Goal: Information Seeking & Learning: Learn about a topic

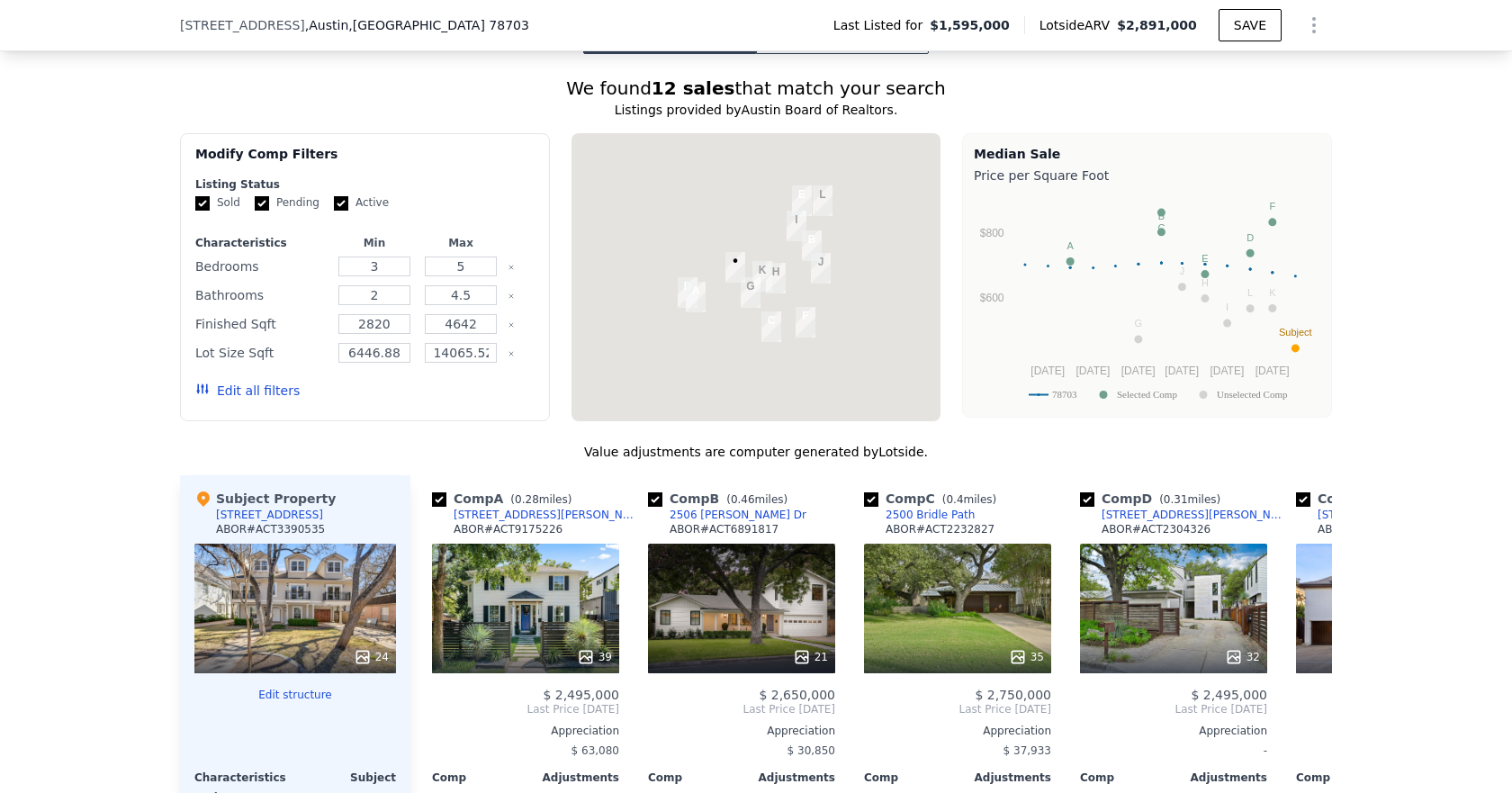
scroll to position [1434, 0]
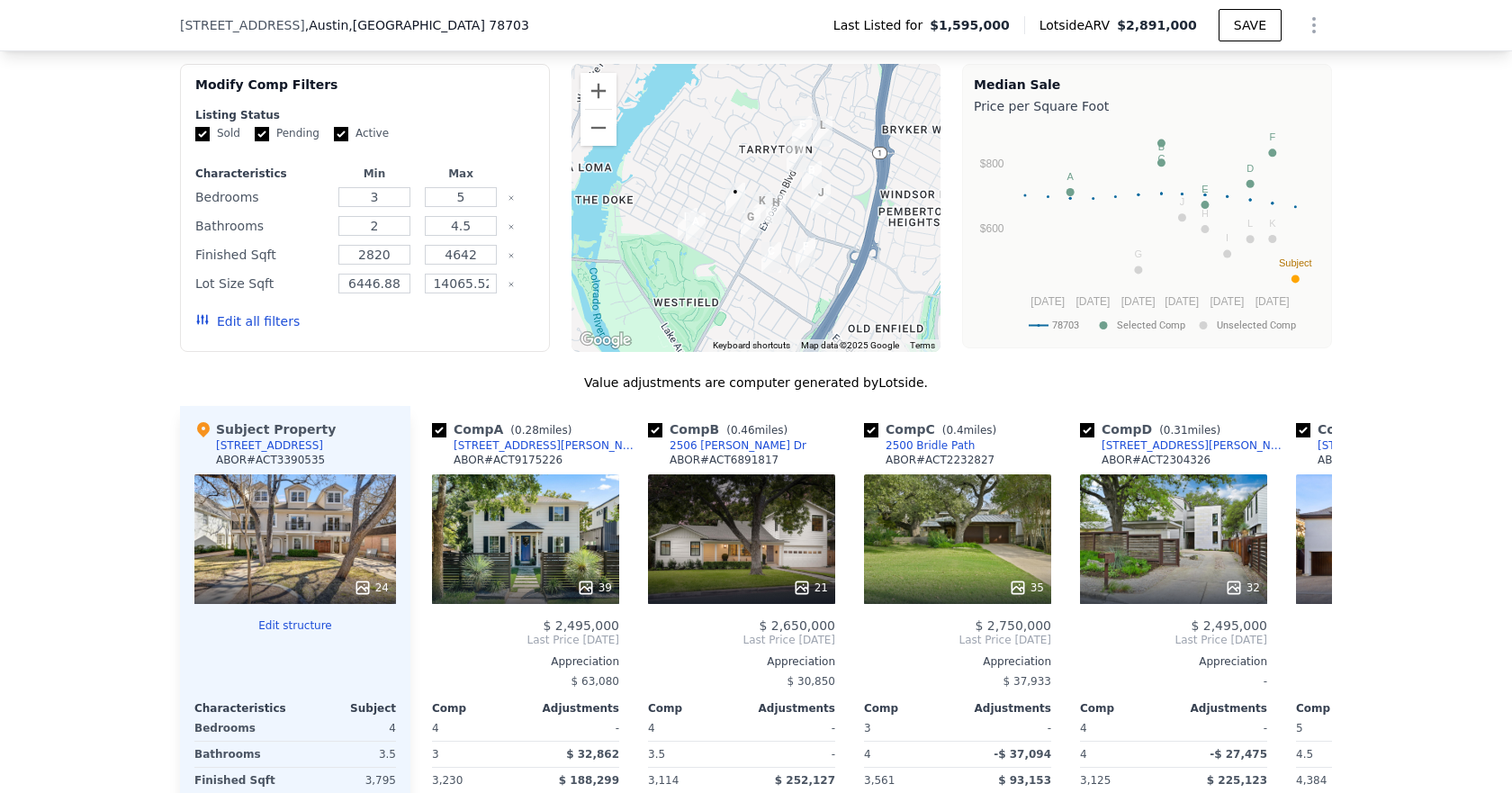
click at [251, 330] on button "Edit all filters" at bounding box center [247, 321] width 104 height 18
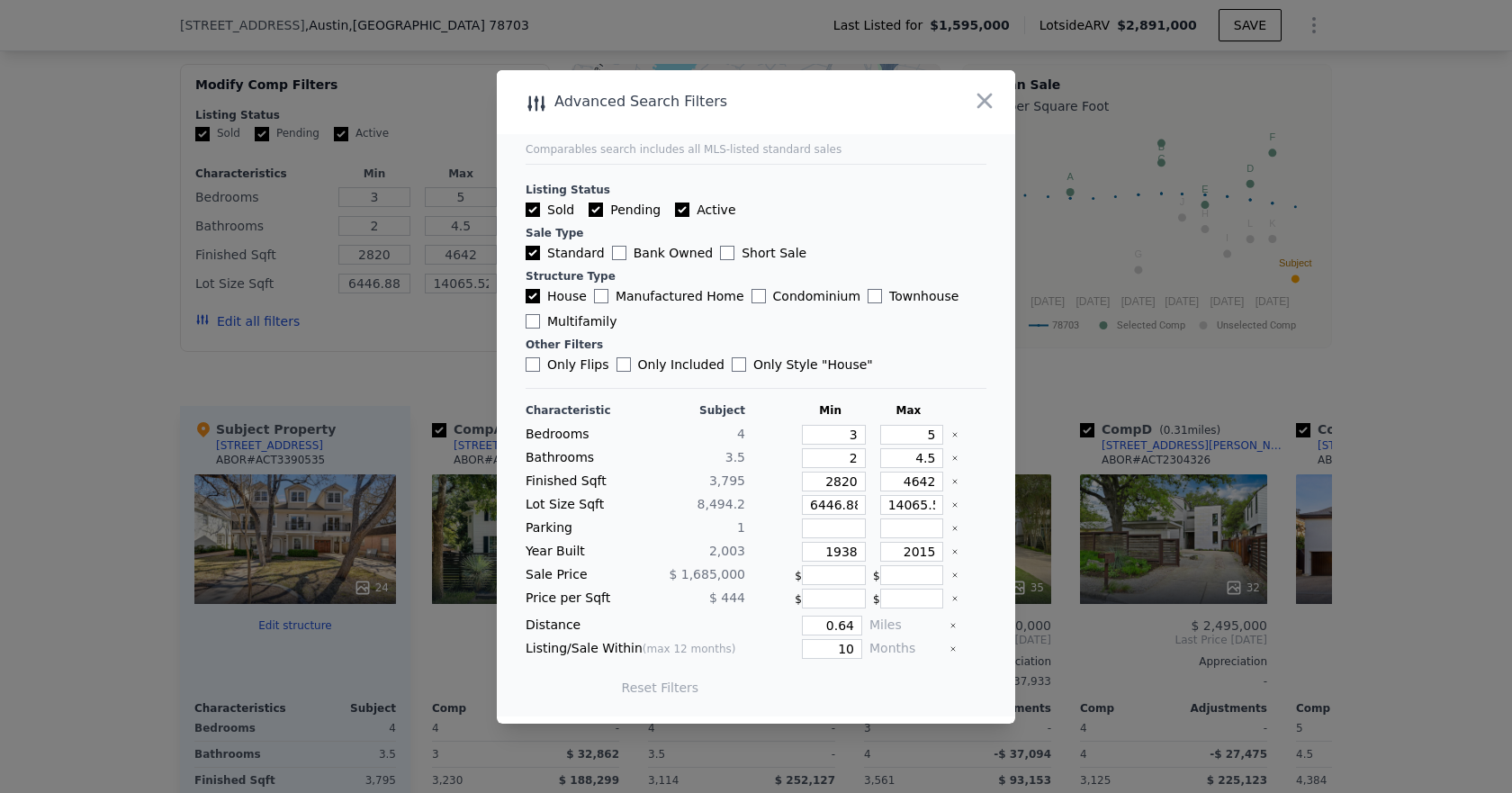
click at [594, 210] on input "Pending" at bounding box center [596, 210] width 14 height 14
checkbox input "false"
click at [675, 208] on input "Active" at bounding box center [682, 210] width 14 height 14
checkbox input "false"
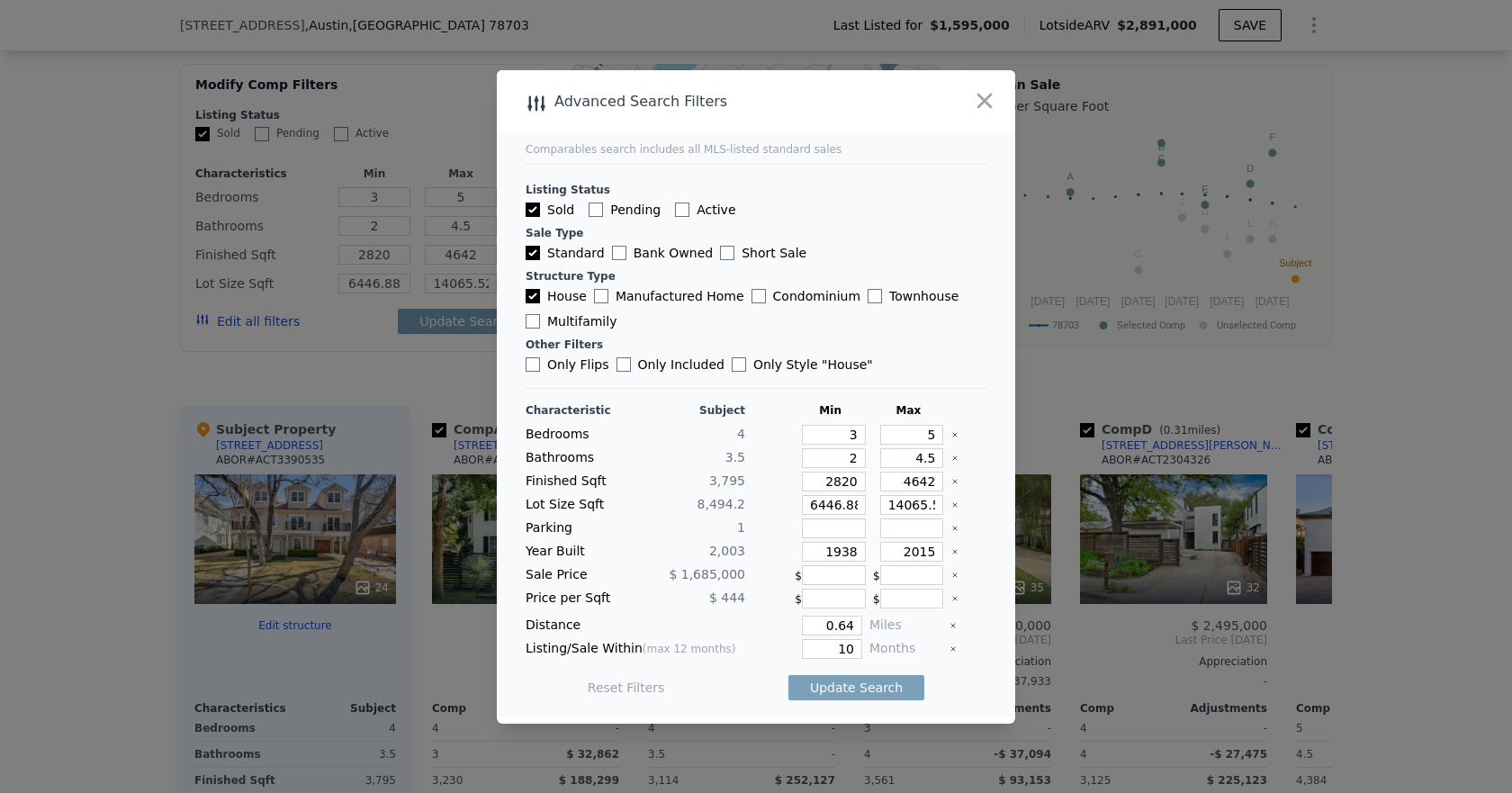
checkbox input "false"
drag, startPoint x: 945, startPoint y: 436, endPoint x: 944, endPoint y: 453, distance: 17.0
click at [951, 437] on icon "Clear" at bounding box center [954, 434] width 7 height 7
click at [951, 457] on icon "Clear" at bounding box center [954, 458] width 7 height 7
click at [953, 481] on icon "Clear" at bounding box center [955, 482] width 4 height 4
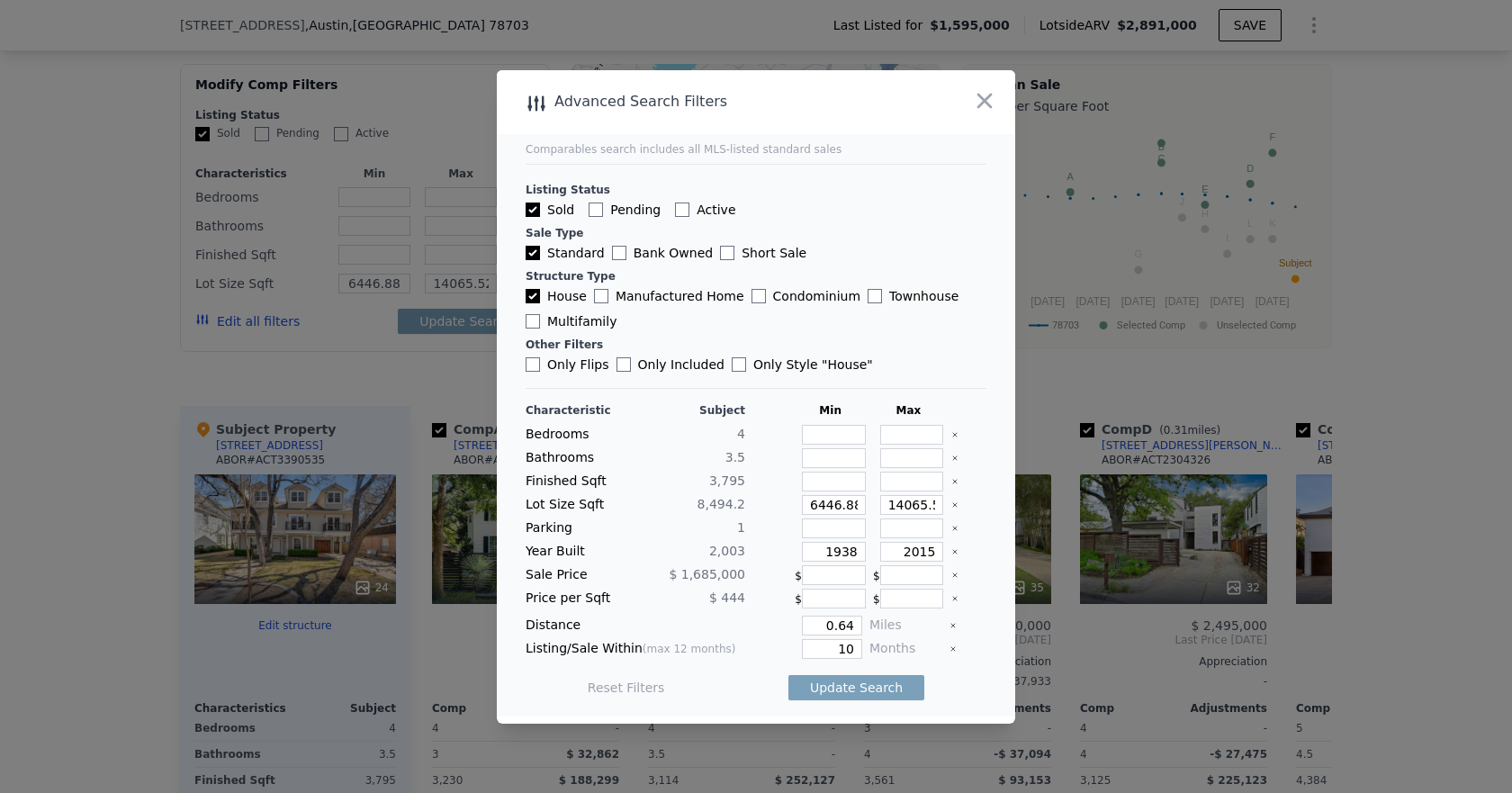
click at [953, 504] on icon "Clear" at bounding box center [955, 505] width 4 height 4
click at [951, 553] on icon "Clear" at bounding box center [954, 552] width 7 height 7
drag, startPoint x: 820, startPoint y: 645, endPoint x: 871, endPoint y: 649, distance: 51.2
click at [871, 649] on div "Listing/Sale Within (max 12 months) 10 Months" at bounding box center [755, 649] width 461 height 20
type input "3"
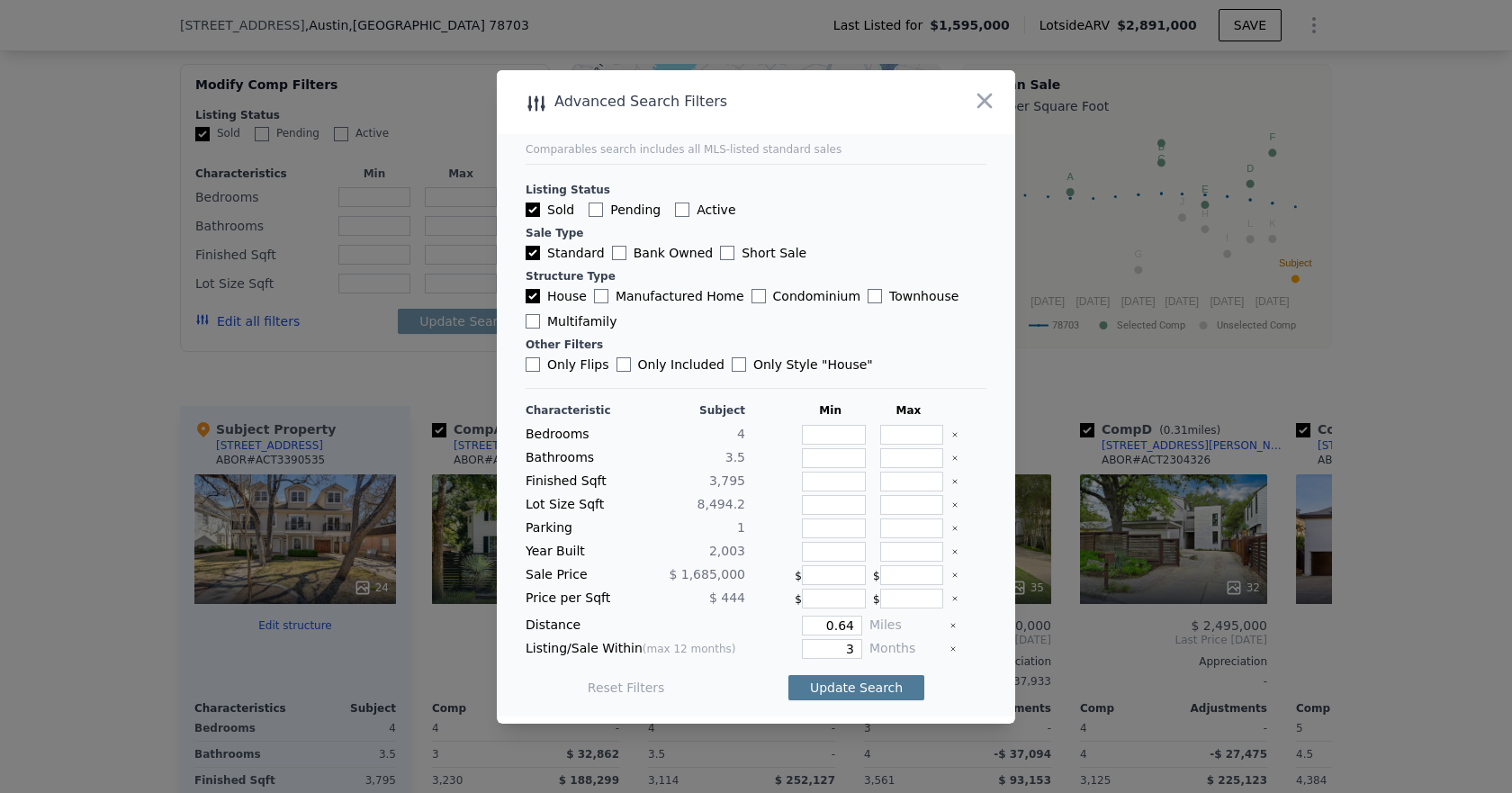
click at [853, 686] on button "Update Search" at bounding box center [855, 688] width 136 height 25
checkbox input "false"
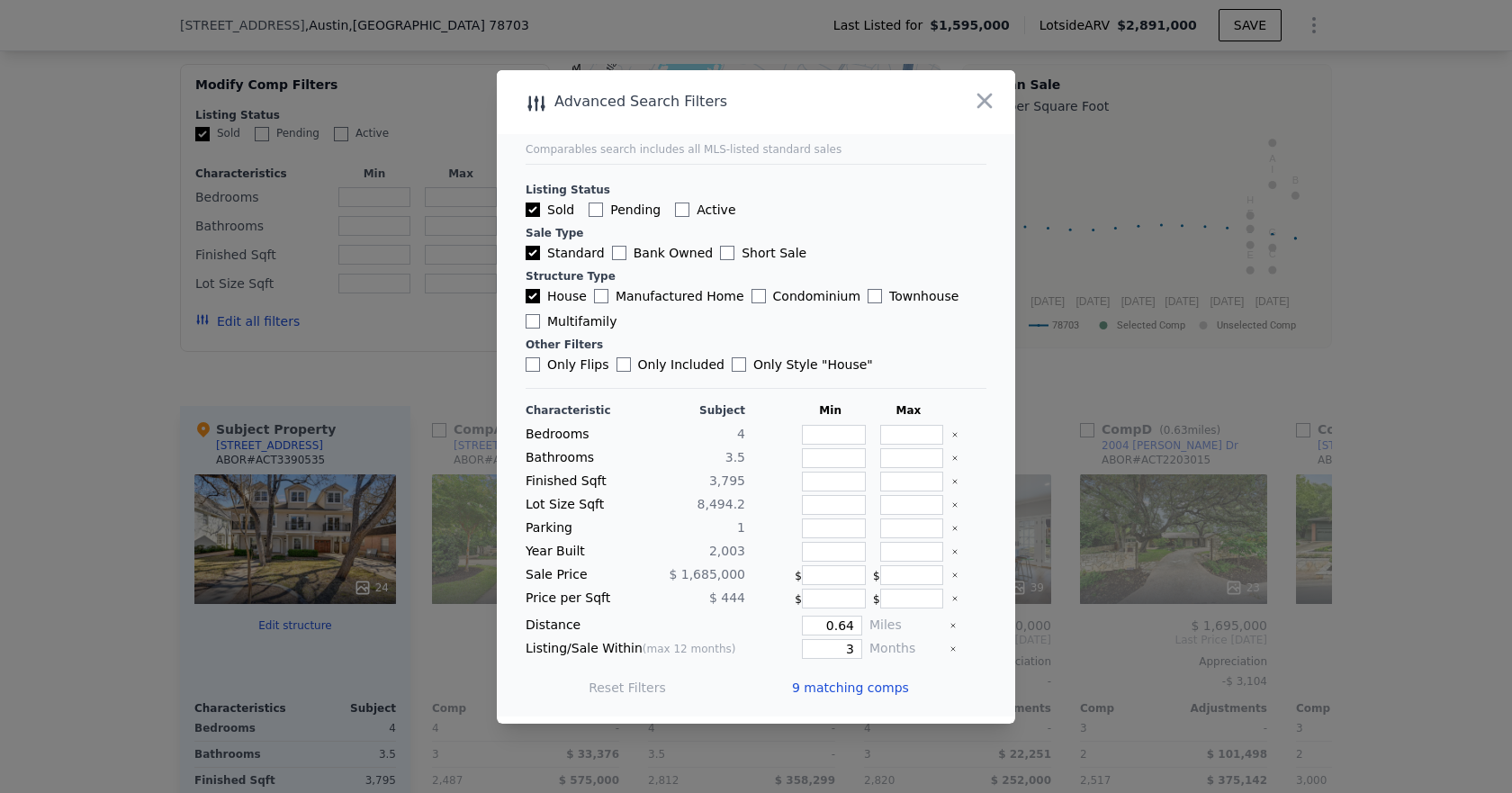
click at [870, 684] on span "9 matching comps" at bounding box center [850, 688] width 117 height 18
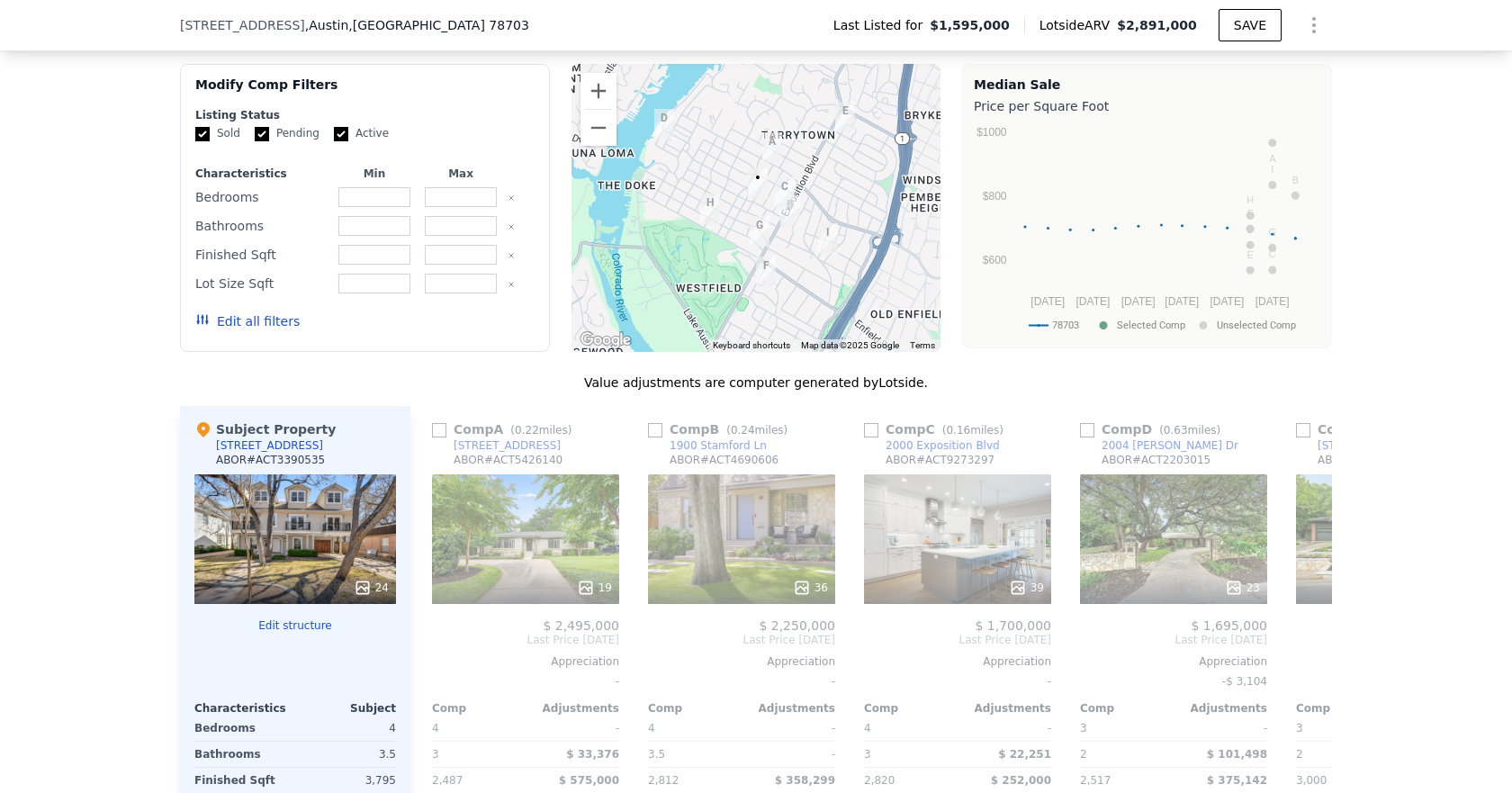
checkbox input "true"
type input "3"
type input "5"
type input "2"
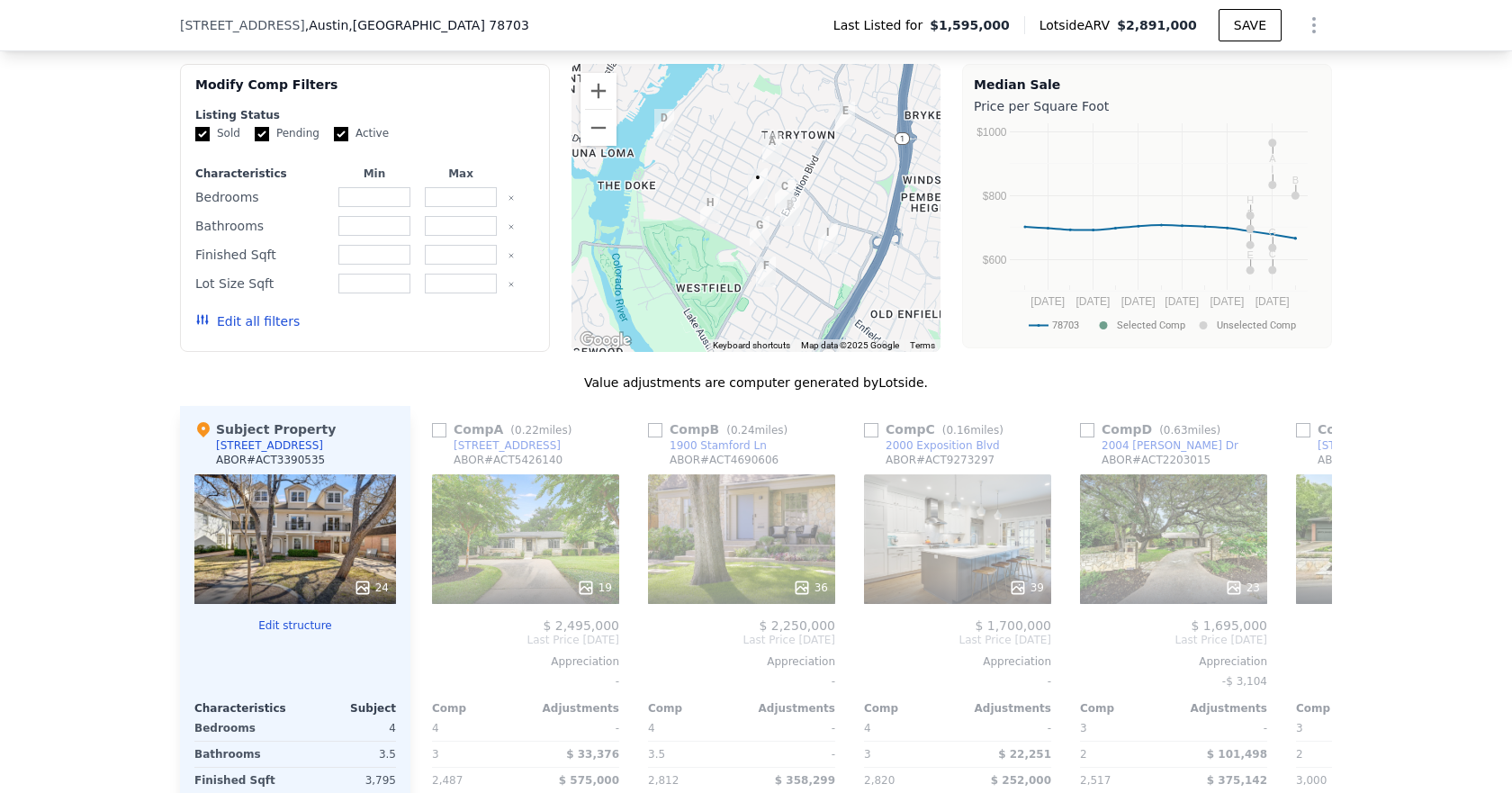
type input "4.5"
type input "2820"
type input "4642"
type input "6446.88"
type input "13804.16"
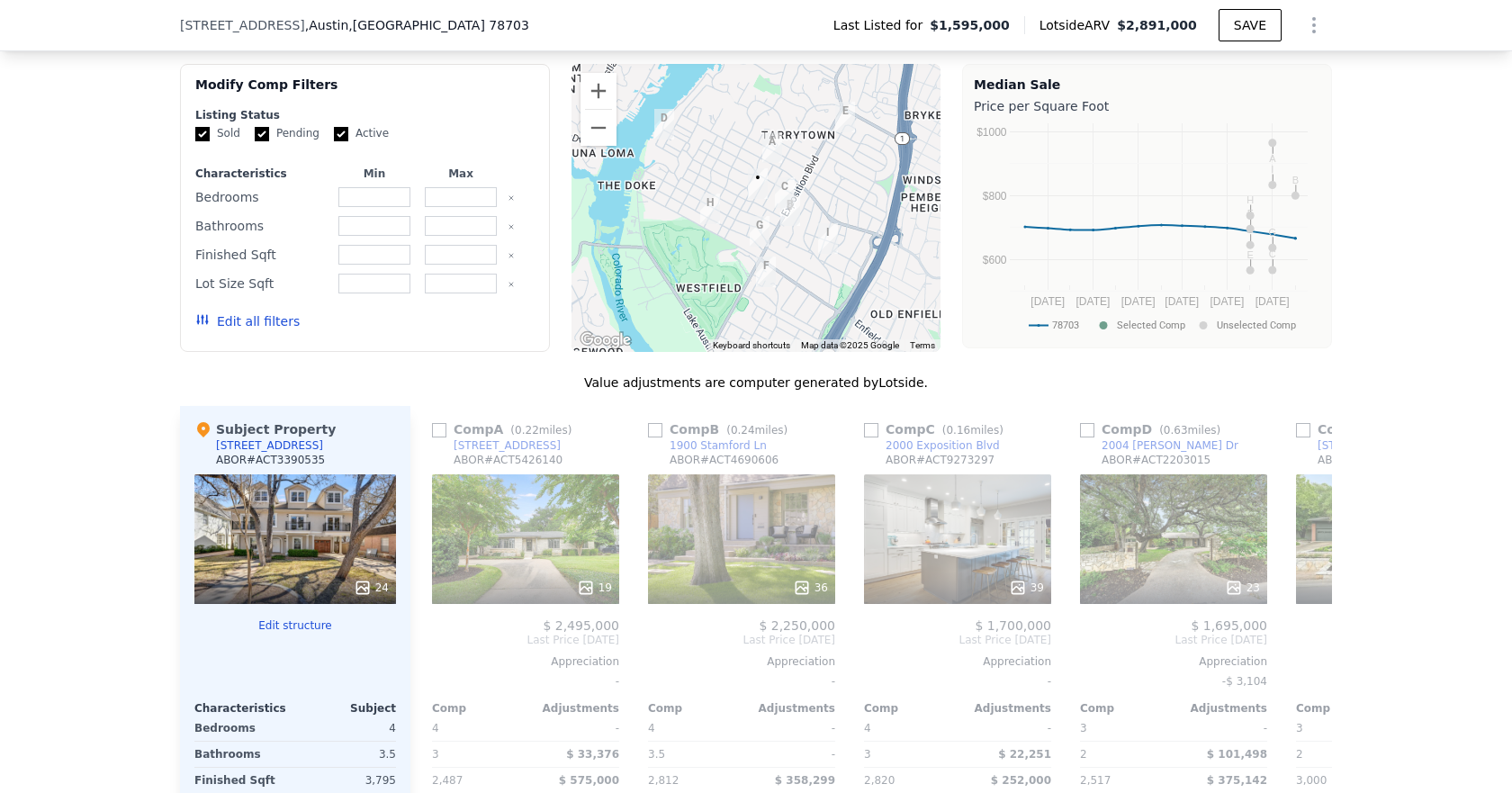
type input "$ 2,918,000"
type input "$ 908,394"
checkbox input "true"
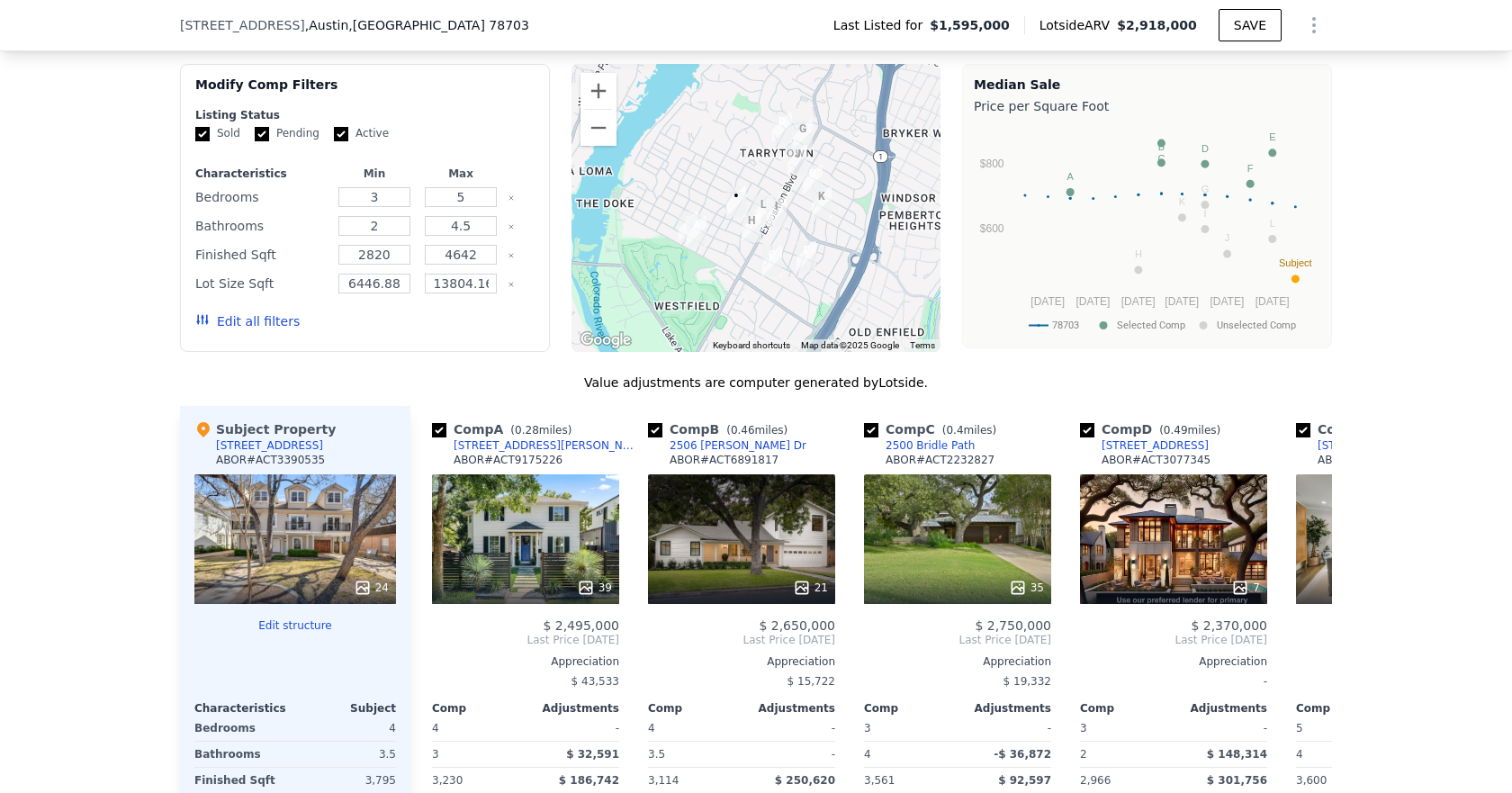
click at [1410, 409] on div "We found 12 sales that match your search Listings provided by Austin Board of R…" at bounding box center [756, 500] width 1512 height 1033
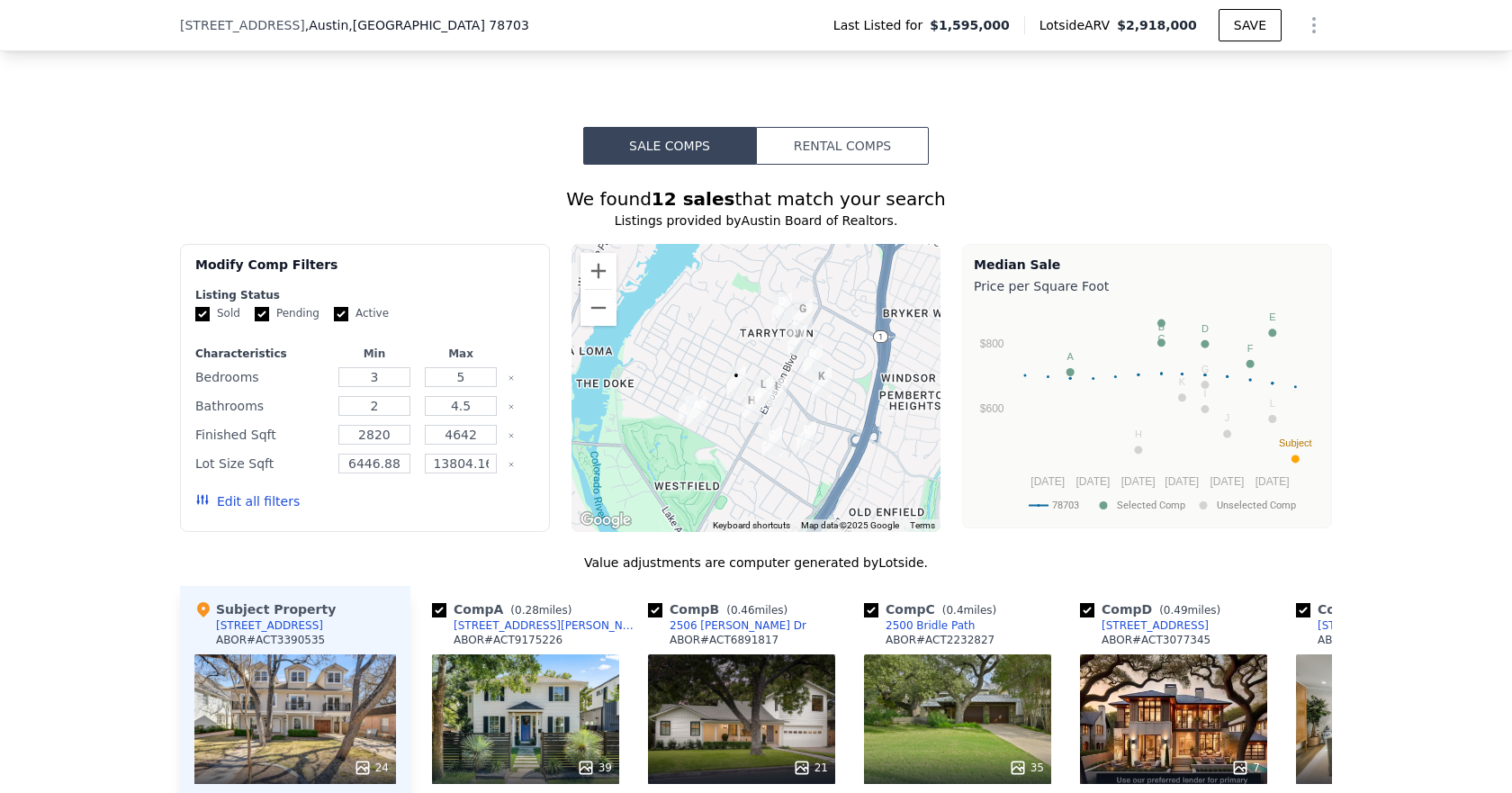
scroll to position [1524, 0]
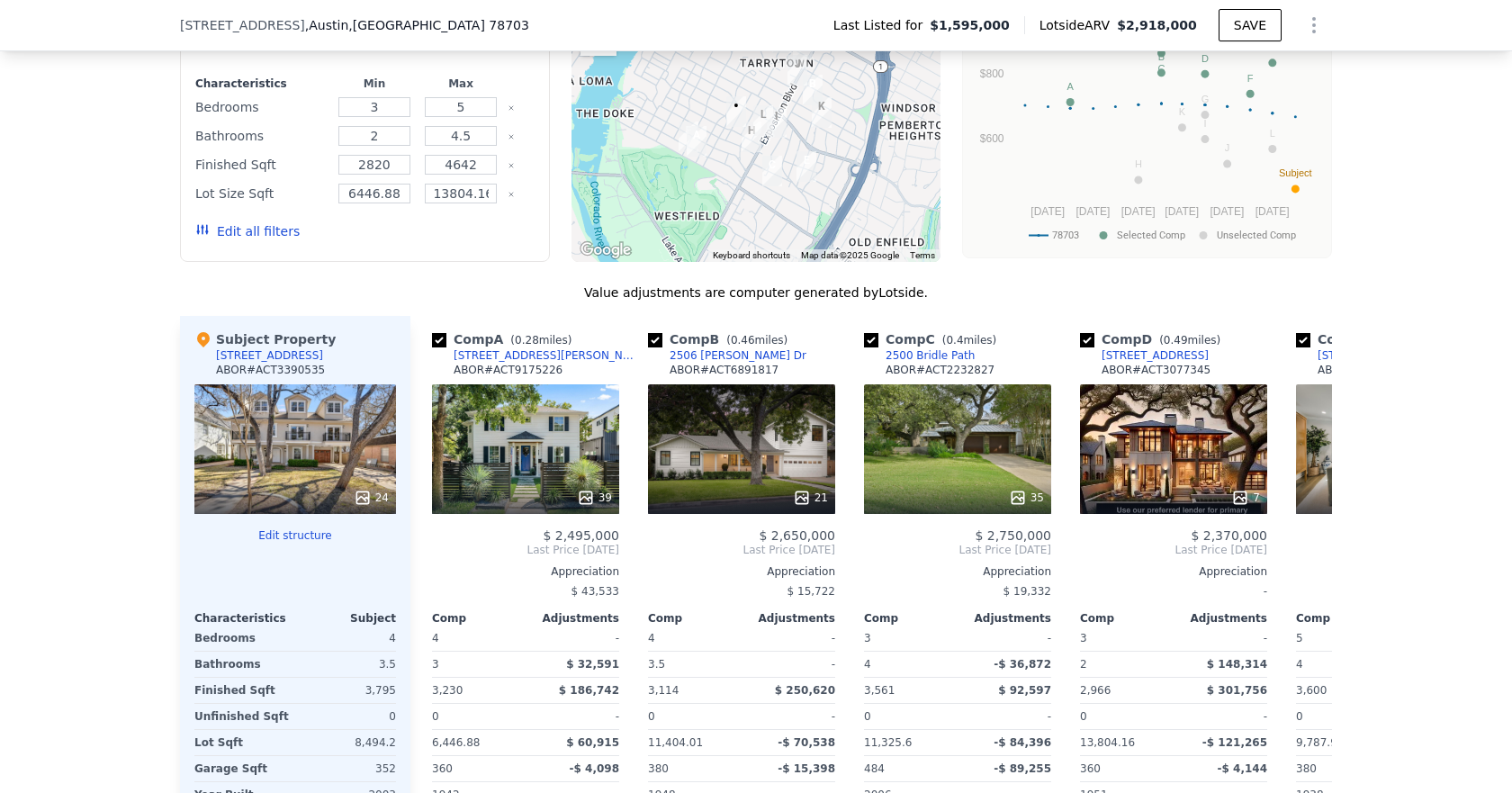
click at [1434, 568] on div "We found 12 sales that match your search Listings provided by Austin Board of R…" at bounding box center [756, 411] width 1512 height 1033
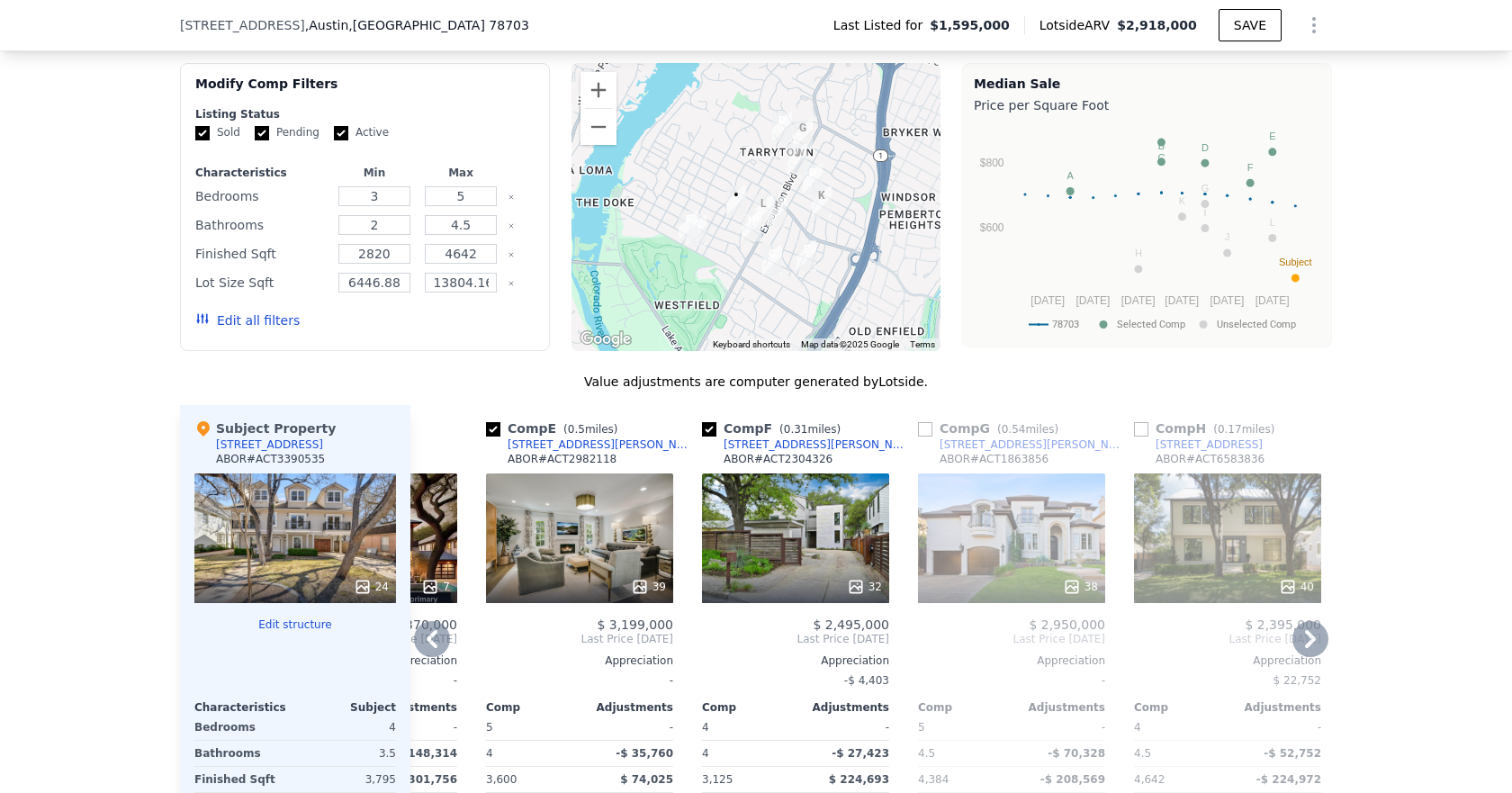
scroll to position [1434, 0]
click at [235, 330] on button "Edit all filters" at bounding box center [247, 321] width 104 height 18
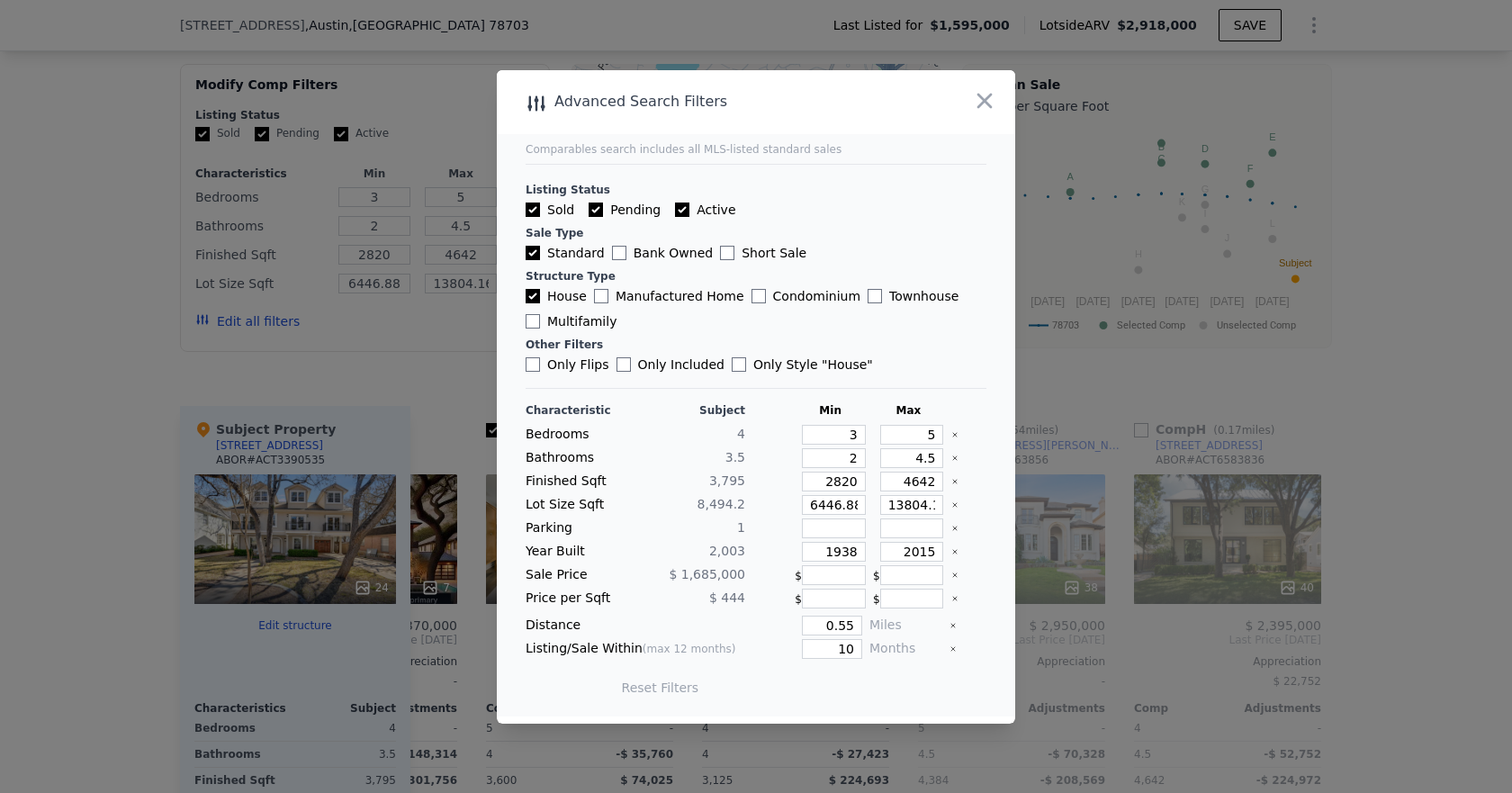
click at [590, 208] on input "Pending" at bounding box center [596, 210] width 14 height 14
checkbox input "false"
click at [681, 207] on input "Active" at bounding box center [682, 210] width 14 height 14
checkbox input "false"
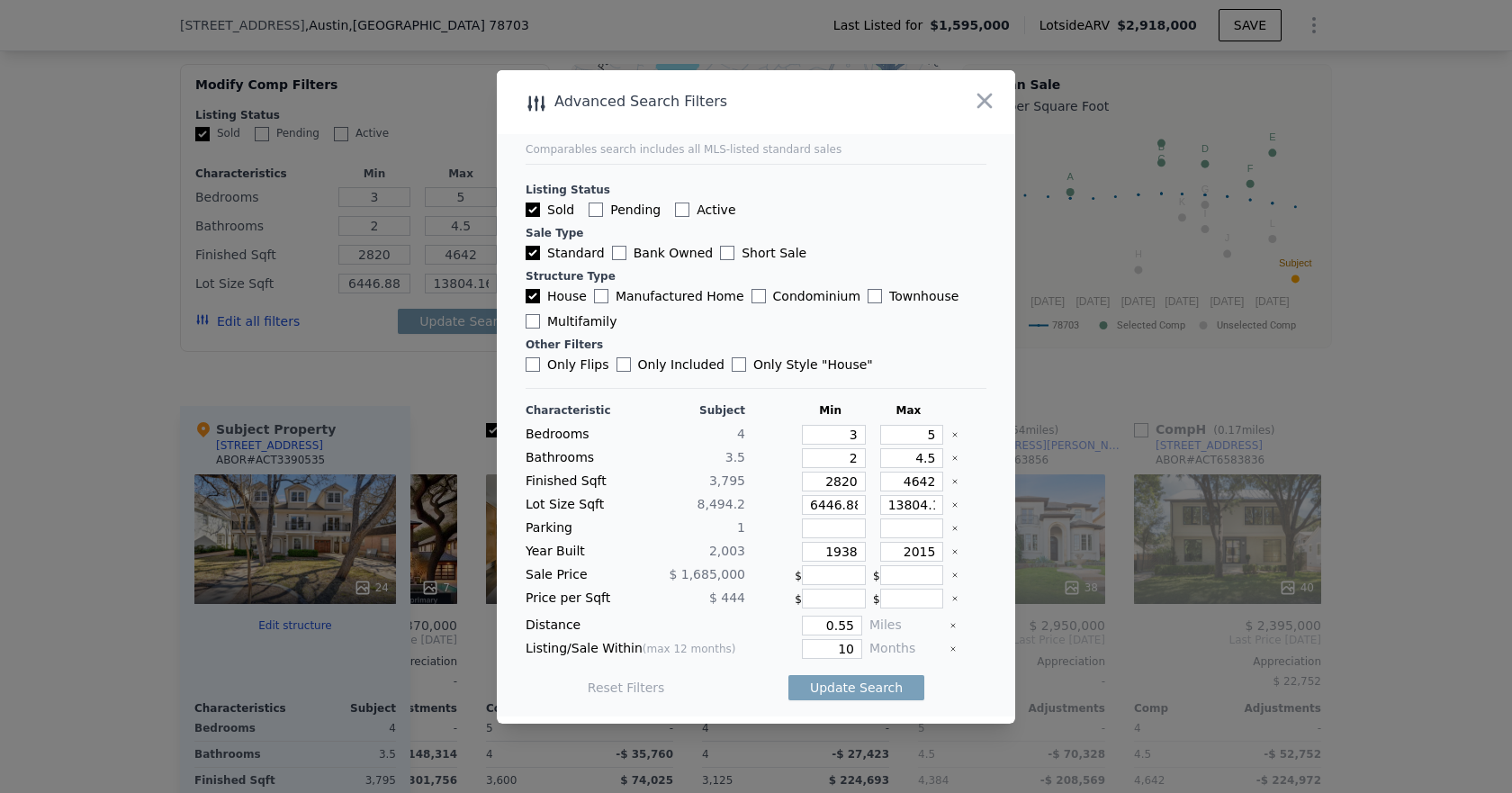
checkbox input "false"
drag, startPoint x: 826, startPoint y: 647, endPoint x: 859, endPoint y: 643, distance: 33.2
click at [859, 643] on div "Listing/Sale Within (max 12 months) 10 Months" at bounding box center [755, 649] width 461 height 20
type input "3"
click at [951, 433] on icon "Clear" at bounding box center [954, 434] width 7 height 7
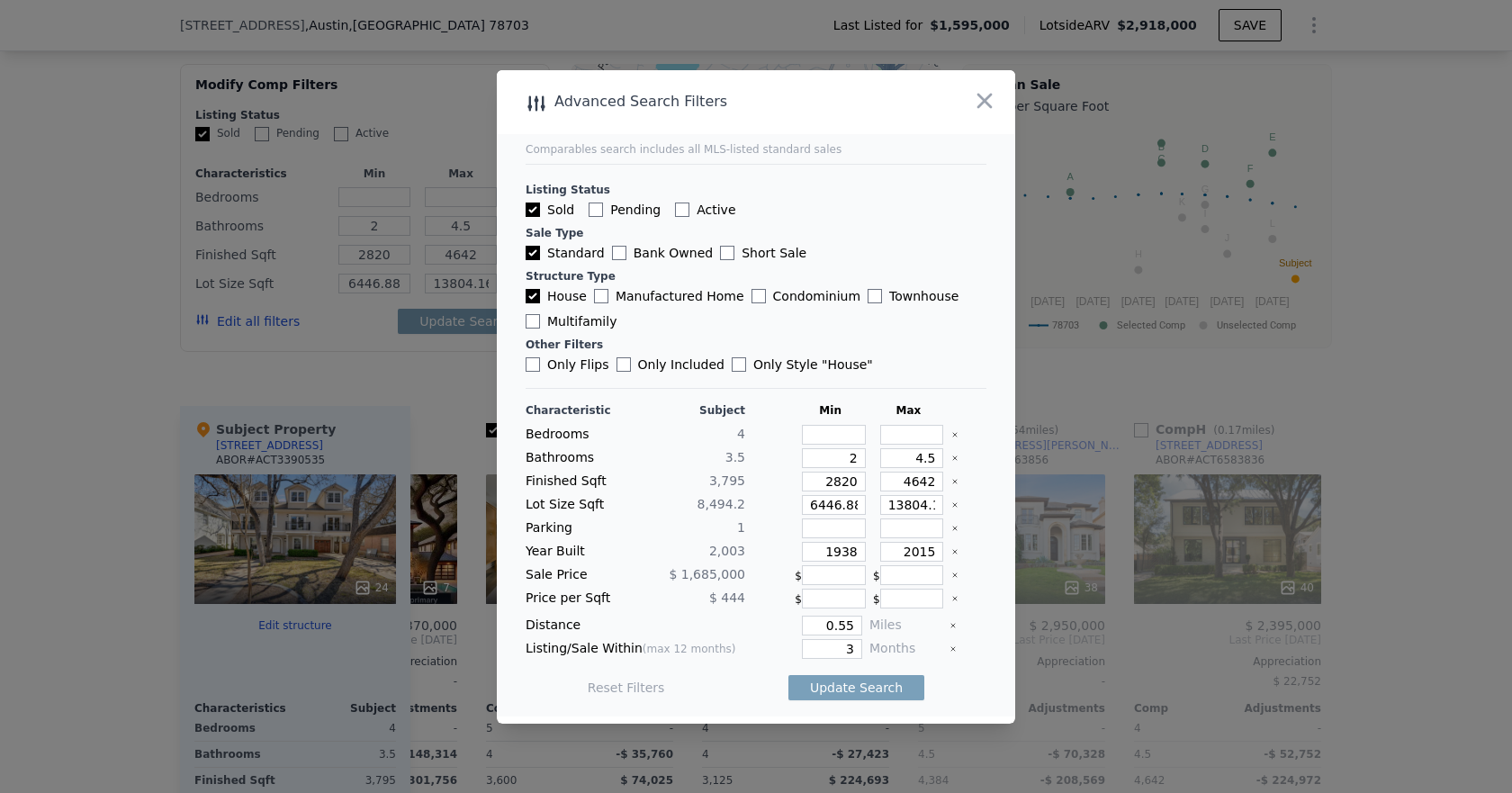
click at [953, 459] on icon "Clear" at bounding box center [955, 459] width 4 height 4
click at [951, 482] on icon "Clear" at bounding box center [954, 481] width 7 height 7
click at [951, 502] on icon "Clear" at bounding box center [954, 504] width 7 height 7
click at [953, 552] on icon "Clear" at bounding box center [955, 552] width 4 height 4
click at [854, 688] on button "Update Search" at bounding box center [855, 688] width 136 height 25
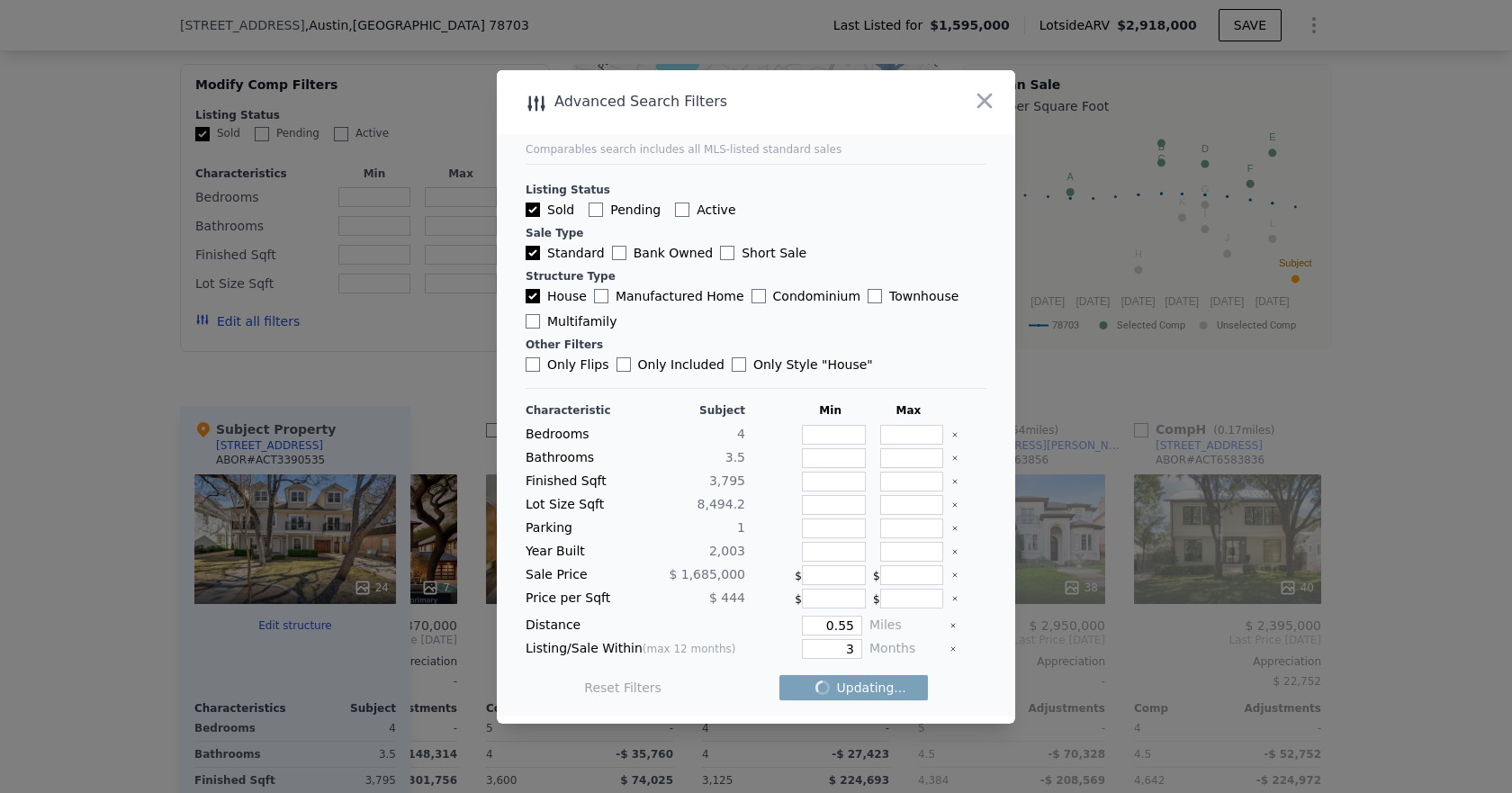
checkbox input "false"
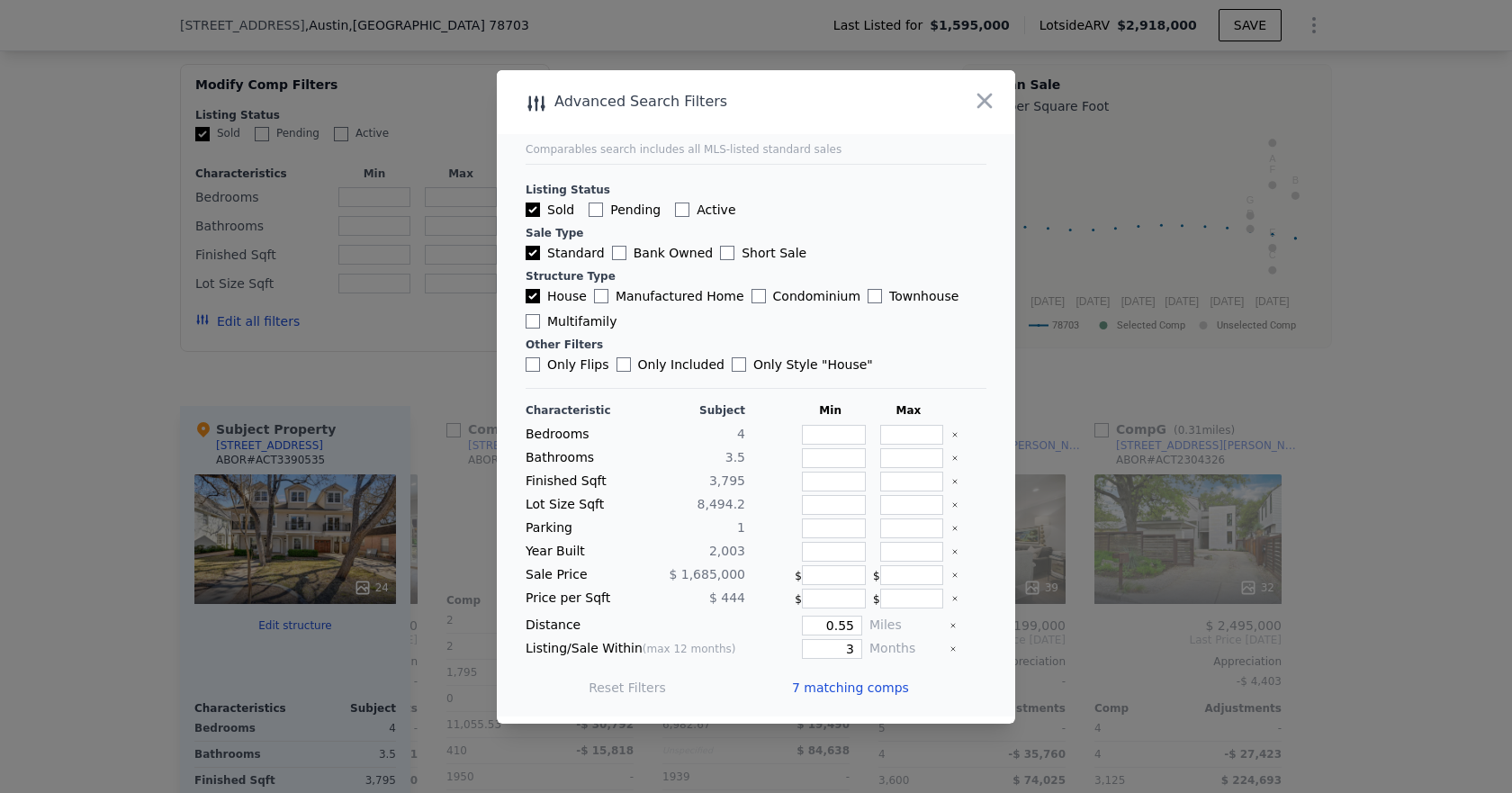
scroll to position [0, 633]
click at [867, 692] on span "7 matching comps" at bounding box center [850, 688] width 117 height 18
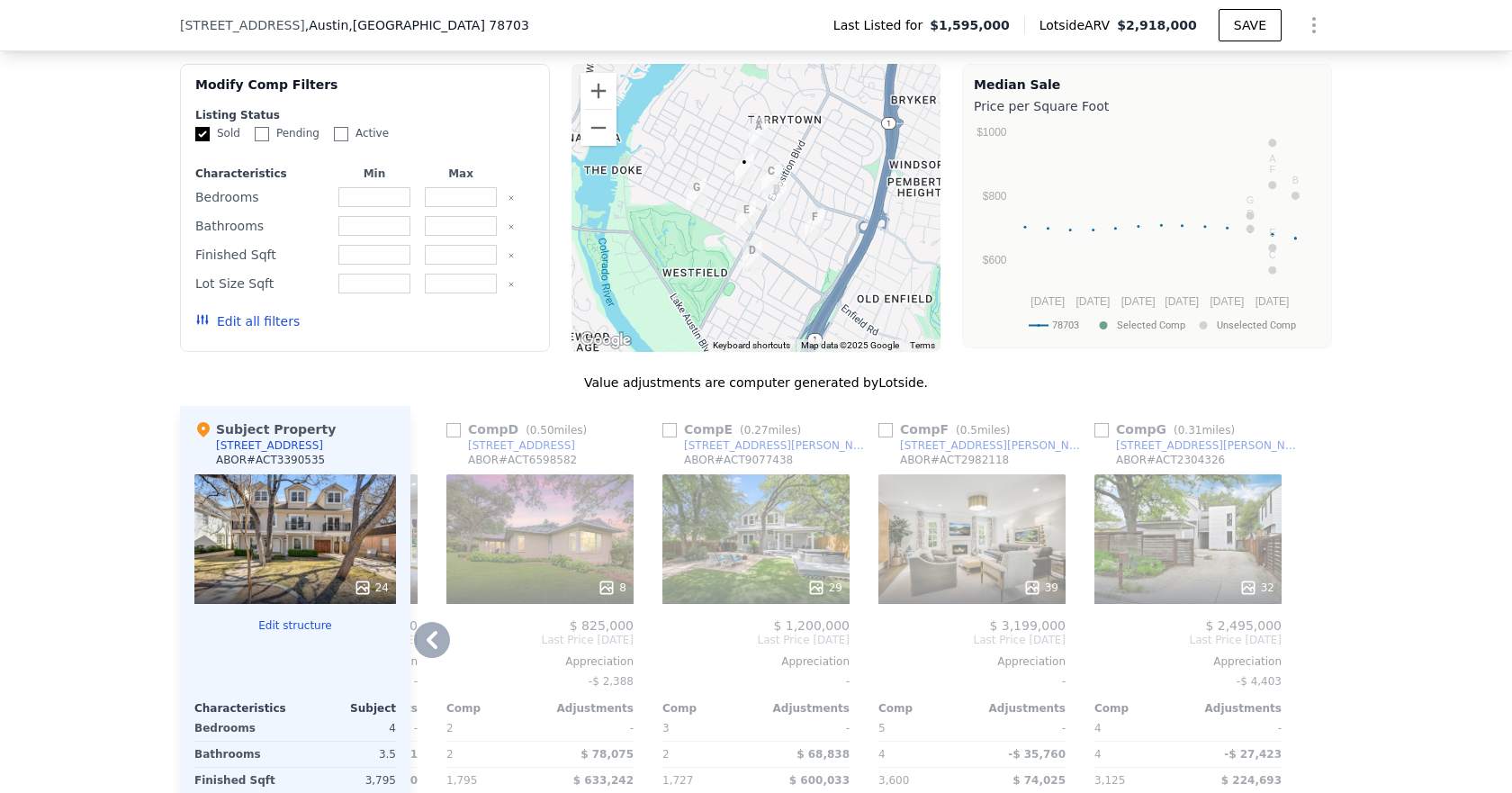
click at [427, 658] on icon at bounding box center [432, 639] width 36 height 36
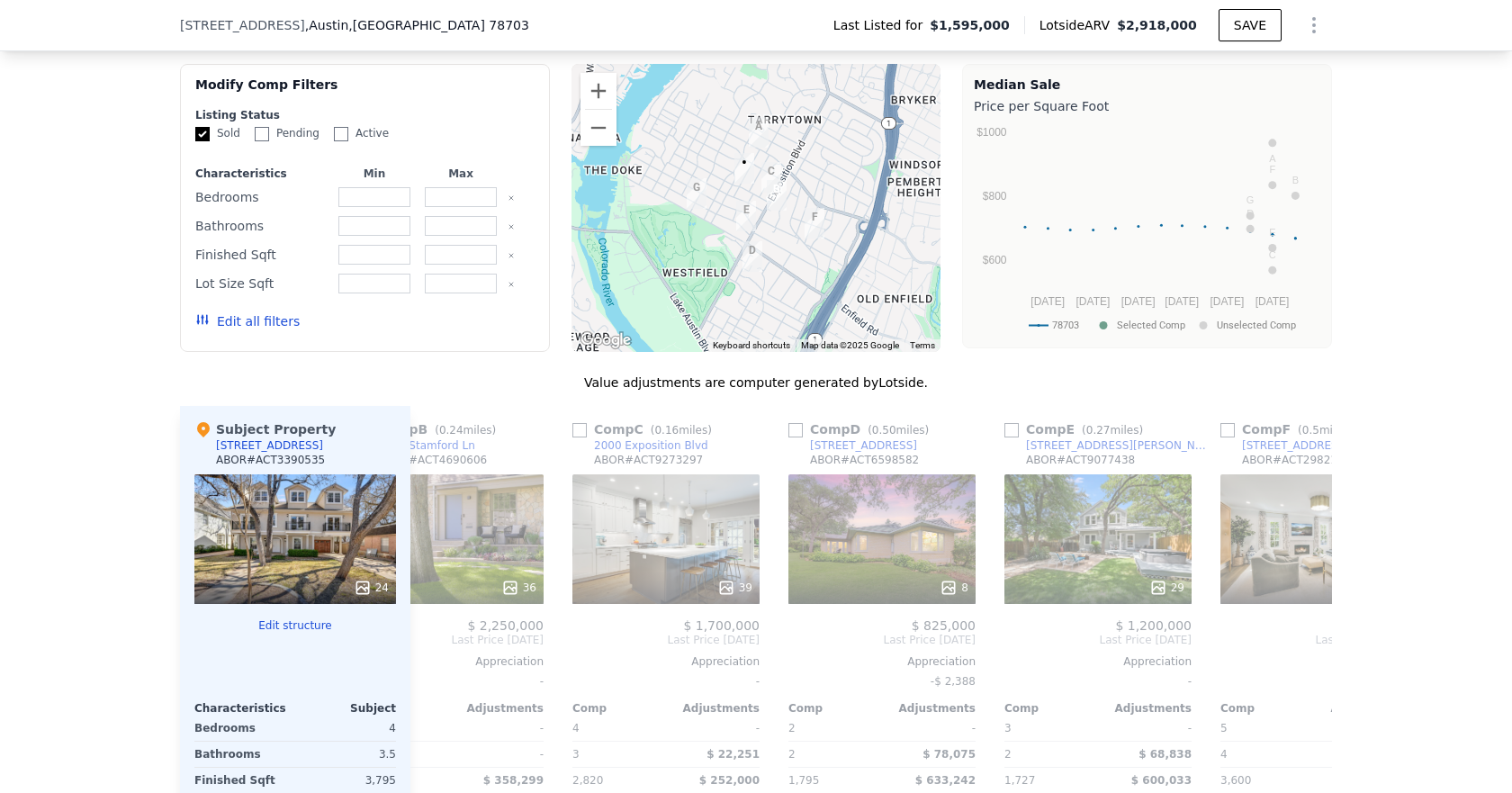
scroll to position [0, 202]
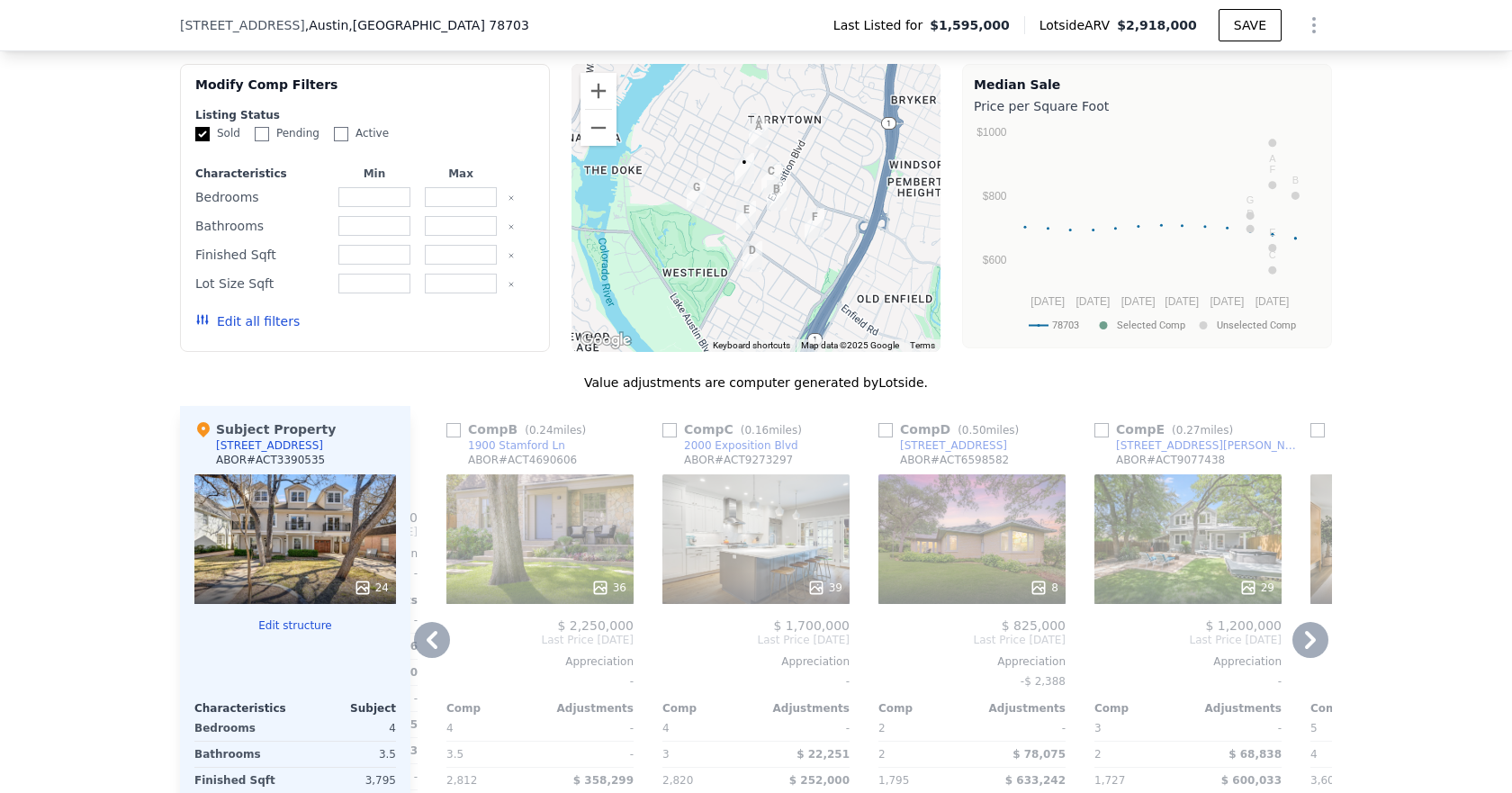
drag, startPoint x: 424, startPoint y: 666, endPoint x: 434, endPoint y: 659, distance: 12.2
click at [424, 658] on icon at bounding box center [432, 639] width 36 height 36
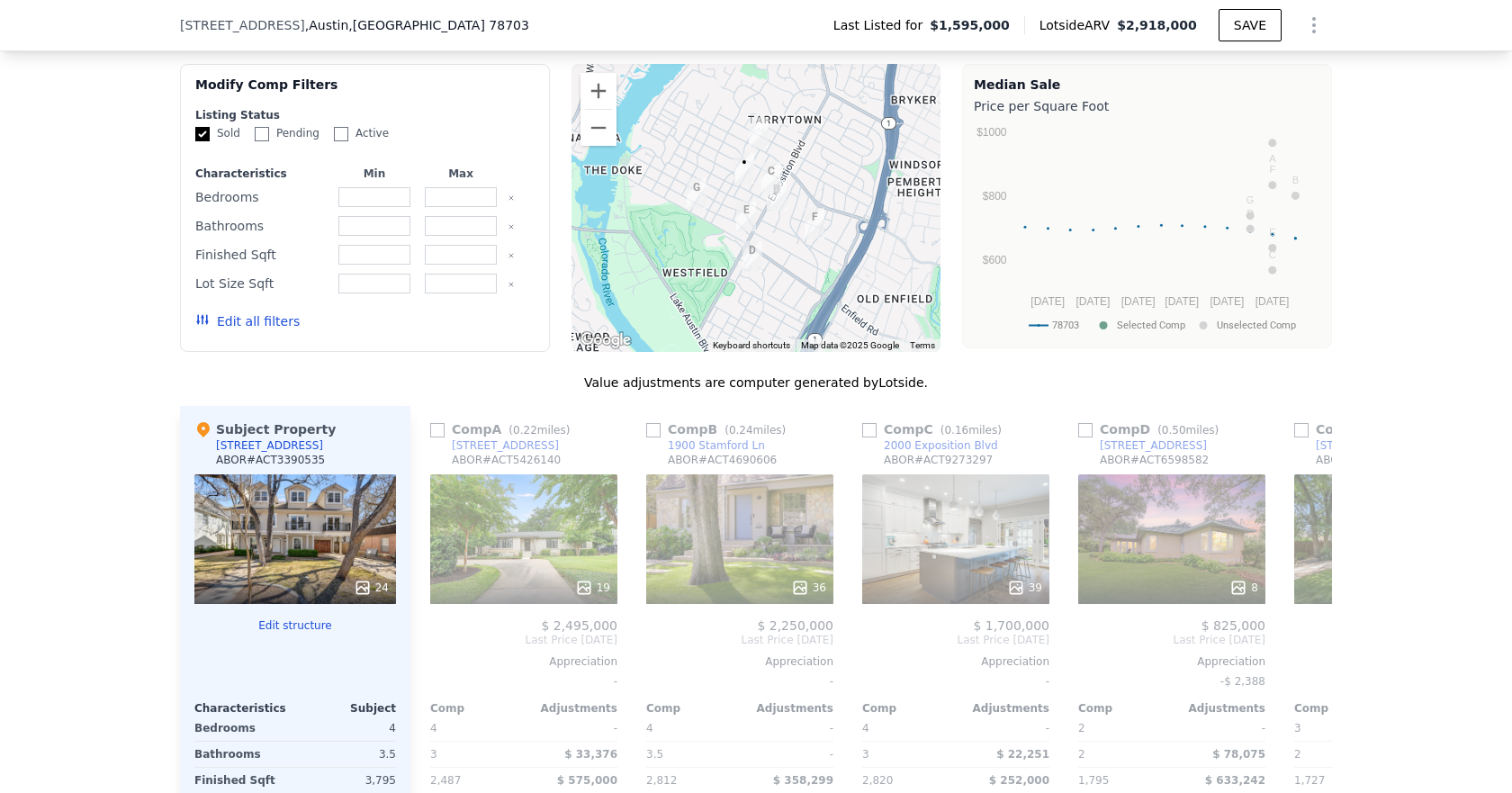
scroll to position [0, 0]
click at [1313, 658] on icon at bounding box center [1309, 639] width 36 height 36
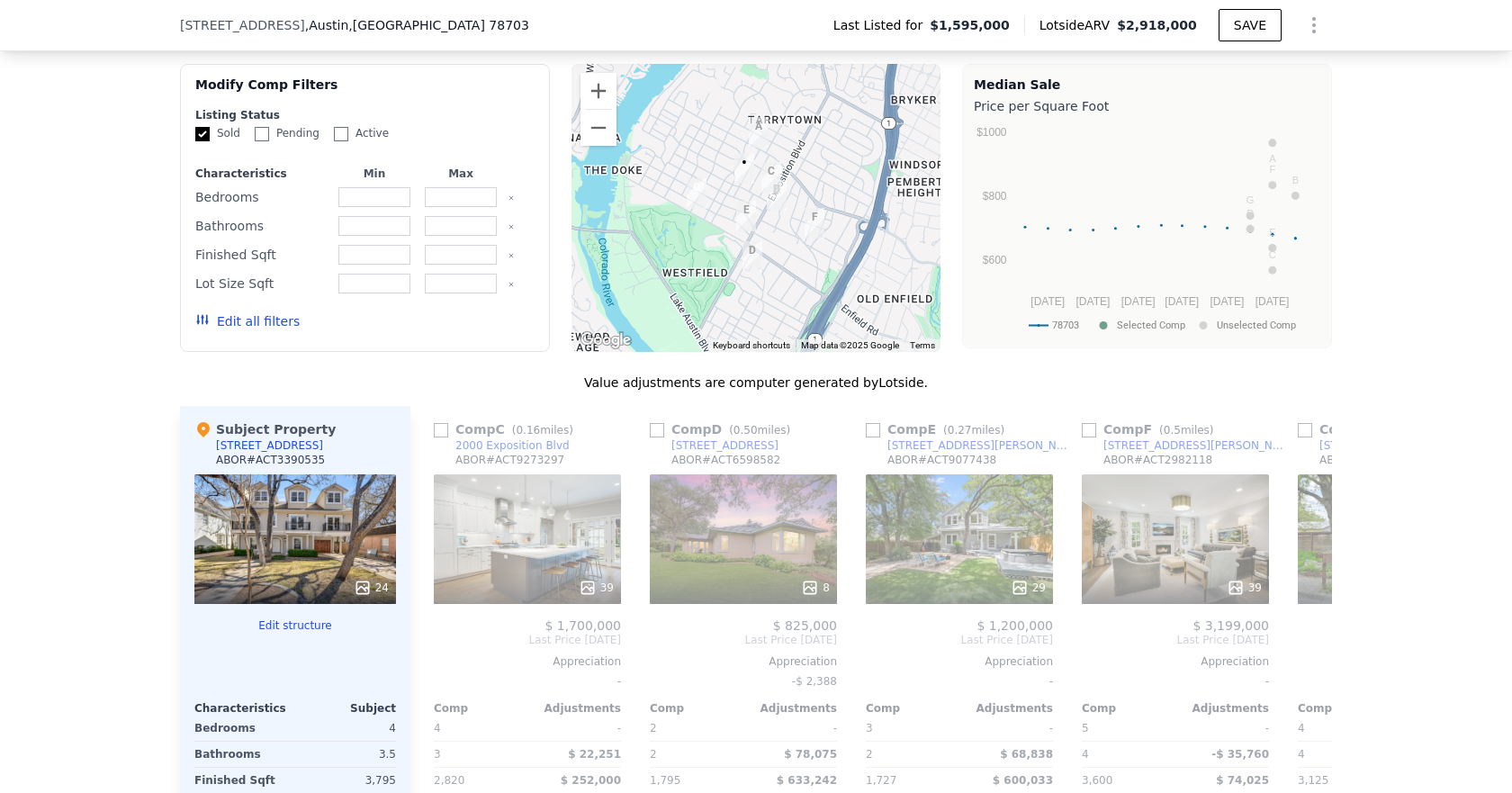
scroll to position [0, 432]
click at [1313, 658] on icon at bounding box center [1309, 639] width 36 height 36
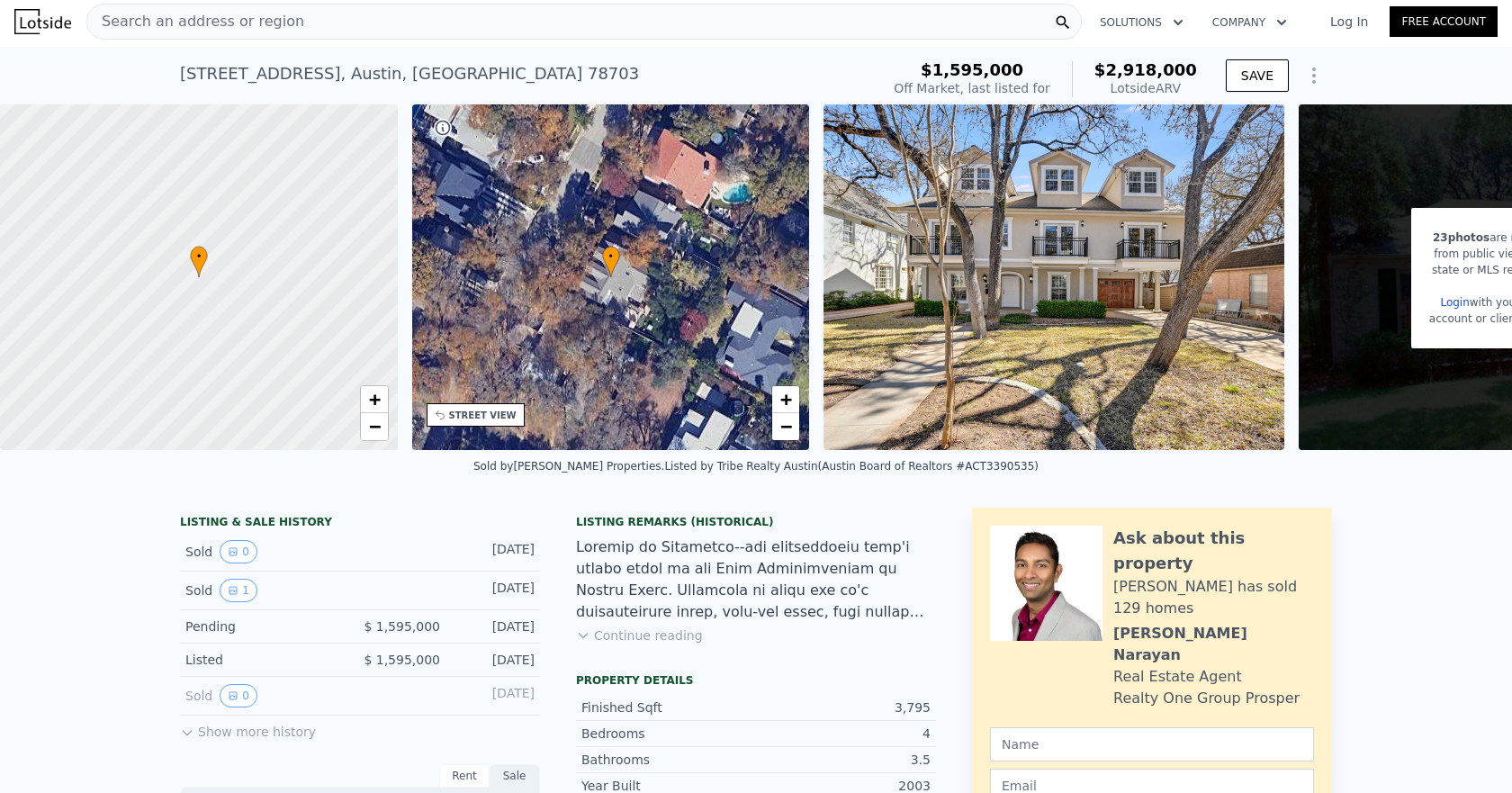
scroll to position [0, 0]
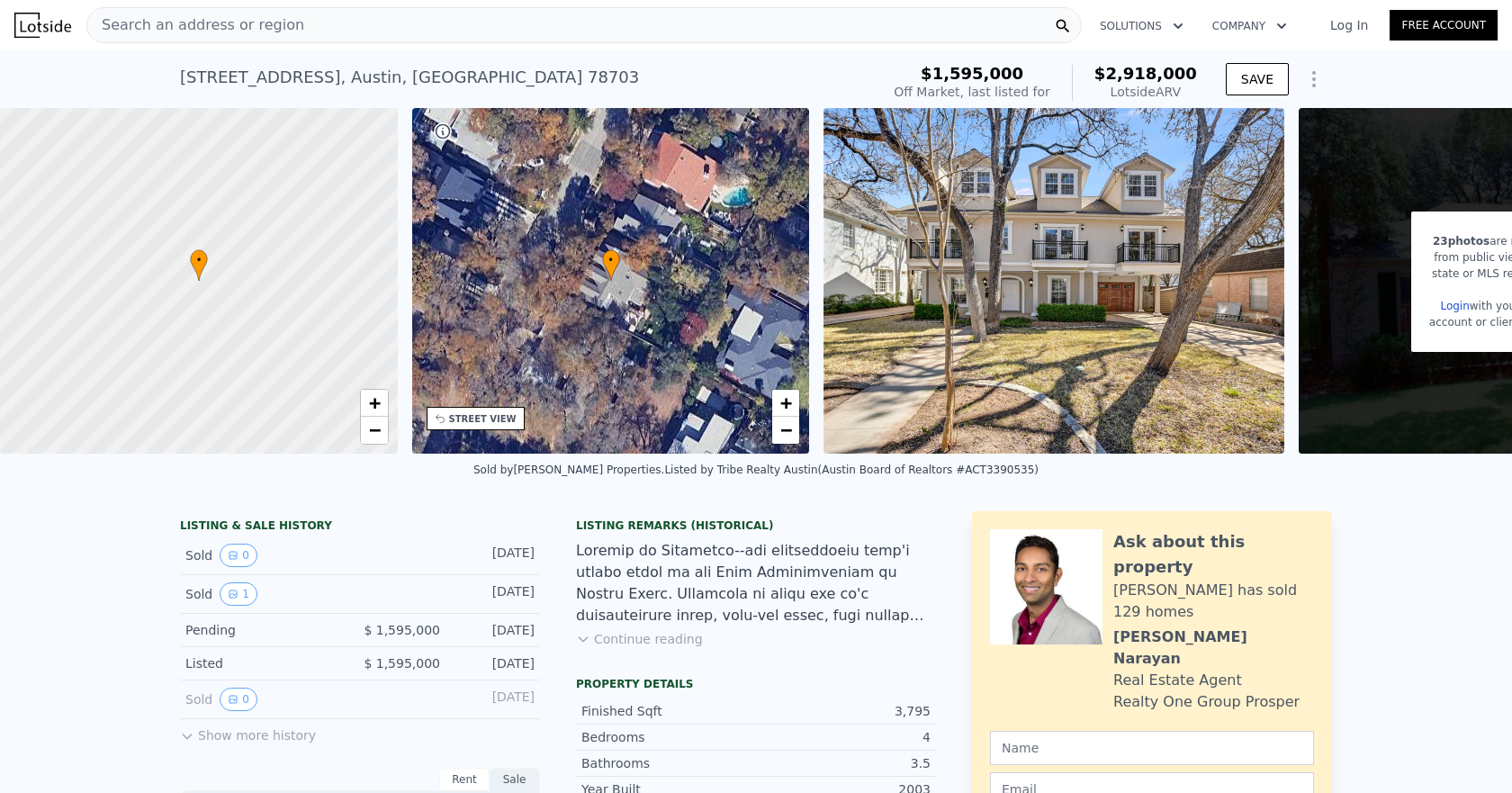
checkbox input "true"
type input "3"
type input "5"
type input "2"
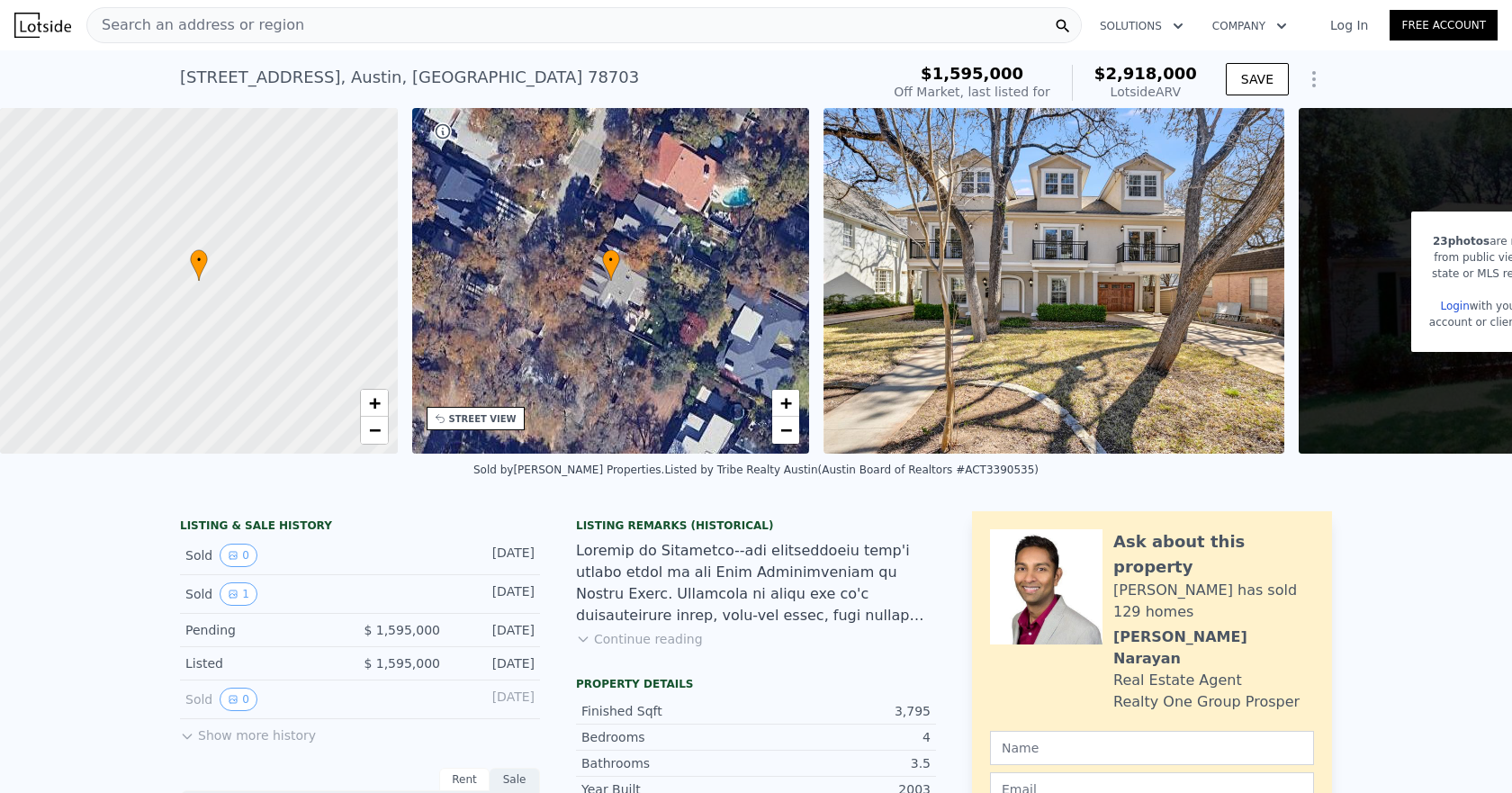
type input "4.5"
type input "2820"
type input "4642"
type input "6446.88"
type input "13804.16"
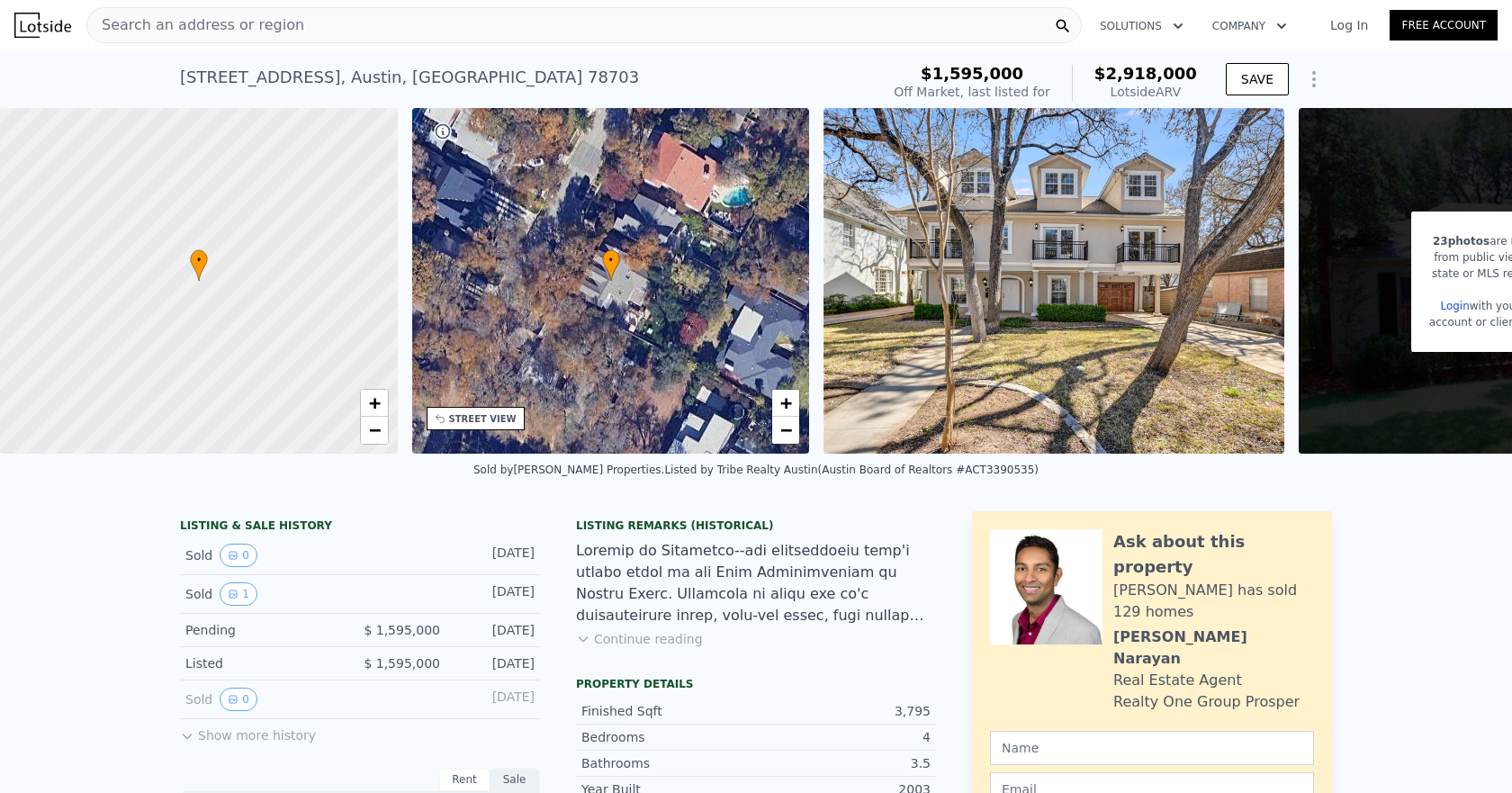
checkbox input "true"
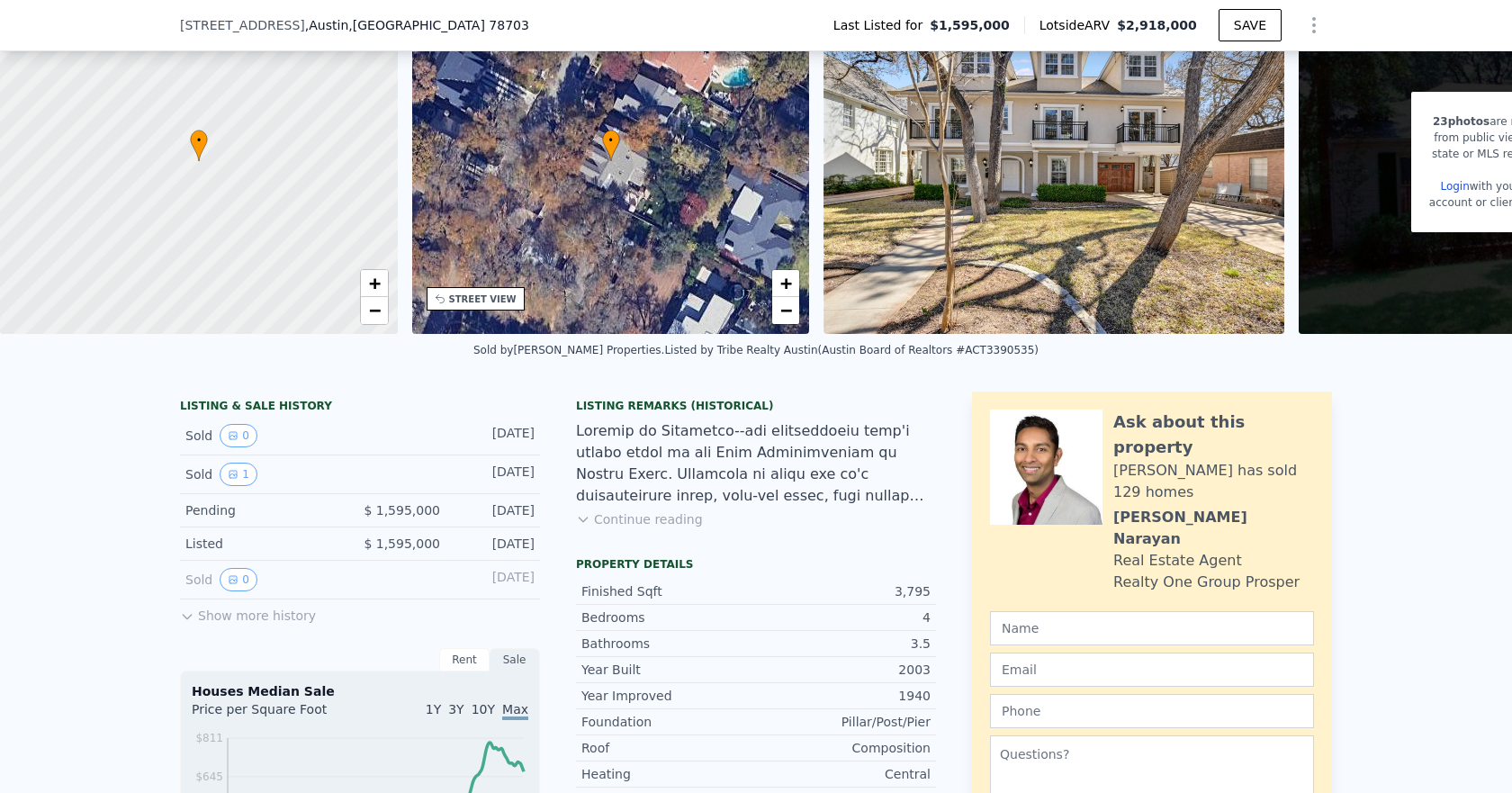
scroll to position [174, 0]
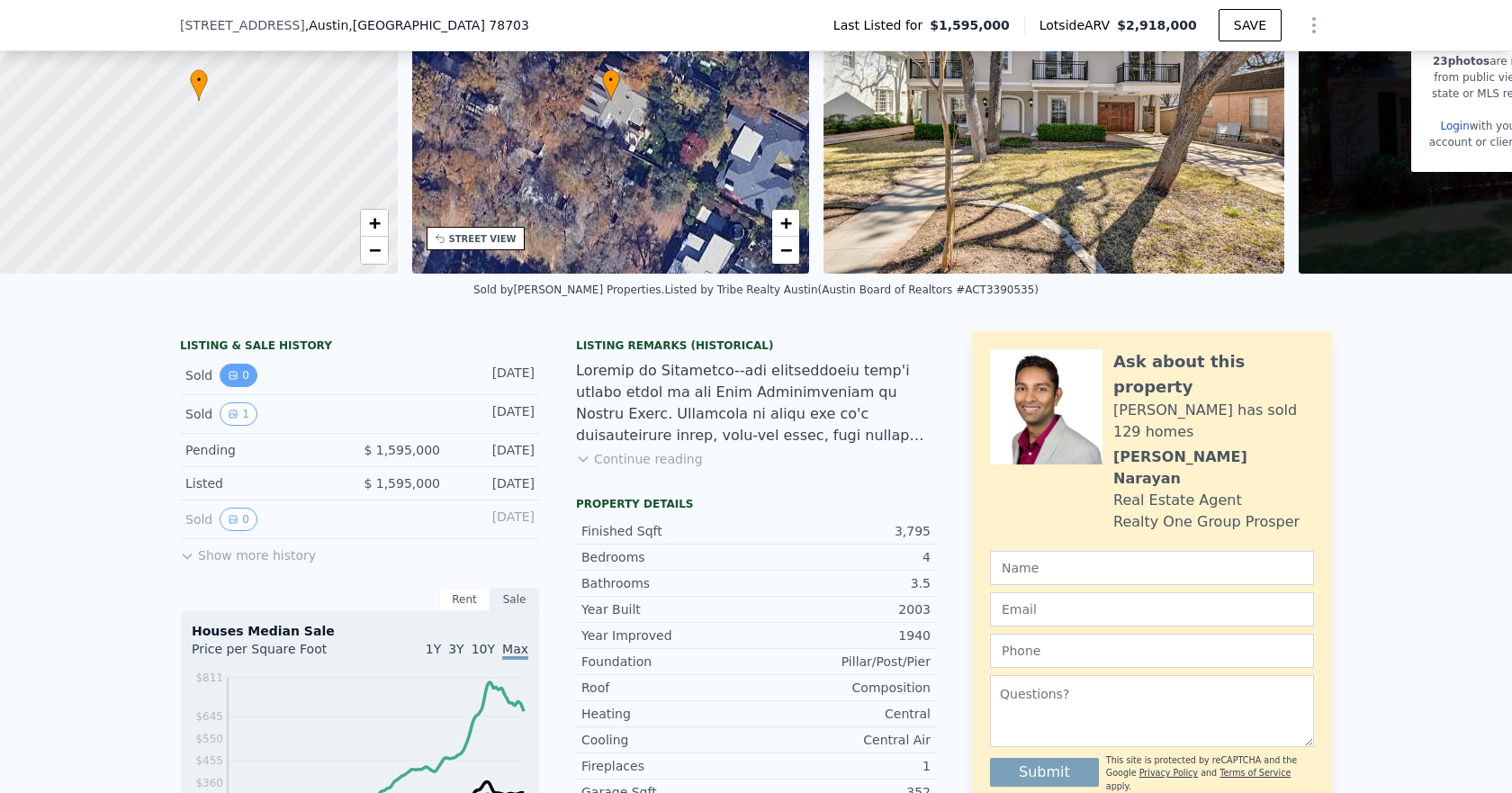
click at [232, 387] on button "0" at bounding box center [238, 376] width 38 height 23
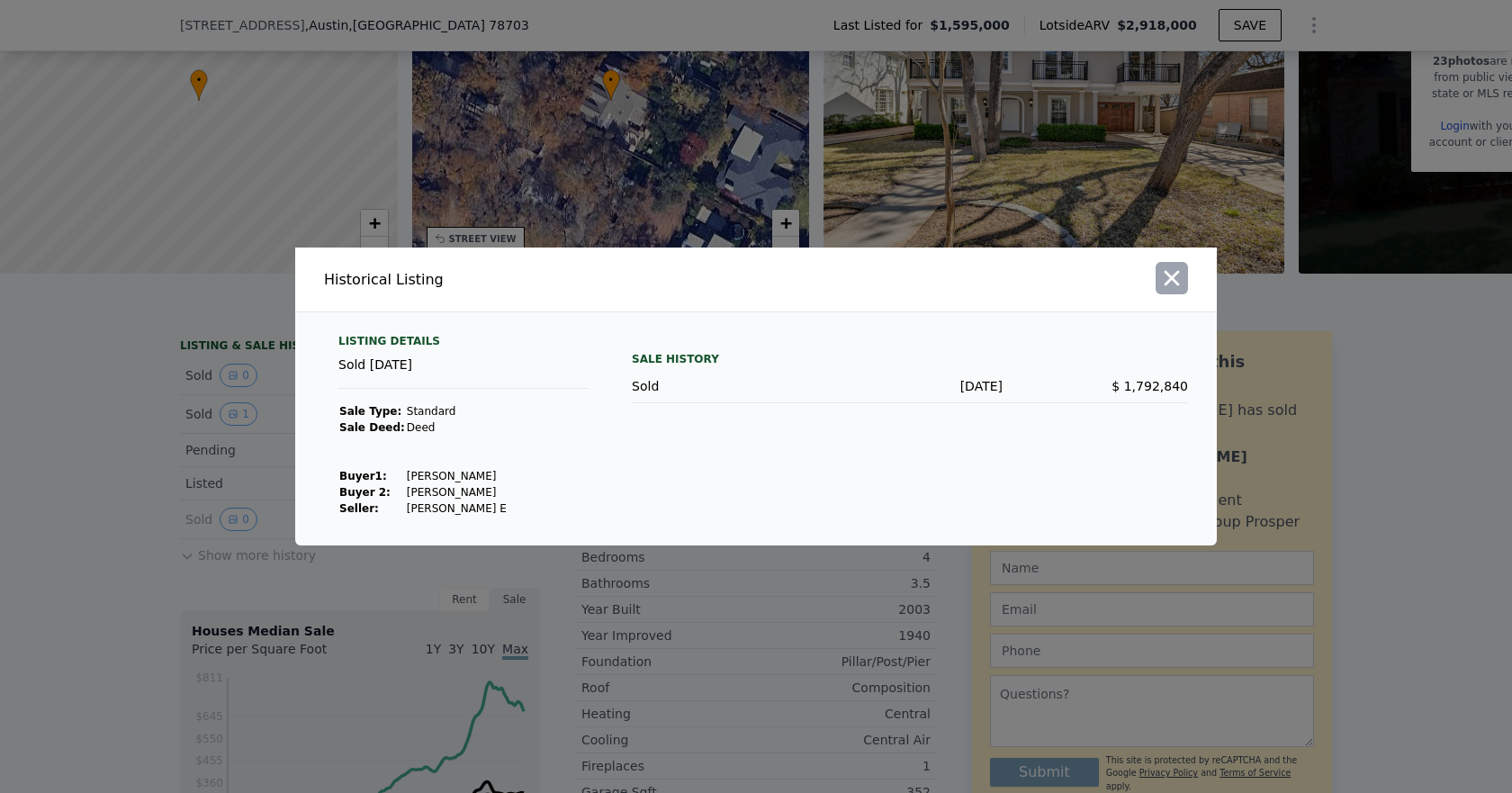
click at [1173, 284] on icon "button" at bounding box center [1171, 278] width 25 height 25
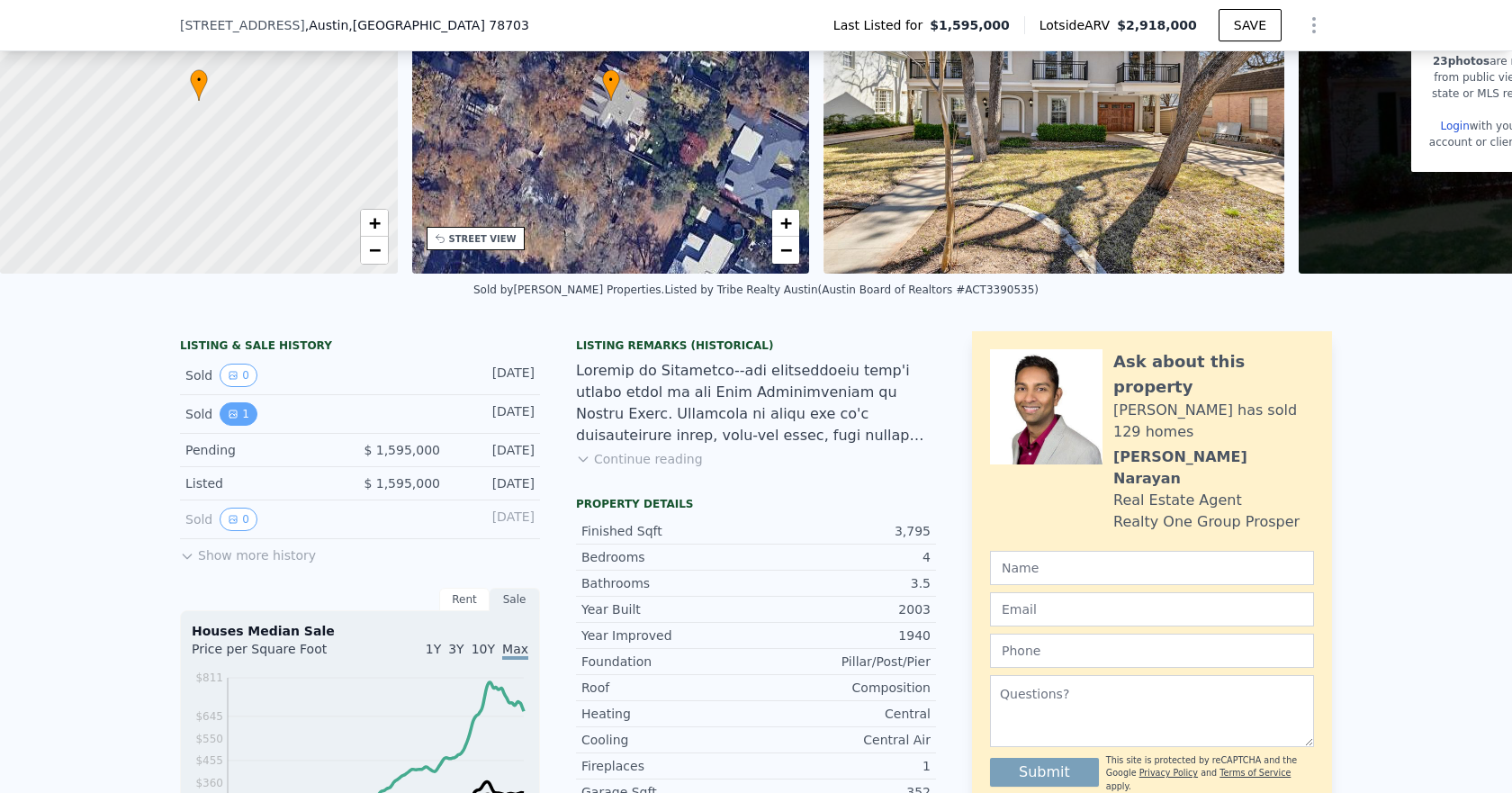
click at [228, 419] on icon "View historical data" at bounding box center [233, 413] width 11 height 11
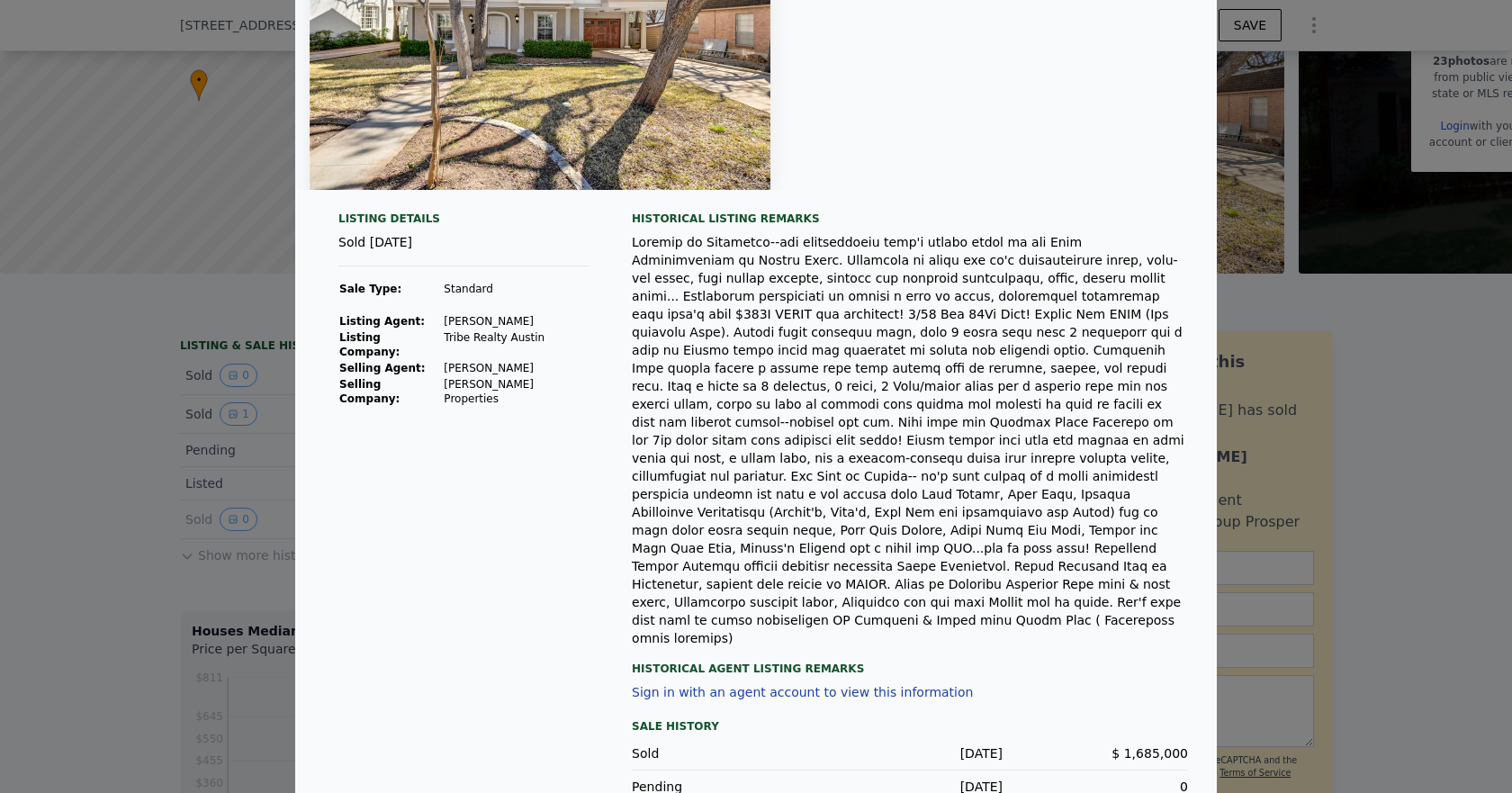
scroll to position [0, 0]
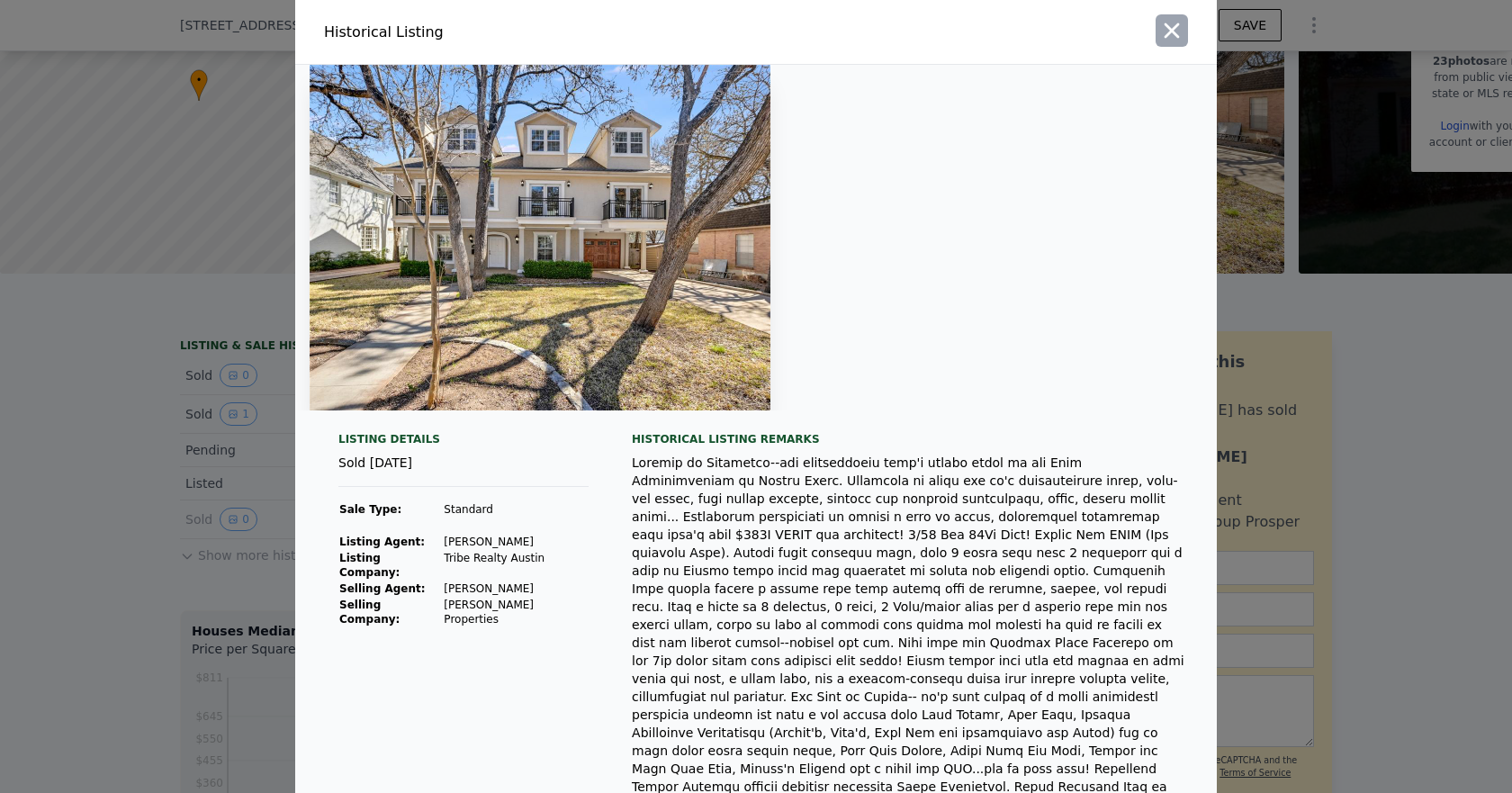
click at [1161, 33] on icon "button" at bounding box center [1171, 31] width 25 height 25
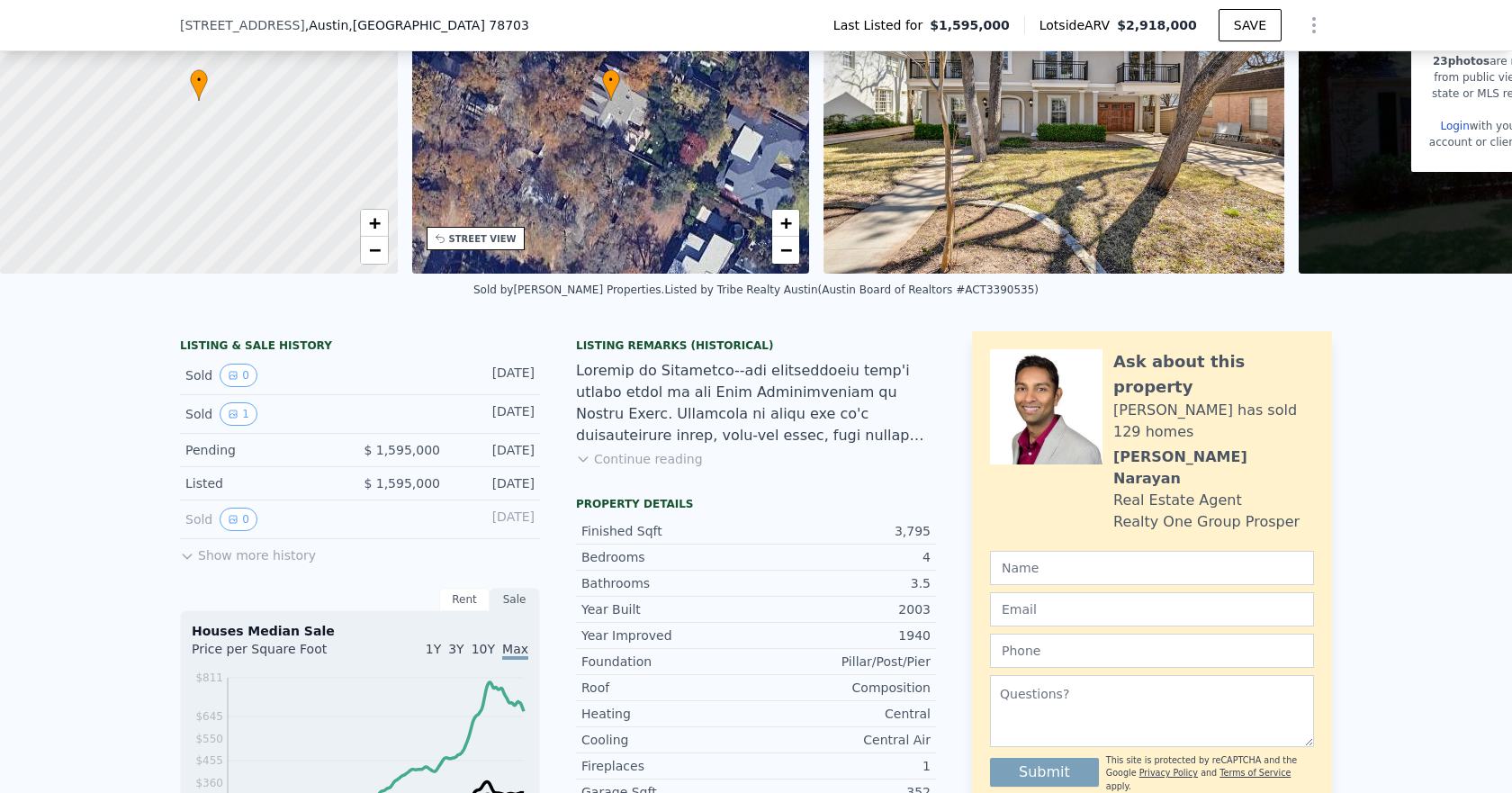
click at [851, 415] on div at bounding box center [756, 403] width 360 height 86
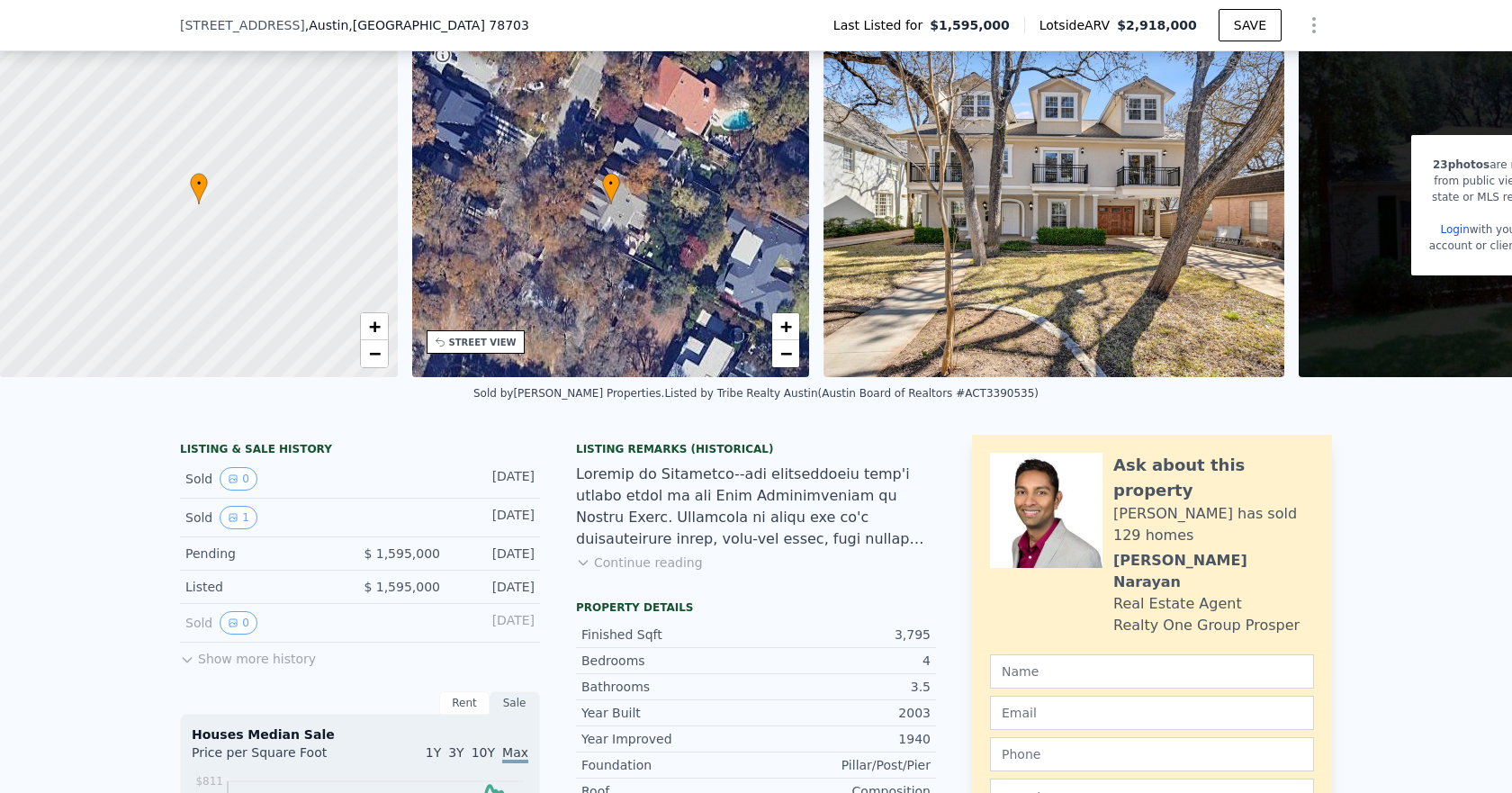
scroll to position [180, 0]
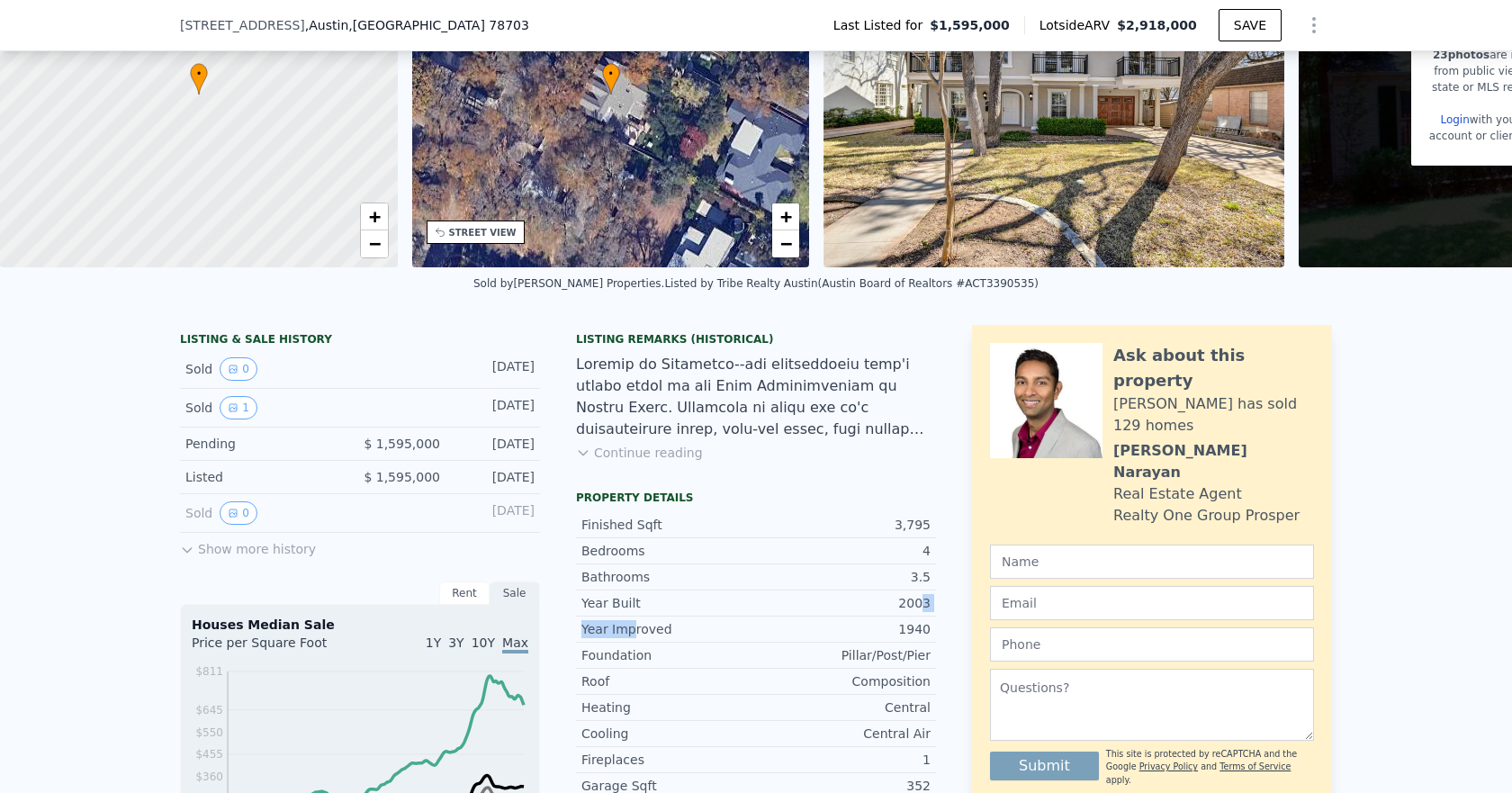
drag, startPoint x: 622, startPoint y: 643, endPoint x: 918, endPoint y: 615, distance: 297.3
click at [919, 611] on div "Finished Sqft 3,795 Bedrooms 4 Bathrooms 3.5 Year Built 2003 Year Improved 1940…" at bounding box center [756, 767] width 360 height 524
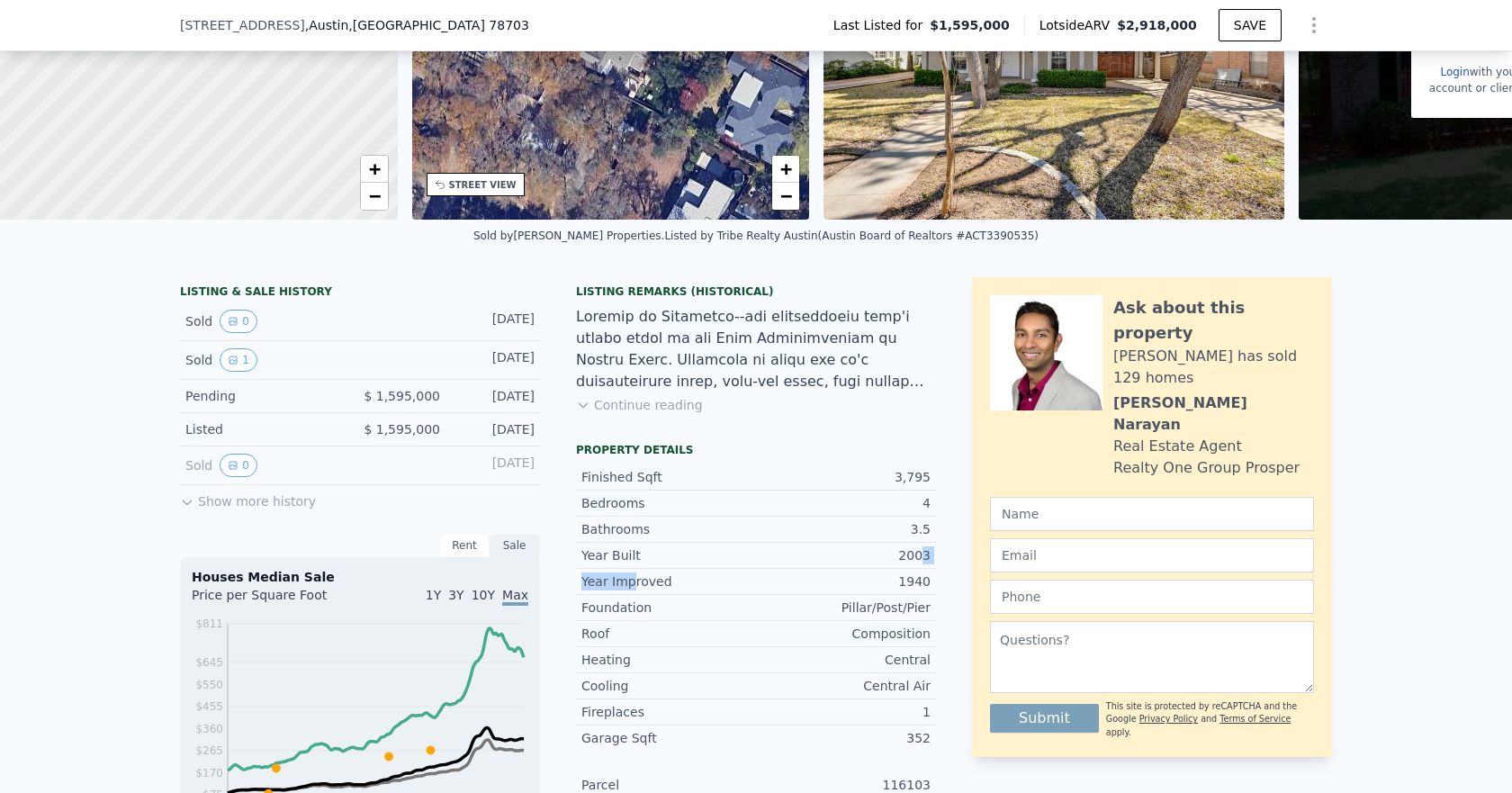
scroll to position [270, 0]
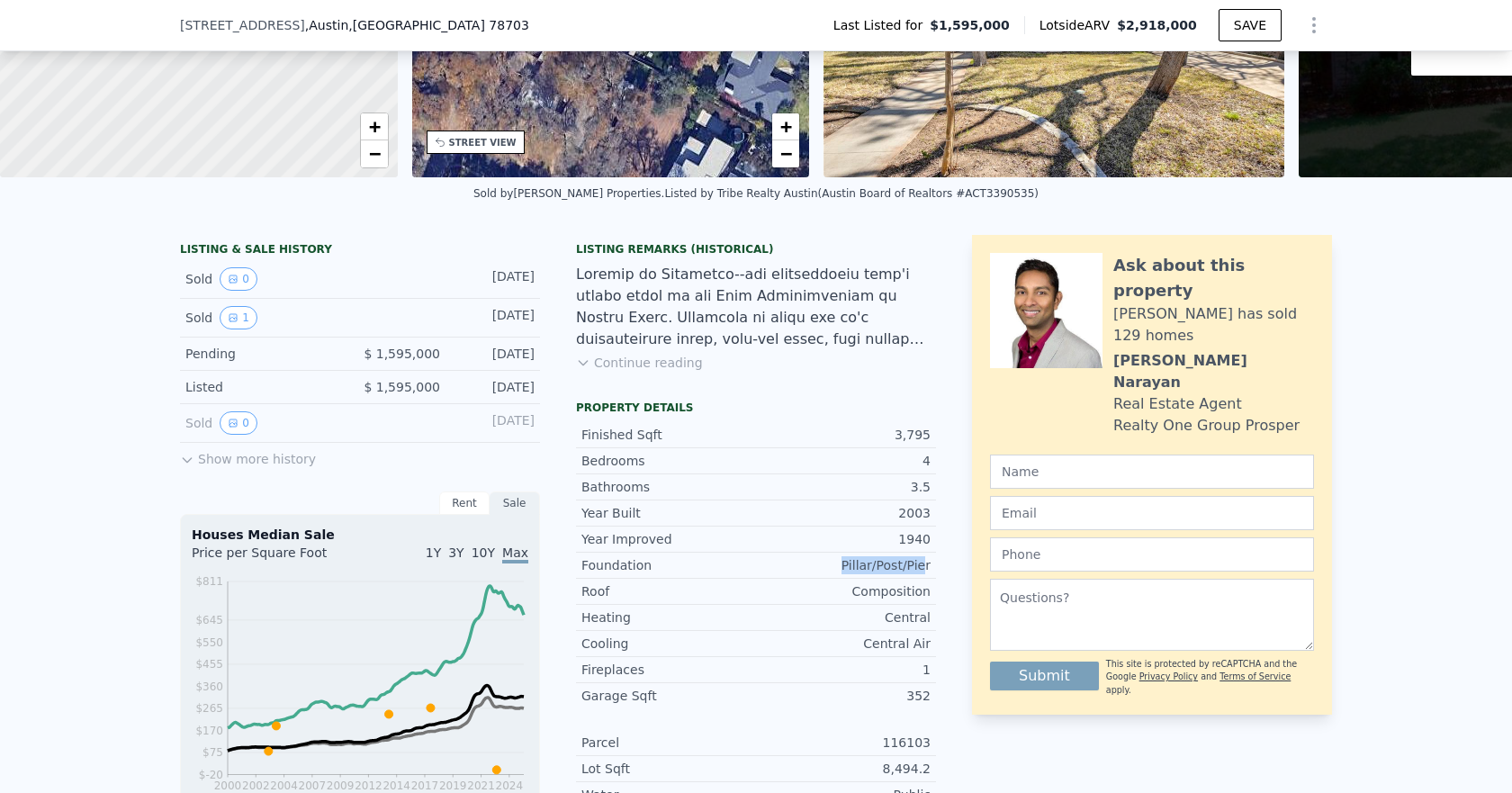
drag, startPoint x: 888, startPoint y: 573, endPoint x: 860, endPoint y: 587, distance: 31.3
click at [845, 575] on div "Pillar/Post/Pier" at bounding box center [843, 565] width 175 height 18
click at [947, 604] on div "LISTING & SALE HISTORY Sold 0 Mar 15, 2023 Sold 1 Mar 15, 2023 Pending $ 1,595,…" at bounding box center [755, 593] width 1152 height 718
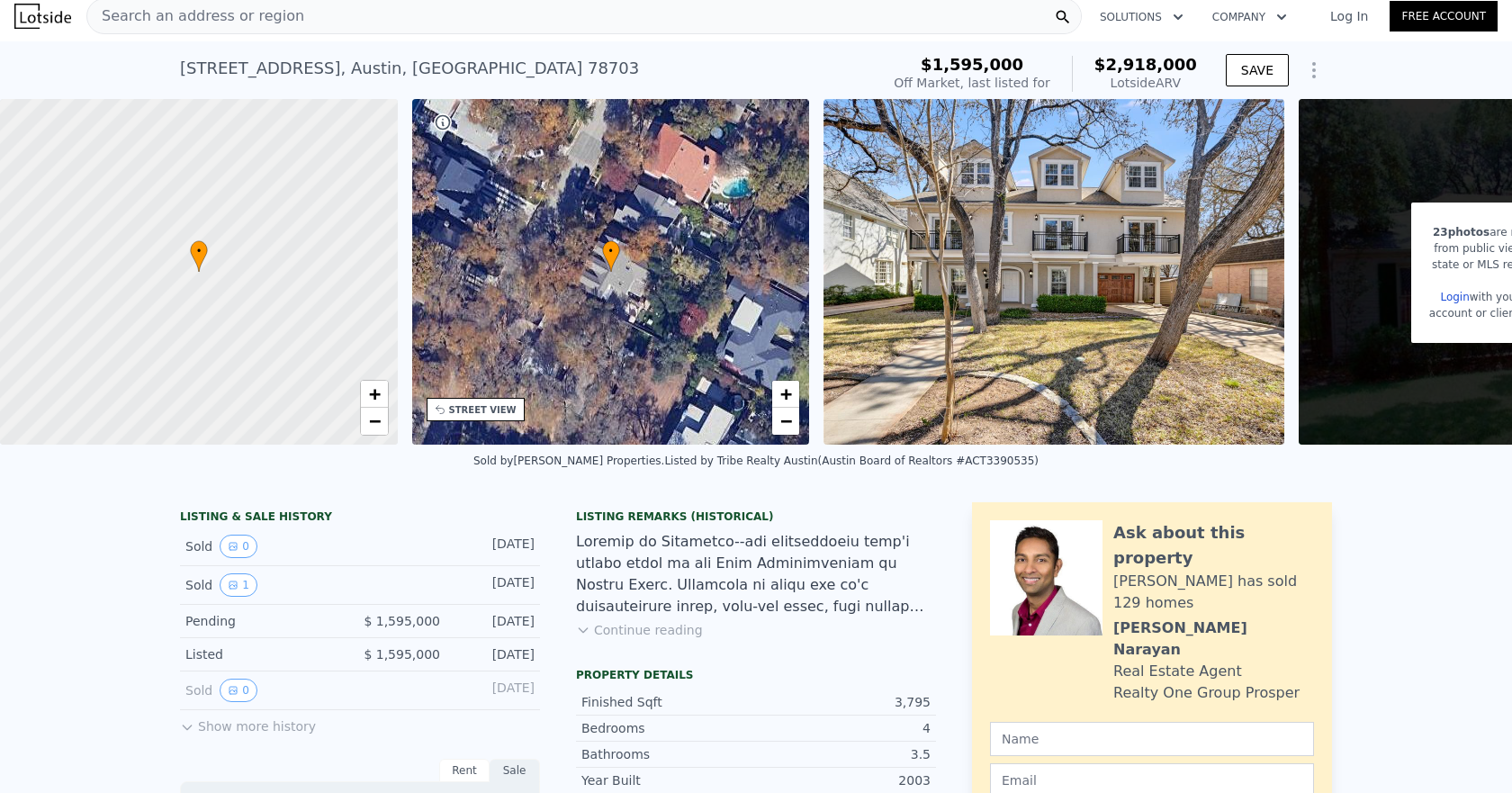
scroll to position [0, 0]
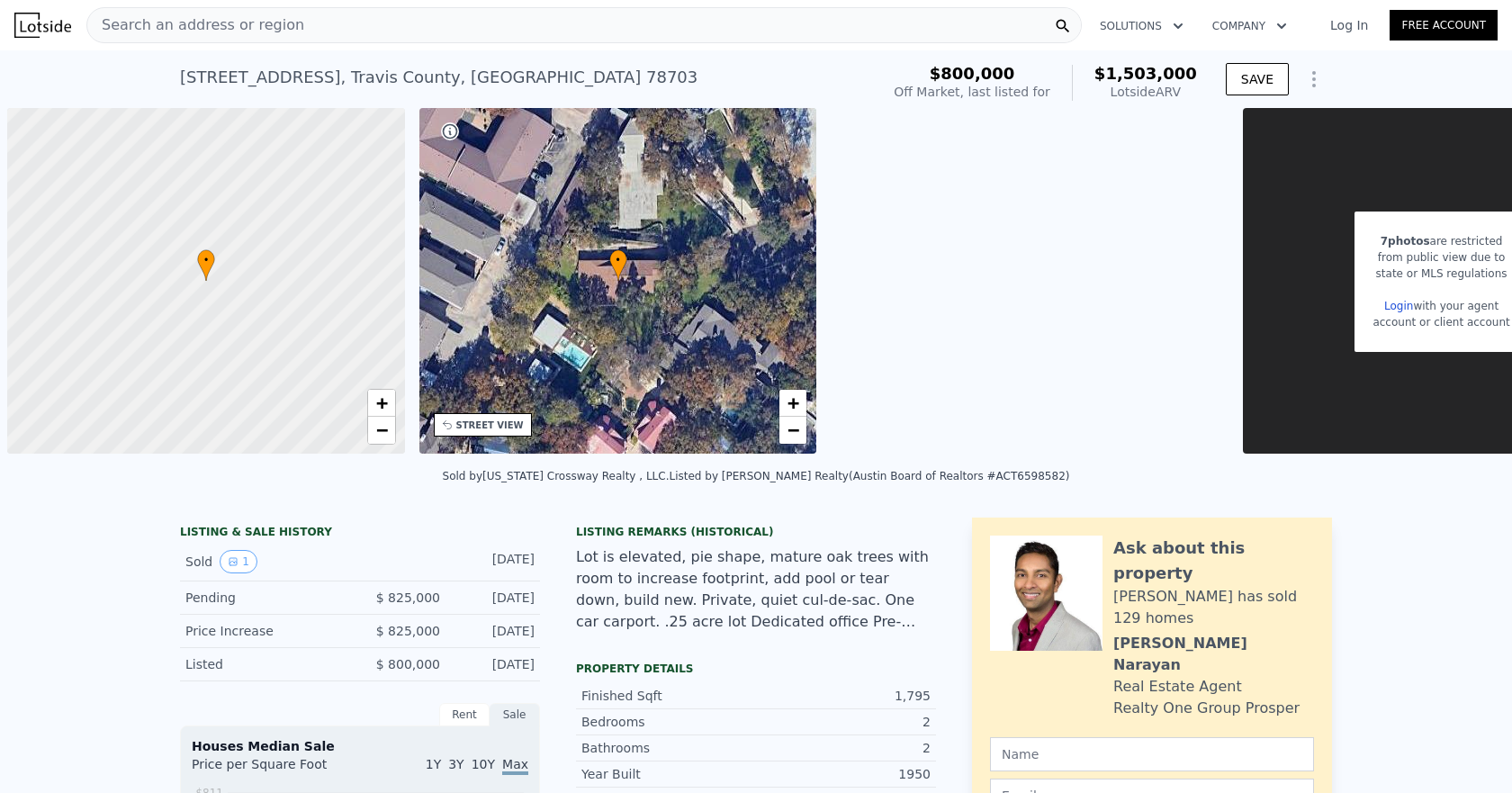
scroll to position [0, 7]
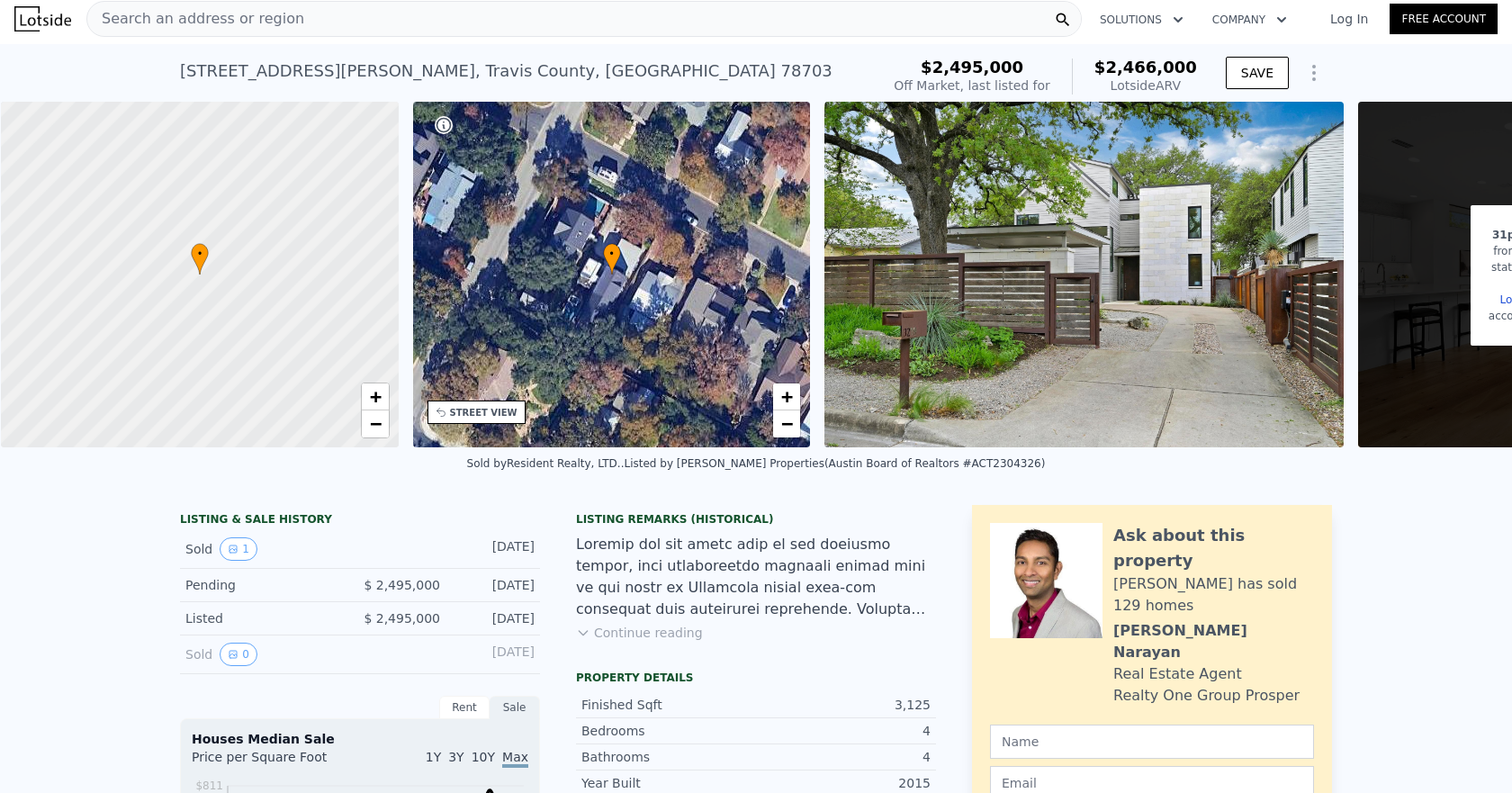
scroll to position [0, 7]
click at [219, 556] on button "1" at bounding box center [238, 549] width 38 height 23
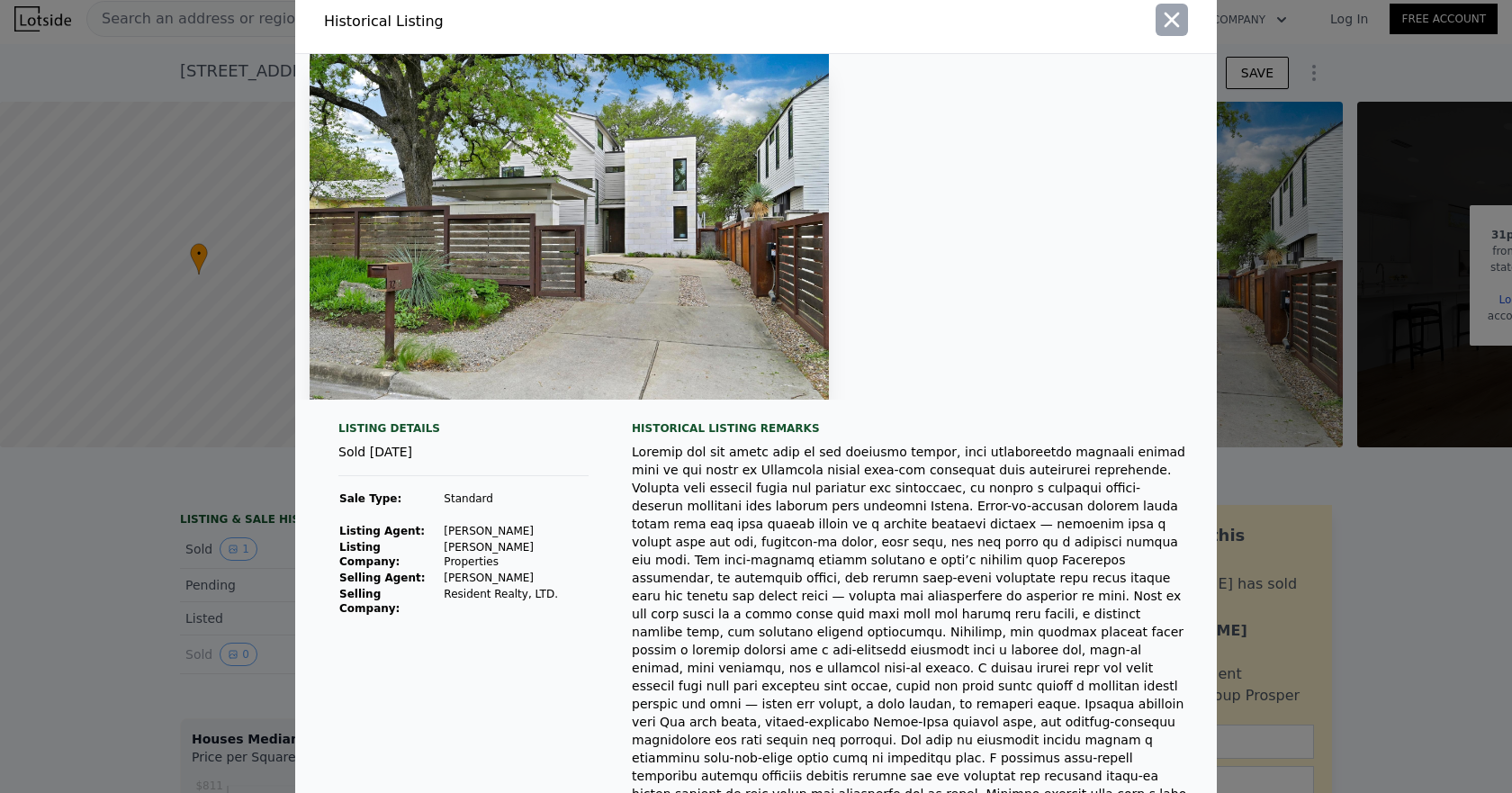
scroll to position [0, 0]
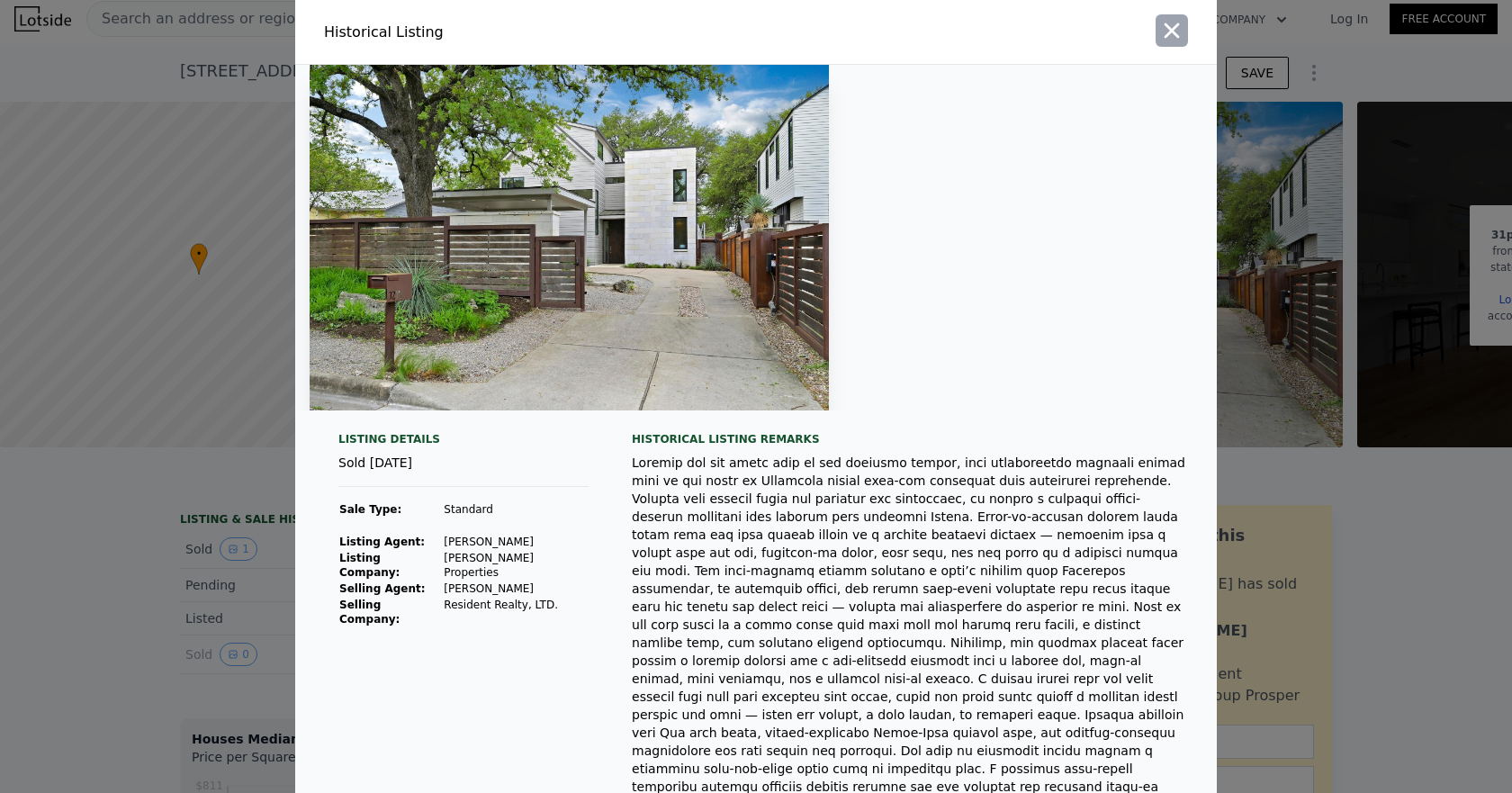
click at [1167, 28] on icon "button" at bounding box center [1172, 31] width 15 height 15
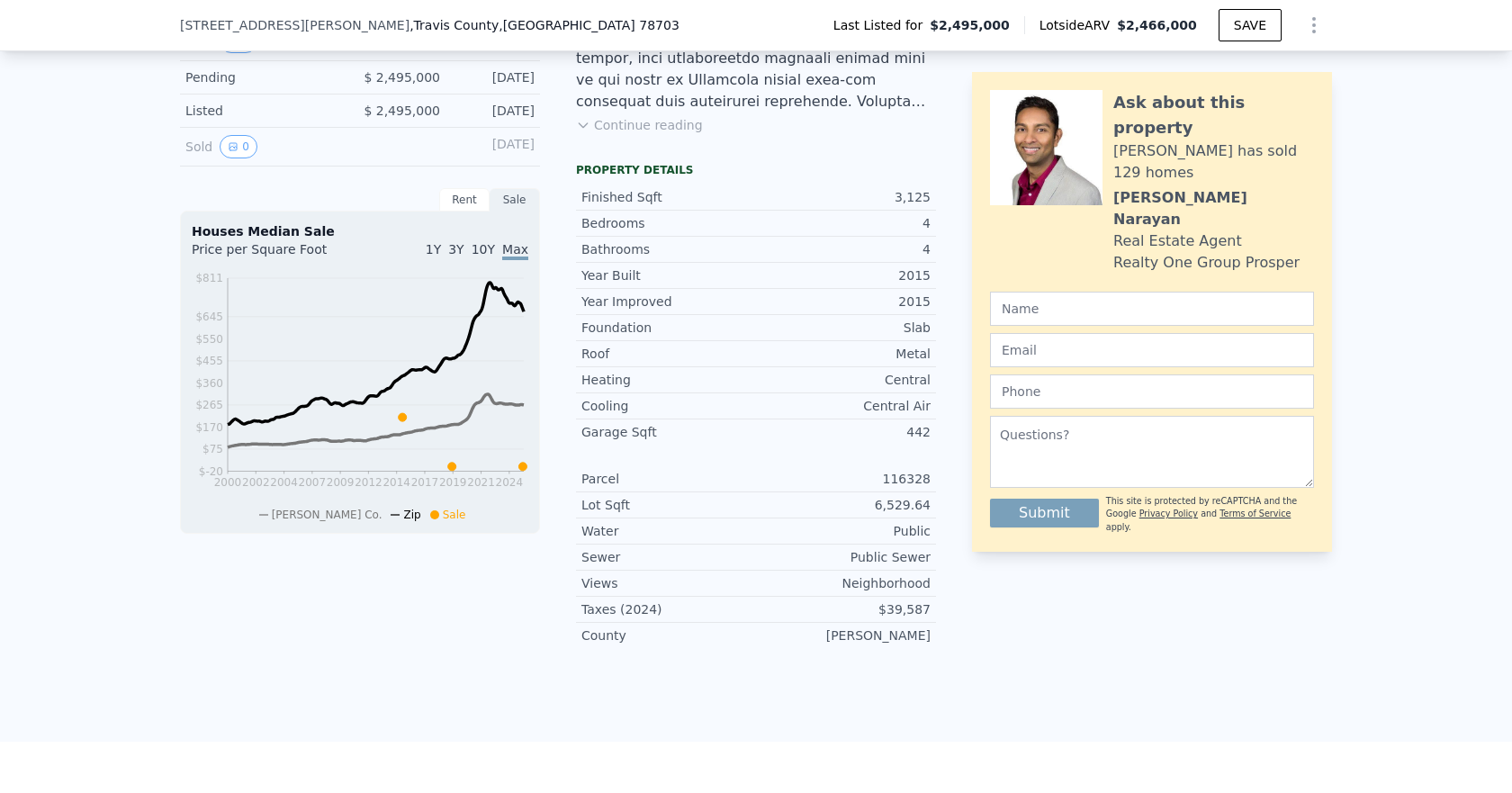
scroll to position [540, 0]
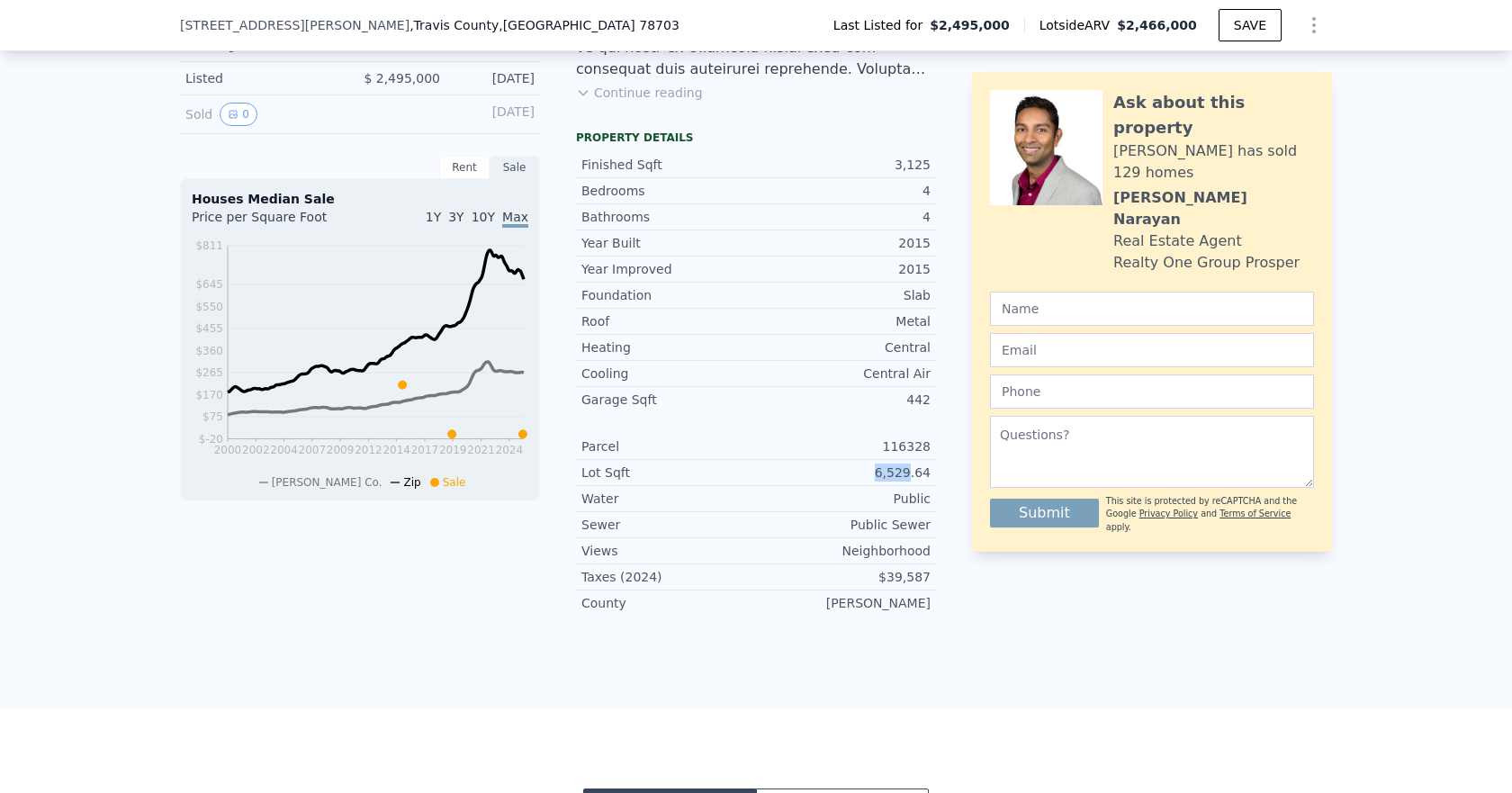
drag, startPoint x: 879, startPoint y: 487, endPoint x: 906, endPoint y: 486, distance: 27.0
click at [906, 482] on div "6,529.64" at bounding box center [843, 472] width 175 height 18
click at [948, 499] on div "LISTING & SALE HISTORY Sold 1 Jun 19, 2025 Pending $ 2,495,000 May 23, 2025 Lis…" at bounding box center [755, 297] width 1152 height 666
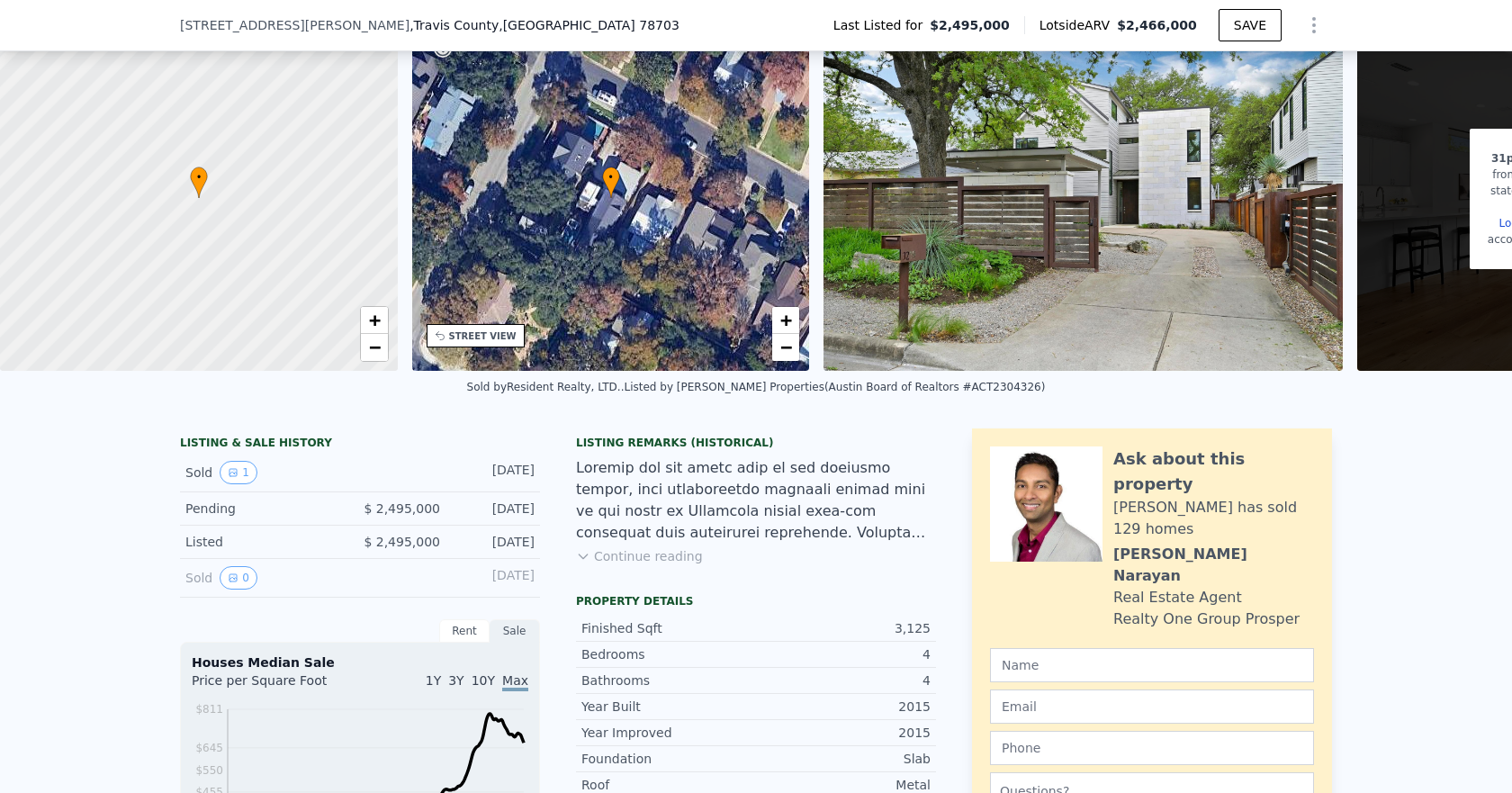
scroll to position [174, 0]
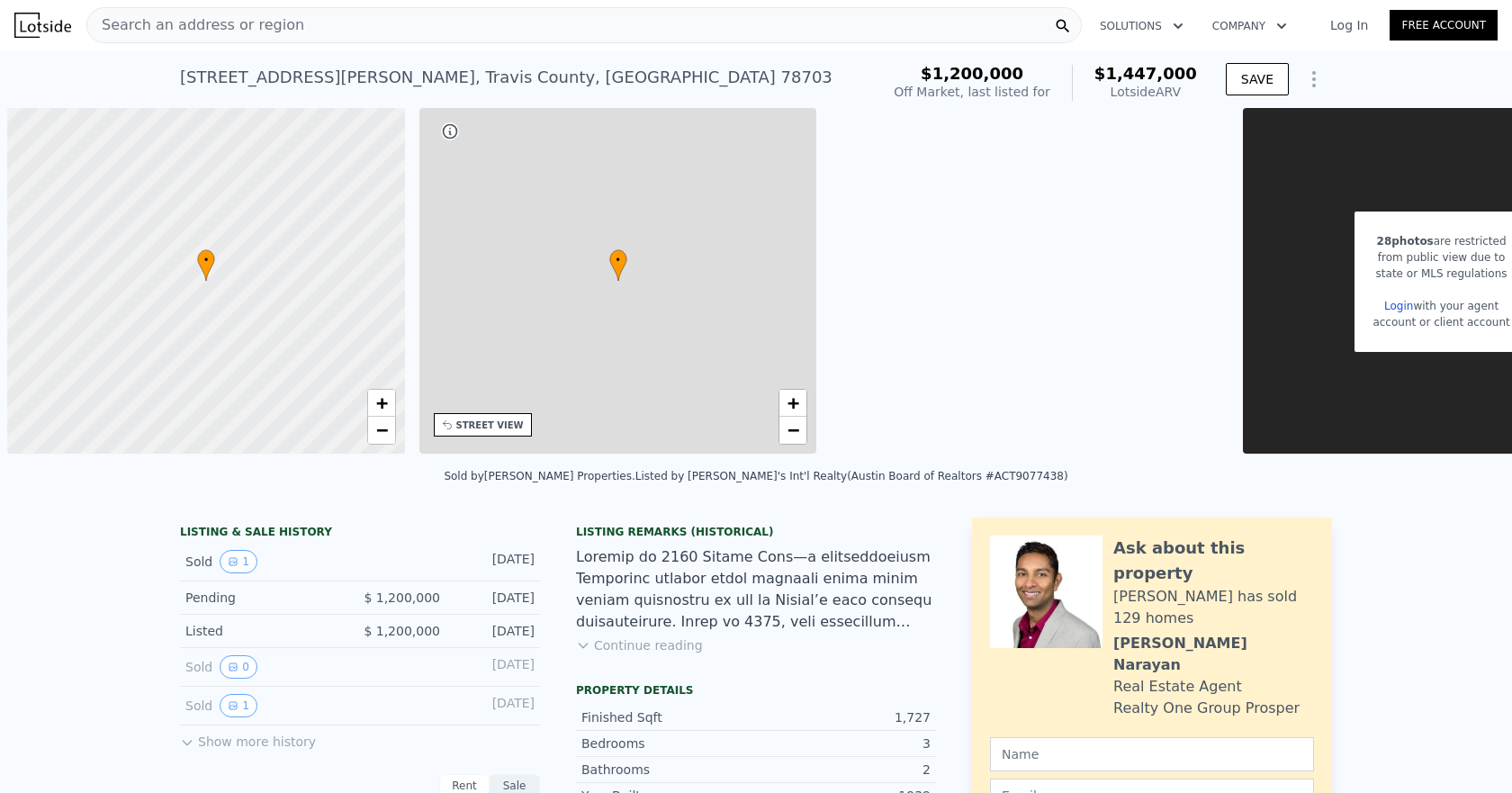
scroll to position [0, 7]
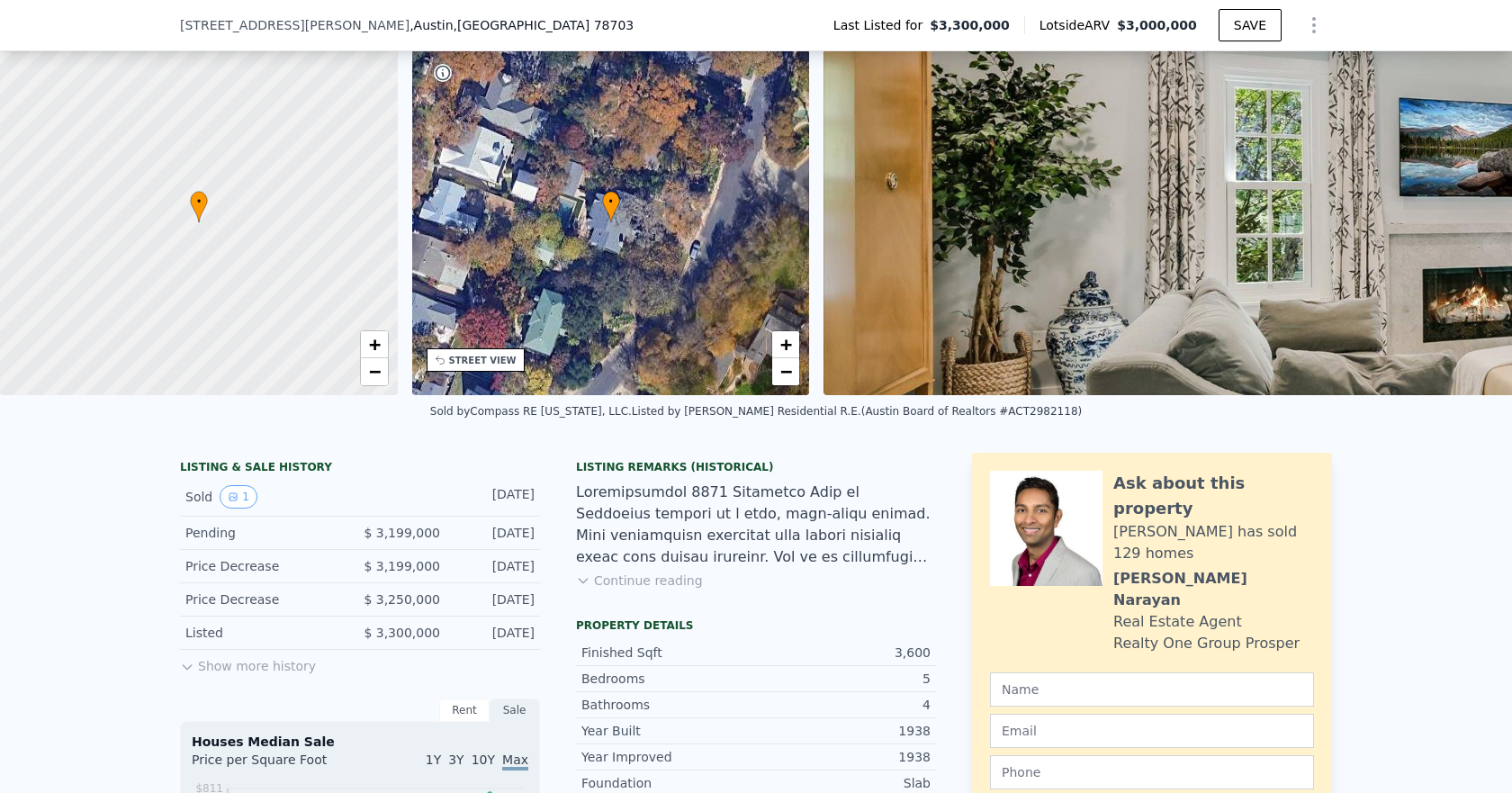
scroll to position [270, 0]
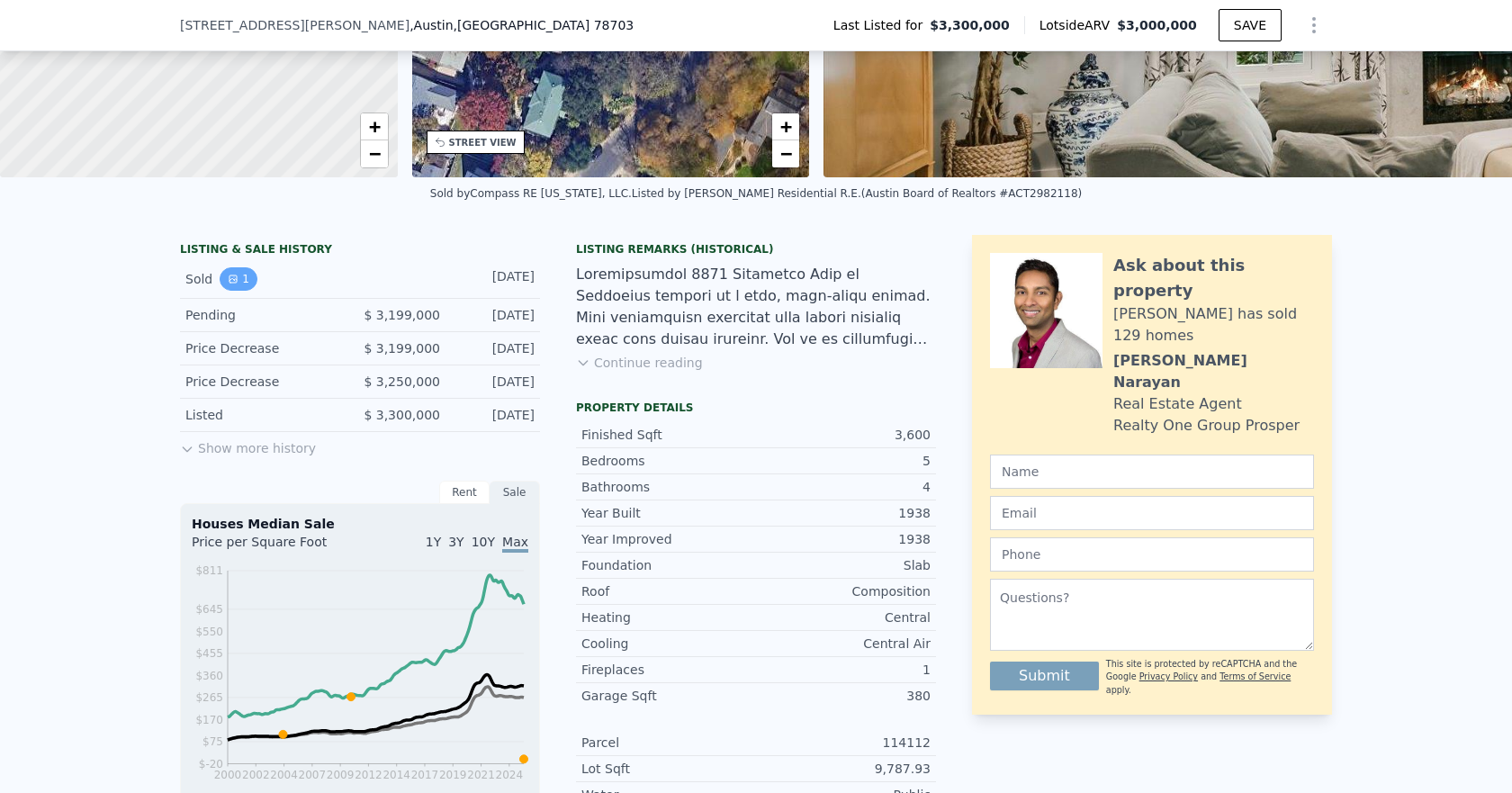
click at [230, 283] on icon "View historical data" at bounding box center [233, 278] width 7 height 7
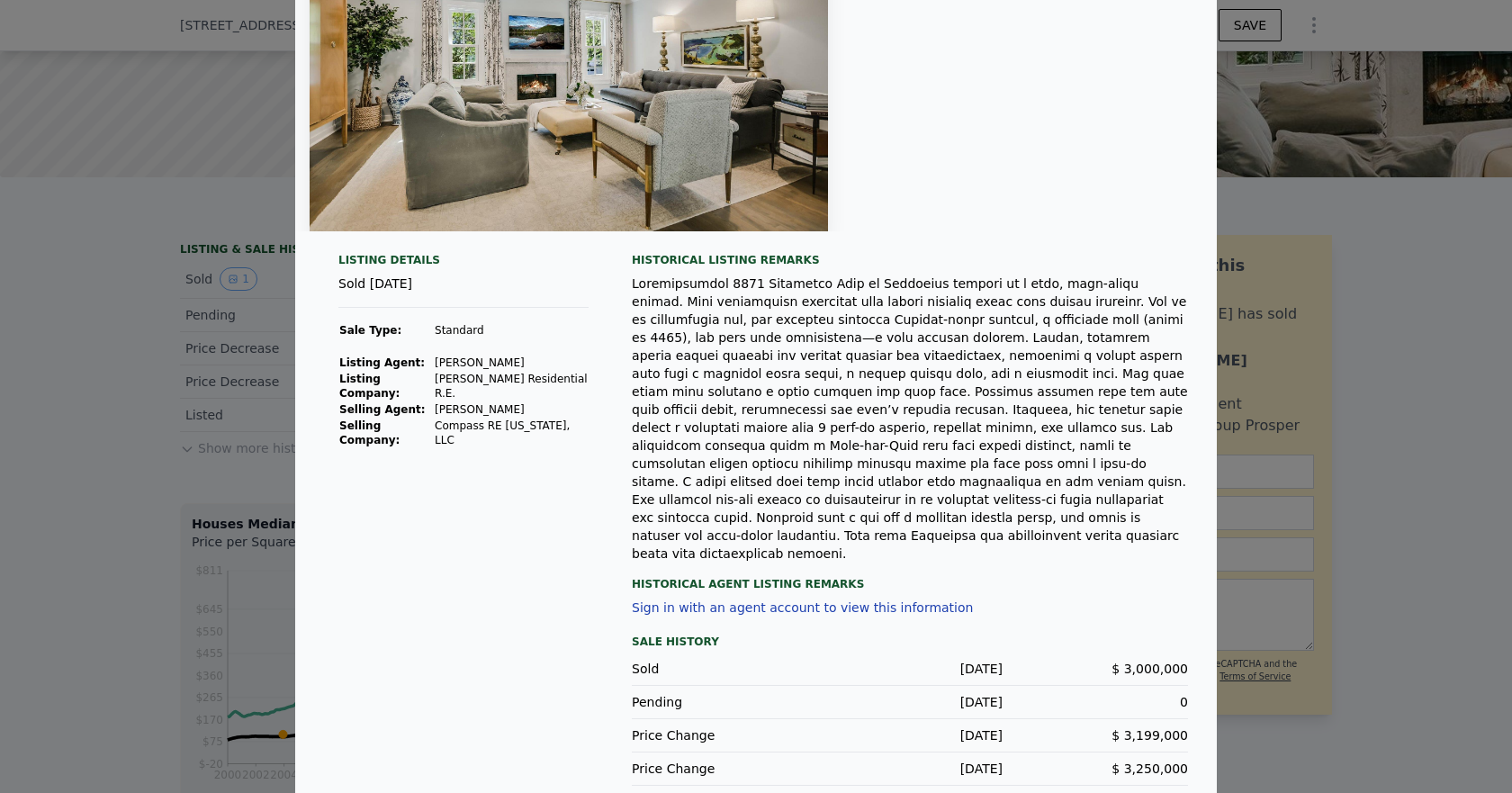
scroll to position [2, 0]
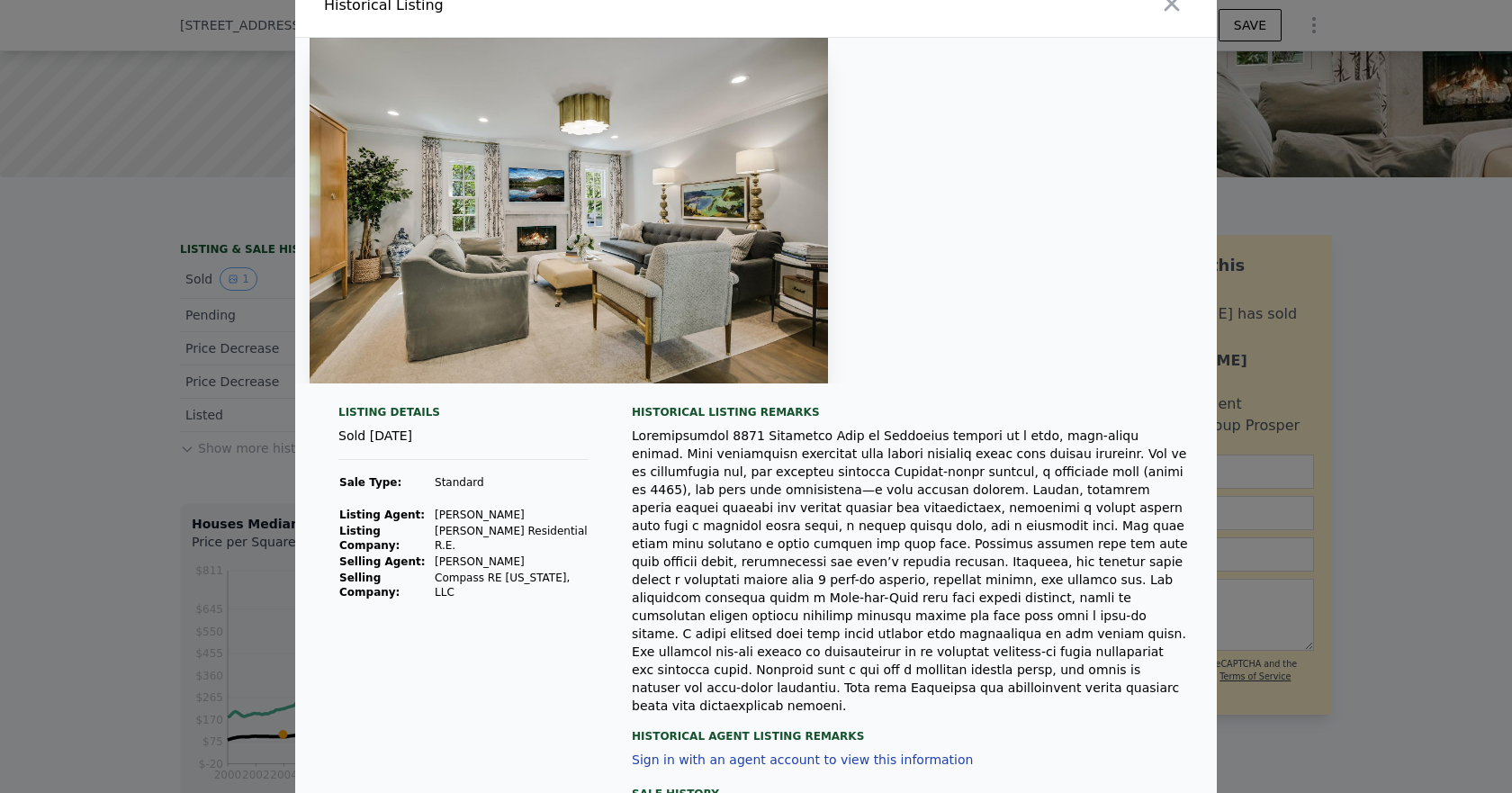
drag, startPoint x: 1104, startPoint y: 204, endPoint x: 1119, endPoint y: 176, distance: 31.8
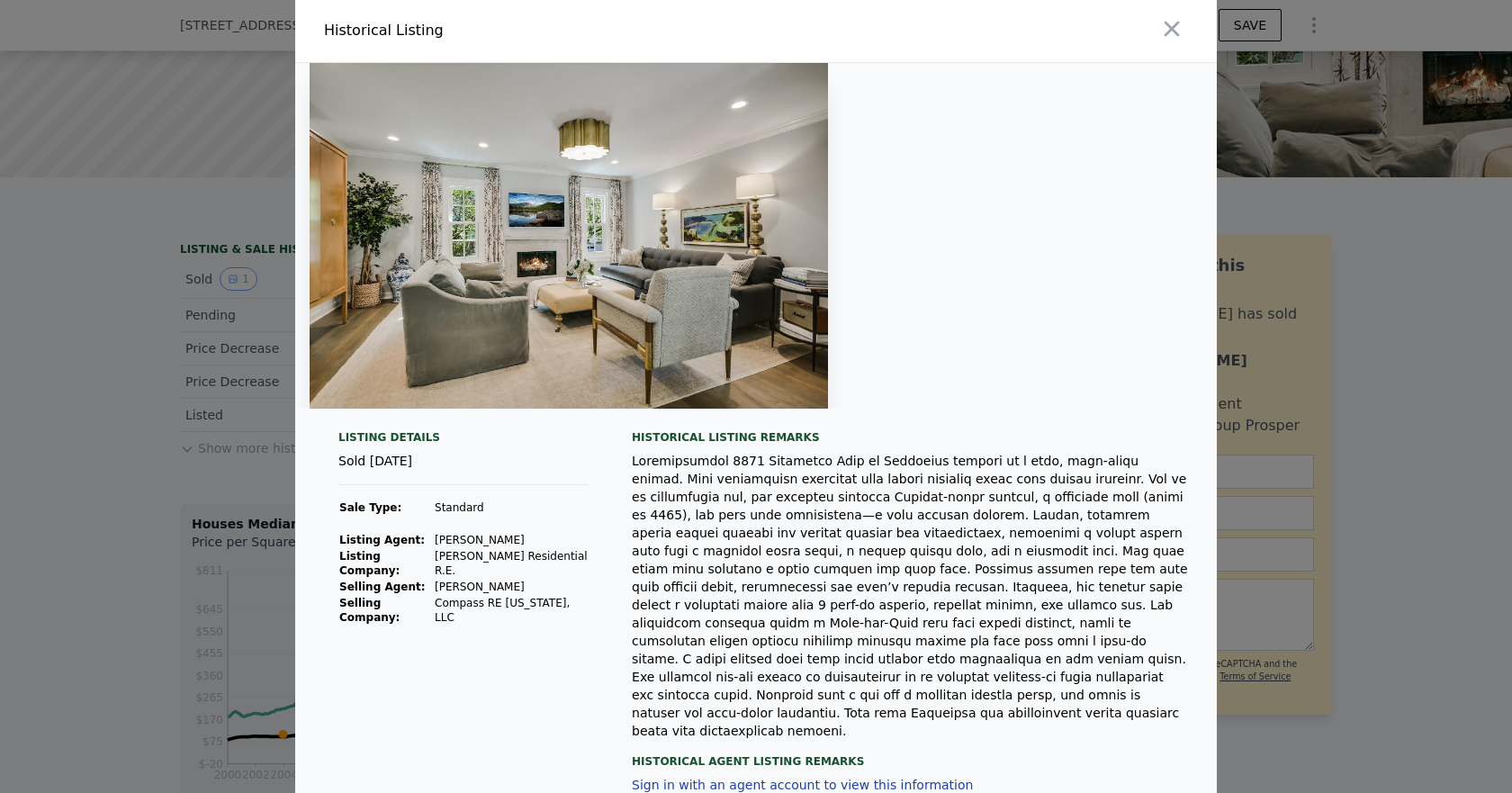
scroll to position [0, 0]
drag, startPoint x: 1119, startPoint y: 176, endPoint x: 1166, endPoint y: 35, distance: 148.6
click at [1166, 35] on icon "button" at bounding box center [1171, 31] width 25 height 25
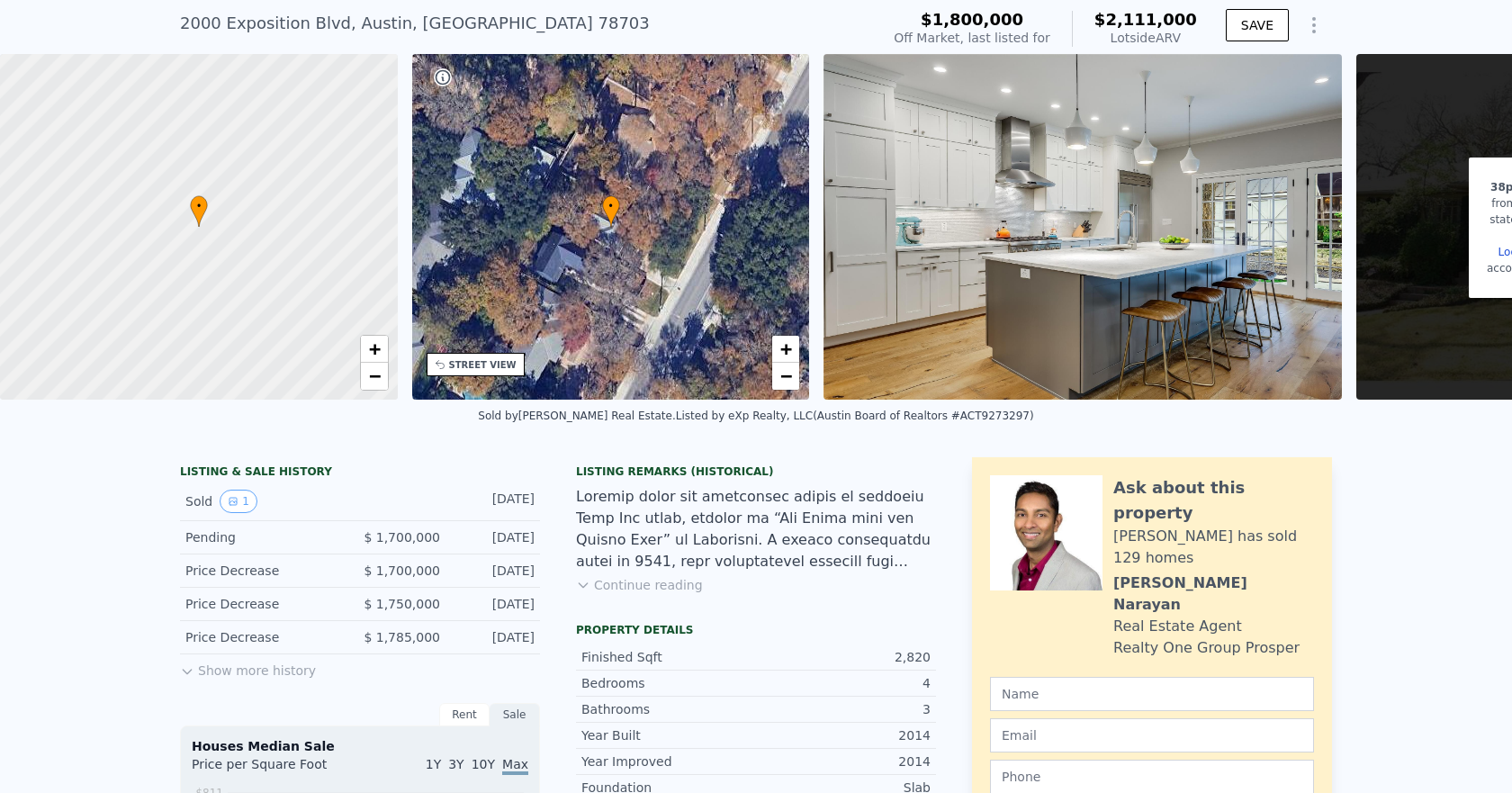
scroll to position [7, 0]
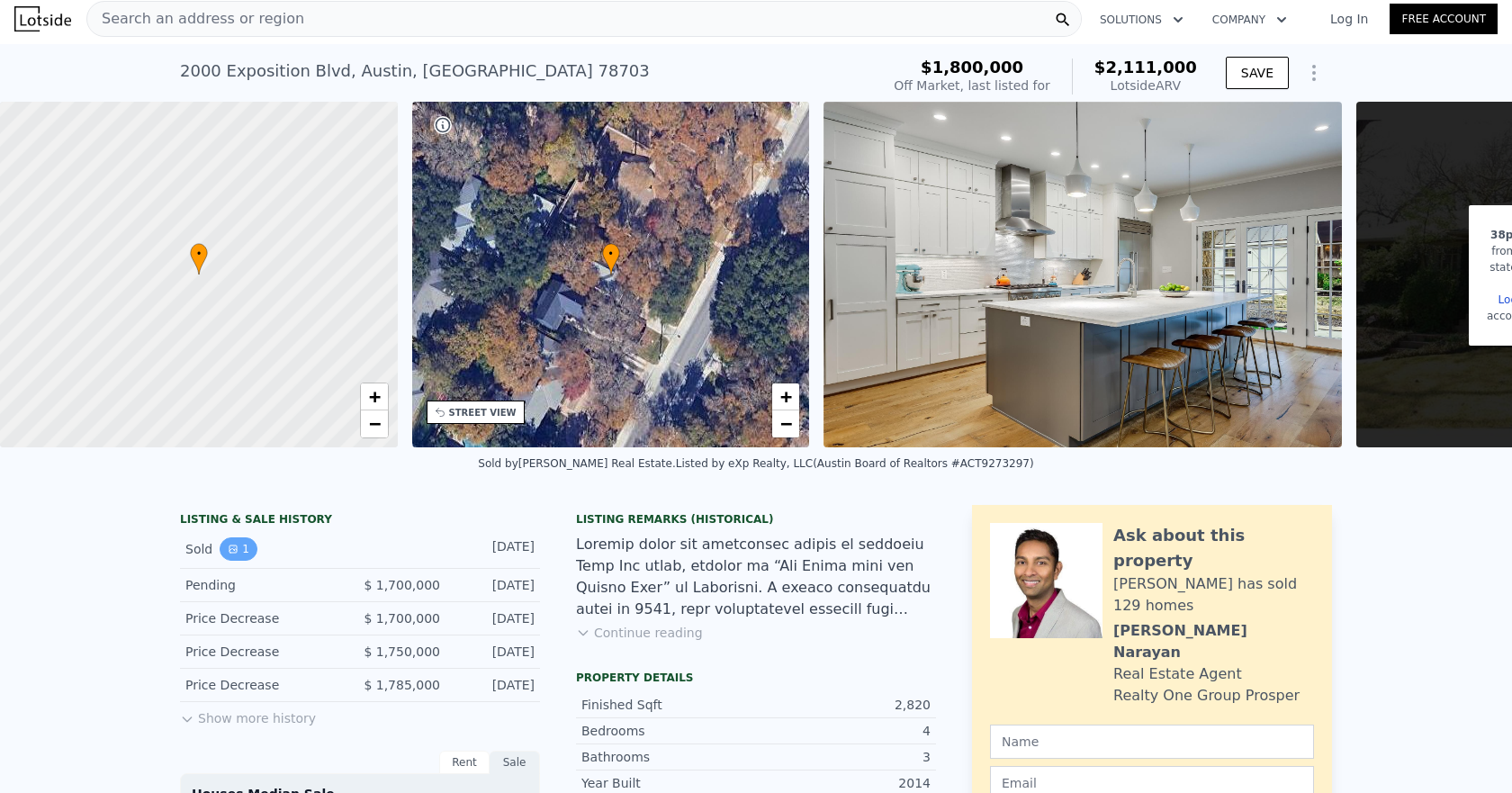
click at [232, 561] on button "1" at bounding box center [238, 549] width 38 height 23
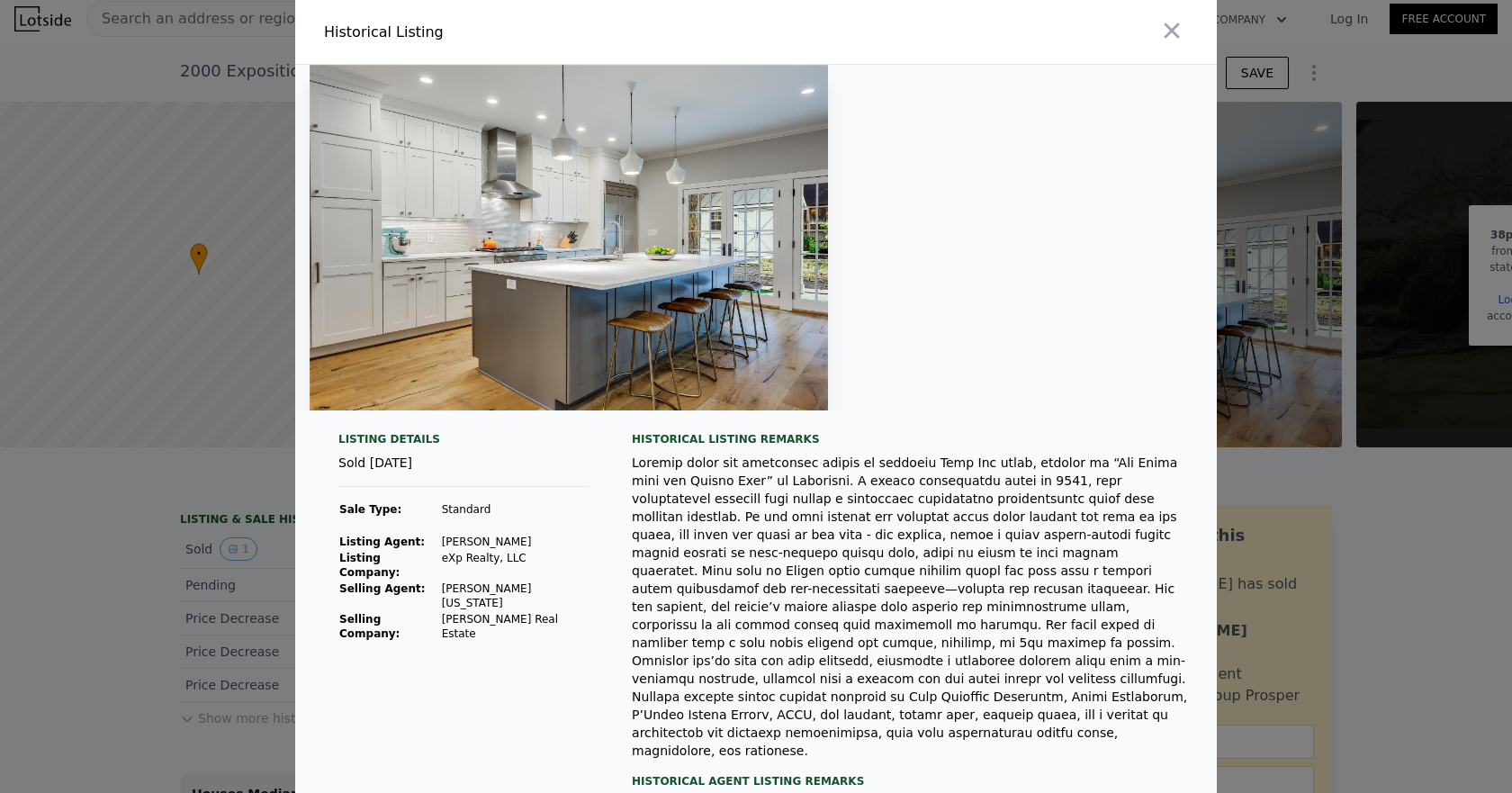
scroll to position [270, 0]
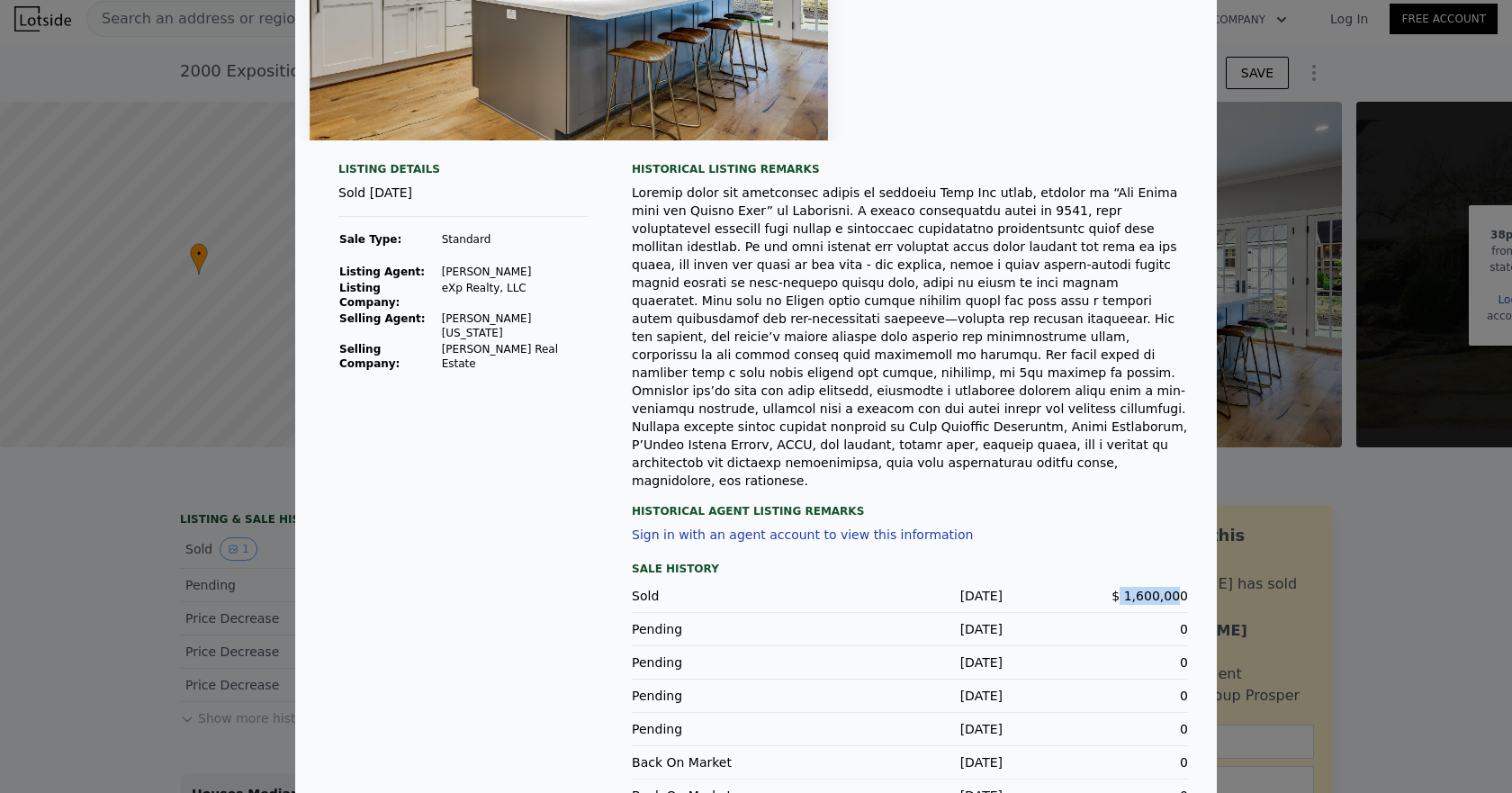
drag, startPoint x: 1174, startPoint y: 539, endPoint x: 1119, endPoint y: 538, distance: 55.0
click at [1119, 589] on span "$ 1,600,000" at bounding box center [1149, 596] width 76 height 14
click at [1134, 399] on div at bounding box center [910, 336] width 556 height 306
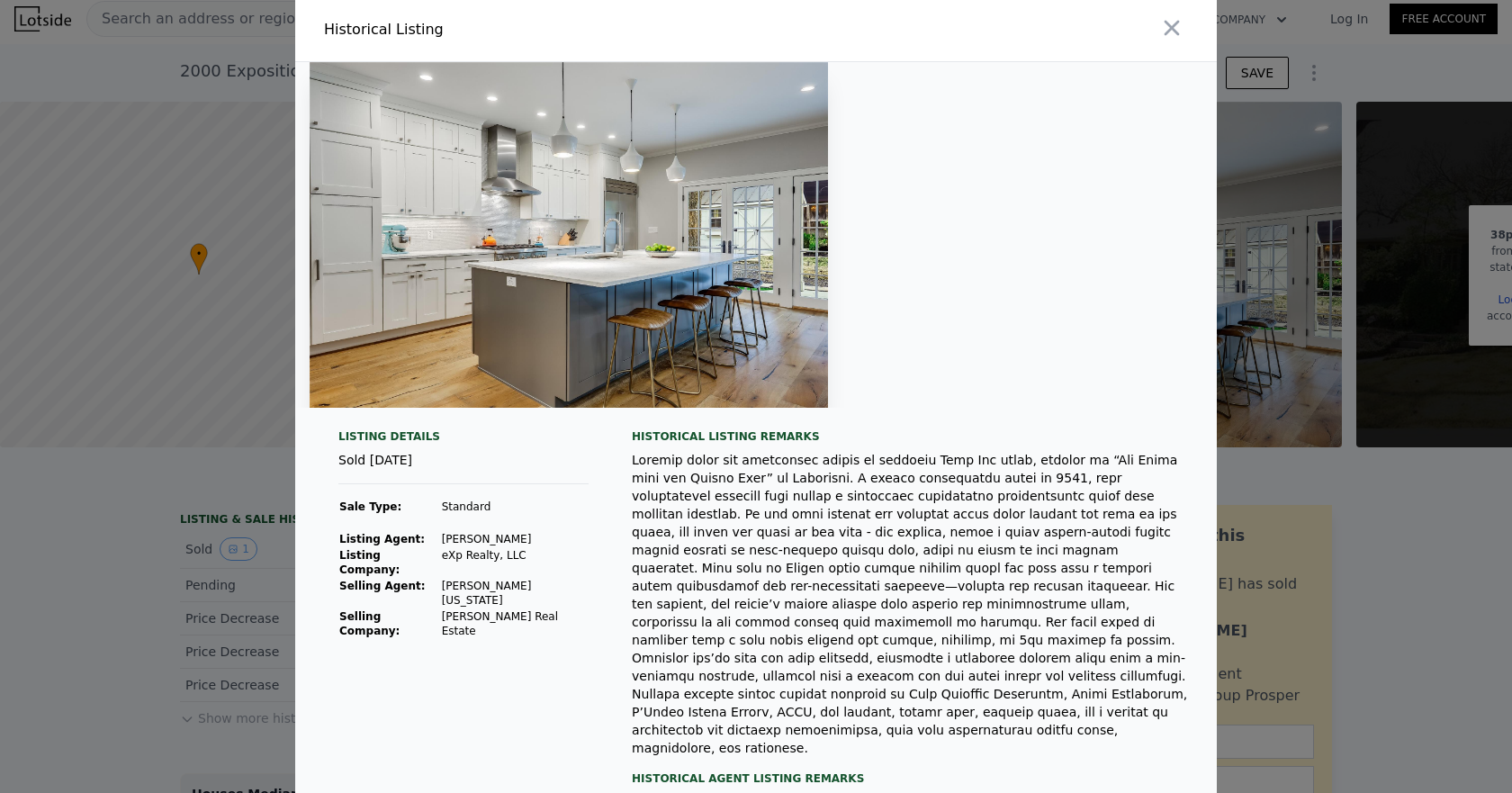
scroll to position [0, 0]
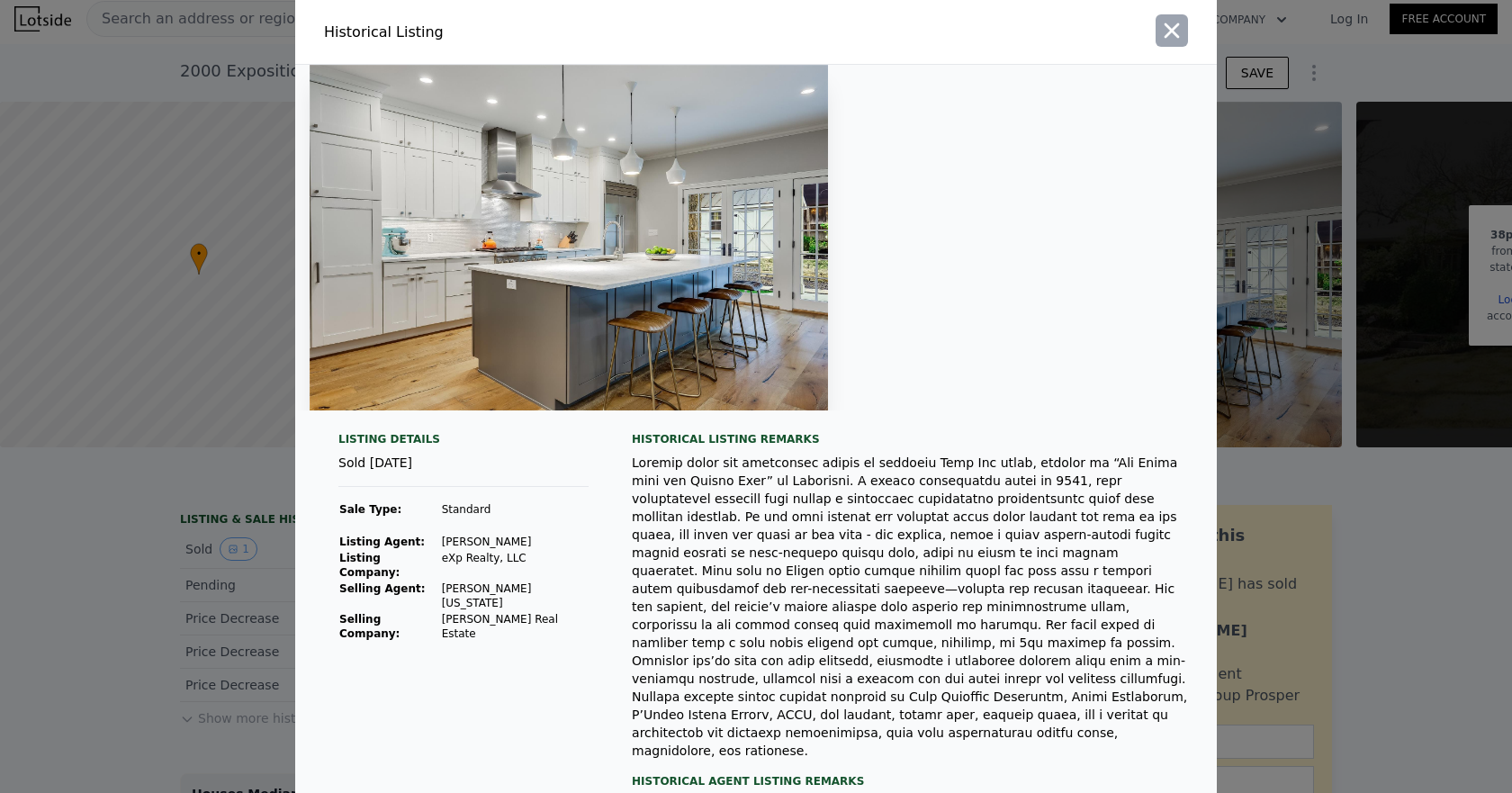
click at [1164, 29] on icon "button" at bounding box center [1172, 31] width 15 height 15
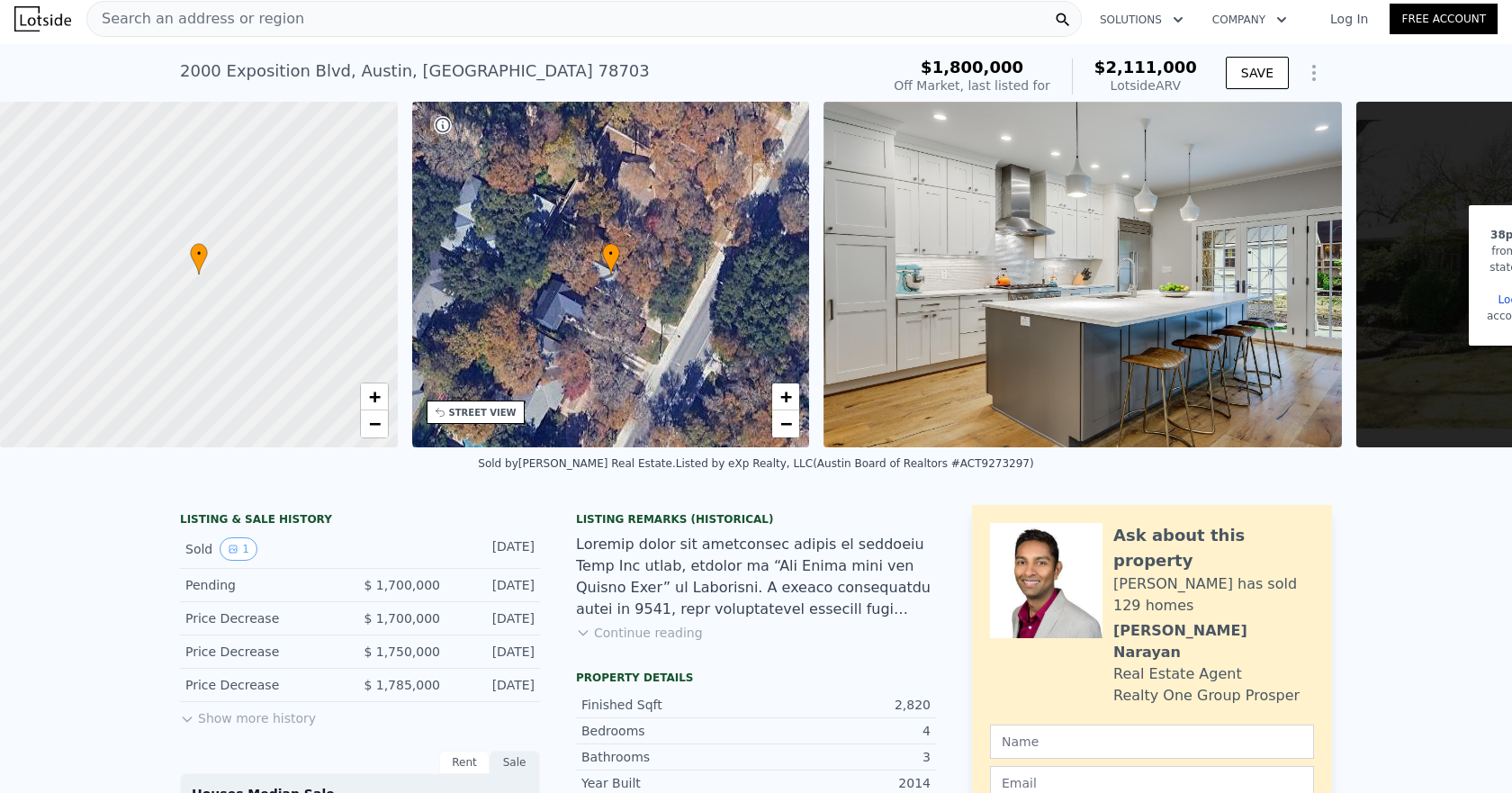
drag, startPoint x: 687, startPoint y: 551, endPoint x: 689, endPoint y: 533, distance: 18.1
click at [687, 551] on div at bounding box center [756, 577] width 360 height 86
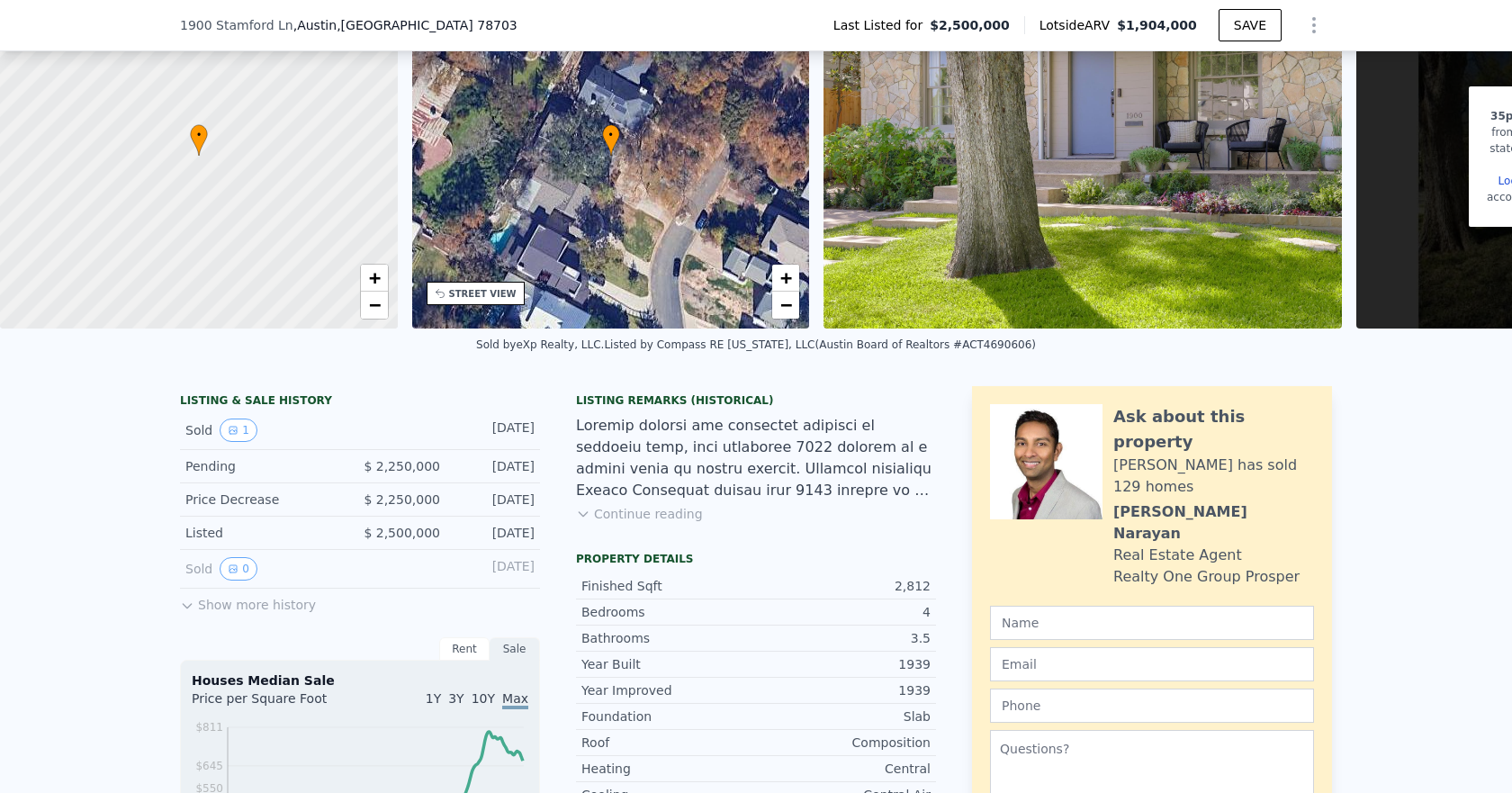
scroll to position [264, 0]
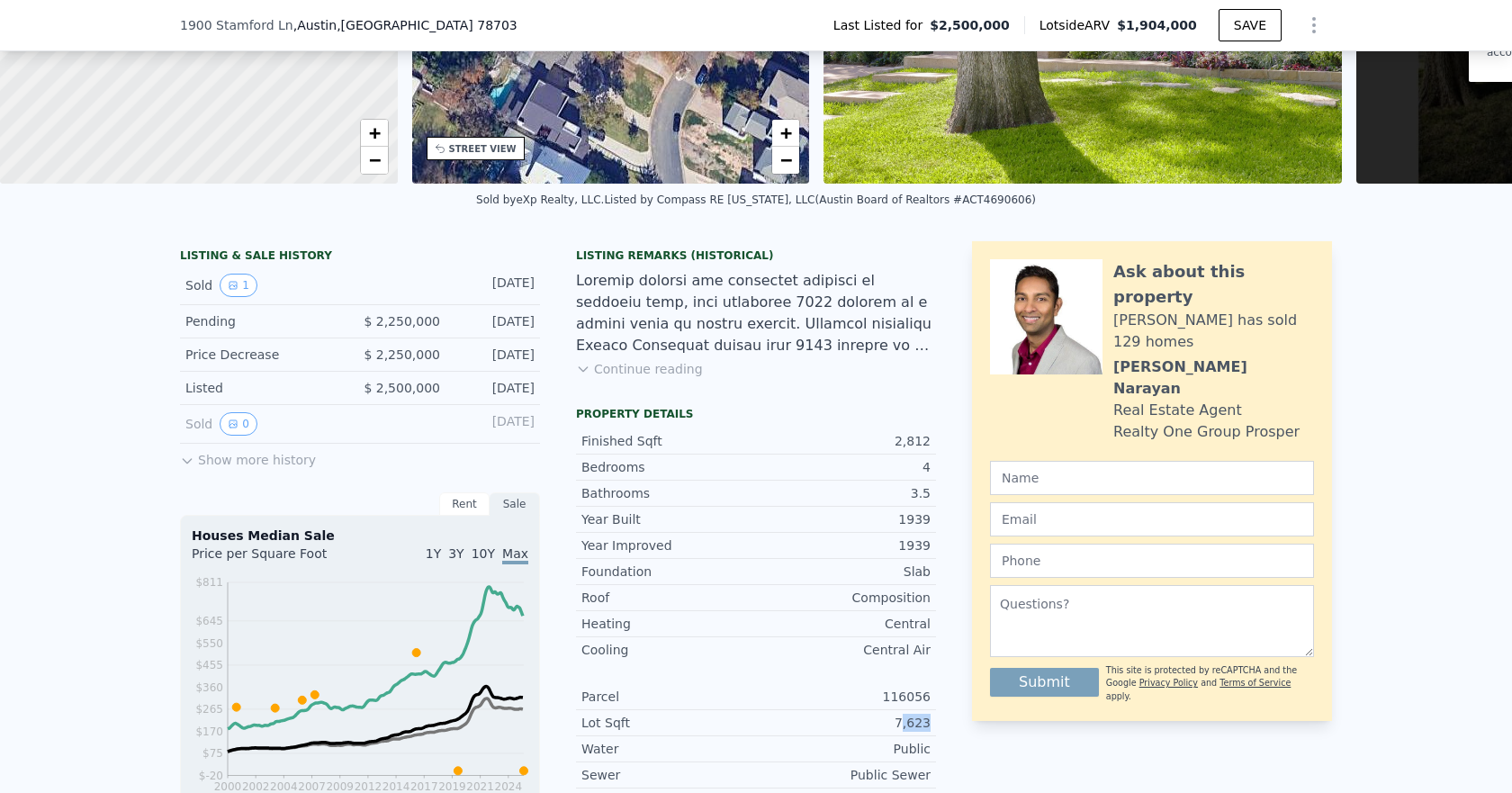
drag, startPoint x: 931, startPoint y: 736, endPoint x: 895, endPoint y: 736, distance: 36.0
click at [896, 736] on div "LISTING & SALE HISTORY Sold 1 [DATE] Pending $ 2,250,000 [DATE] Price Decrease …" at bounding box center [755, 574] width 1152 height 666
drag, startPoint x: 924, startPoint y: 454, endPoint x: 888, endPoint y: 454, distance: 36.0
click at [888, 451] on div "Finished Sqft 2,812" at bounding box center [756, 441] width 360 height 26
drag, startPoint x: 930, startPoint y: 535, endPoint x: 907, endPoint y: 533, distance: 23.1
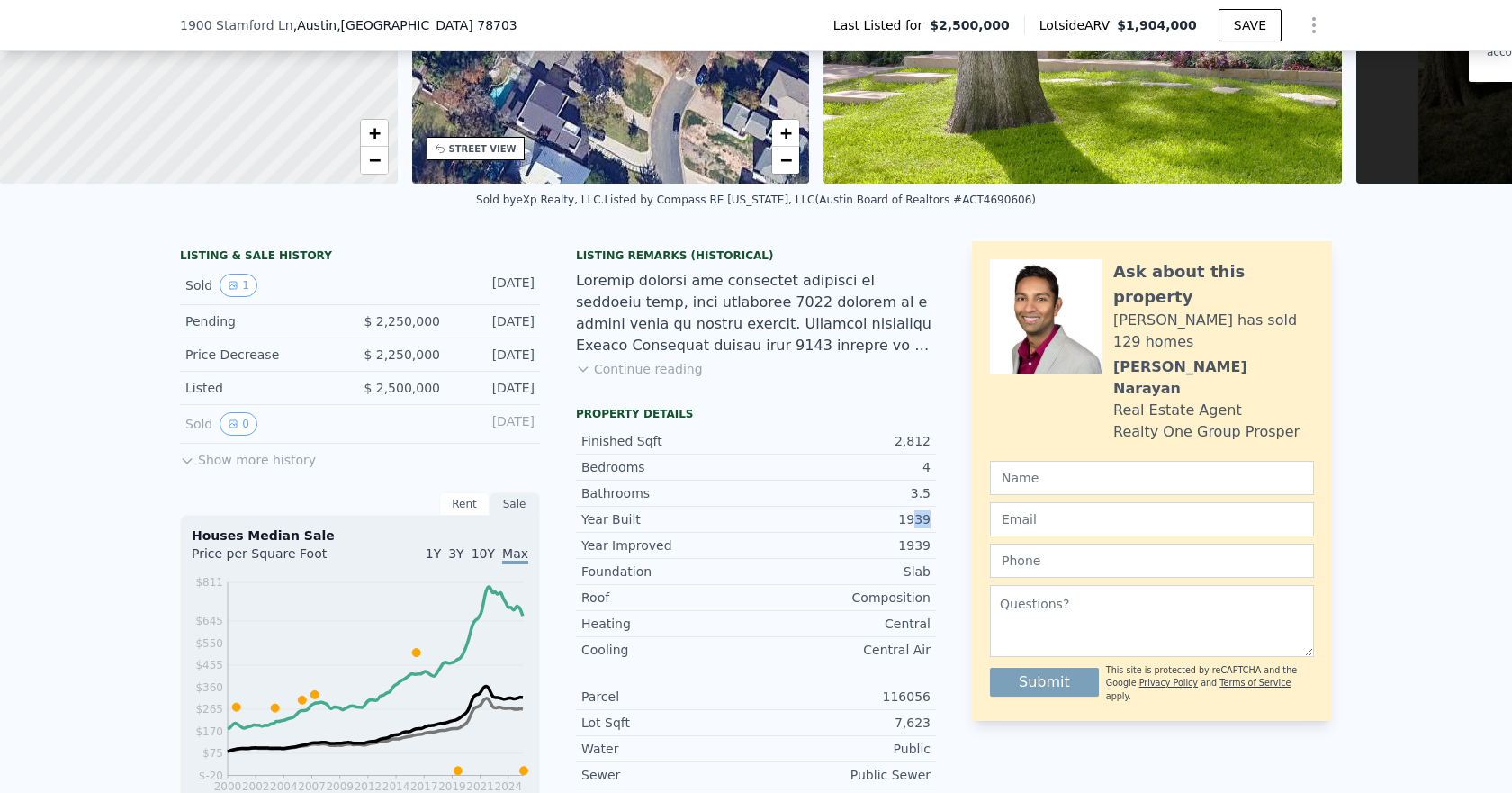
click at [908, 533] on div "LISTING & SALE HISTORY Sold 1 Jul 31, 2025 Pending $ 2,250,000 Jul 25, 2025 Pri…" at bounding box center [755, 574] width 1152 height 666
click at [893, 553] on div "Year Improved 1939 Foundation Slab Roof Composition Heating Central Cooling Cen…" at bounding box center [756, 598] width 360 height 129
click at [924, 585] on div "Foundation Slab" at bounding box center [756, 572] width 360 height 26
drag, startPoint x: 921, startPoint y: 583, endPoint x: 903, endPoint y: 583, distance: 18.0
click at [903, 583] on div "Foundation Slab" at bounding box center [756, 572] width 360 height 26
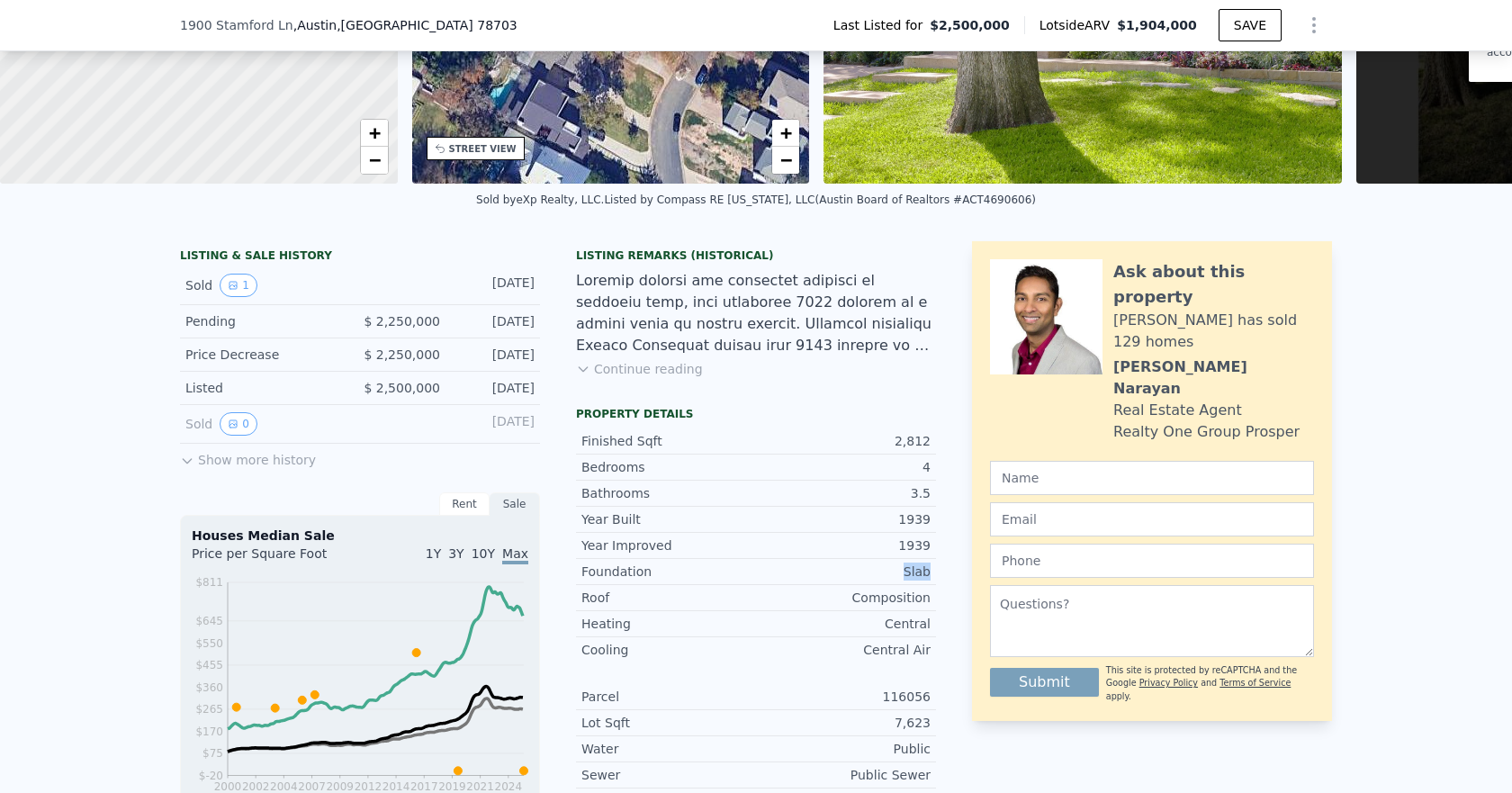
click at [942, 597] on div "LISTING & SALE HISTORY Sold 1 Jul 31, 2025 Pending $ 2,250,000 Jul 25, 2025 Pri…" at bounding box center [755, 574] width 1152 height 666
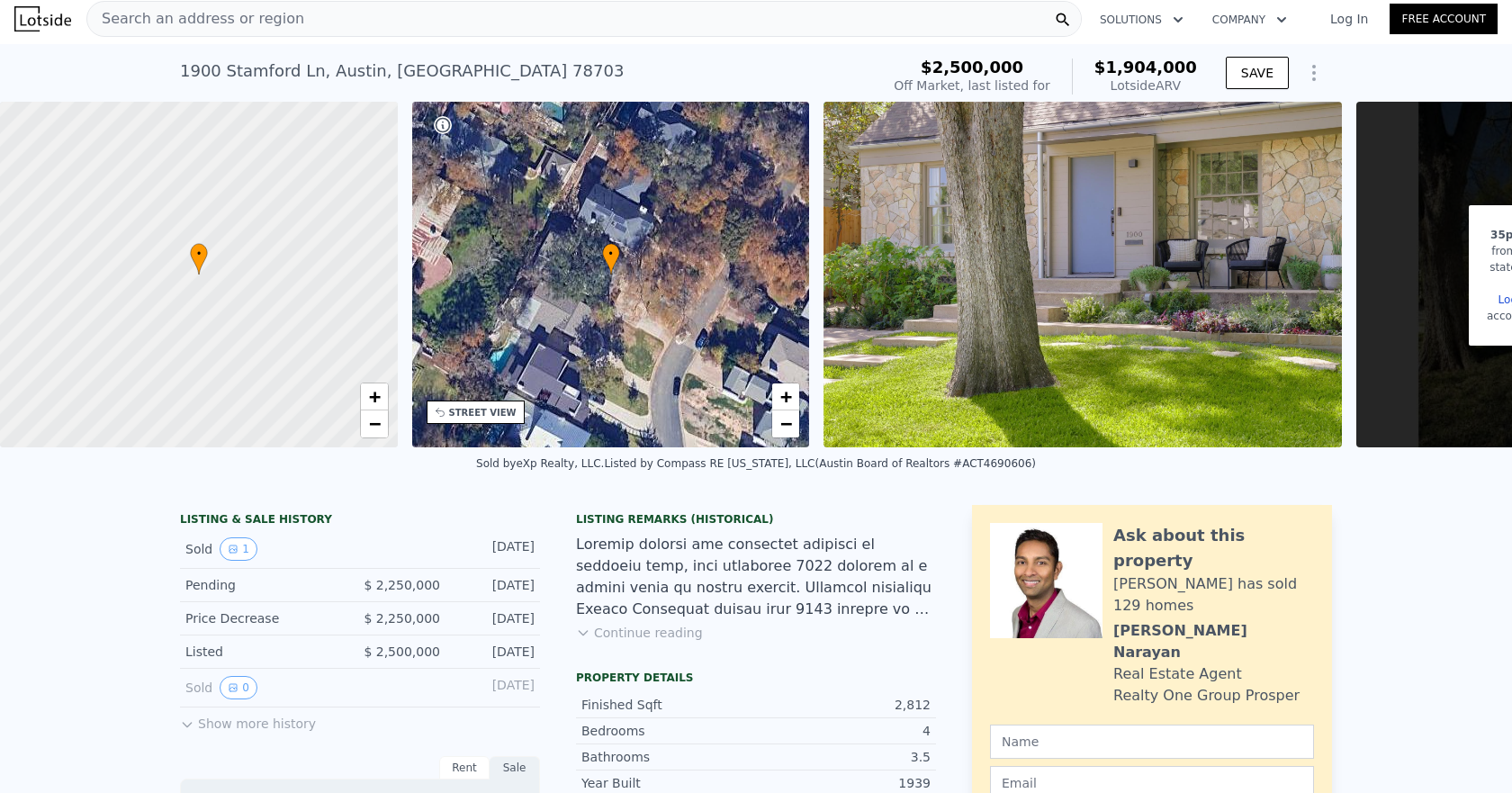
scroll to position [0, 0]
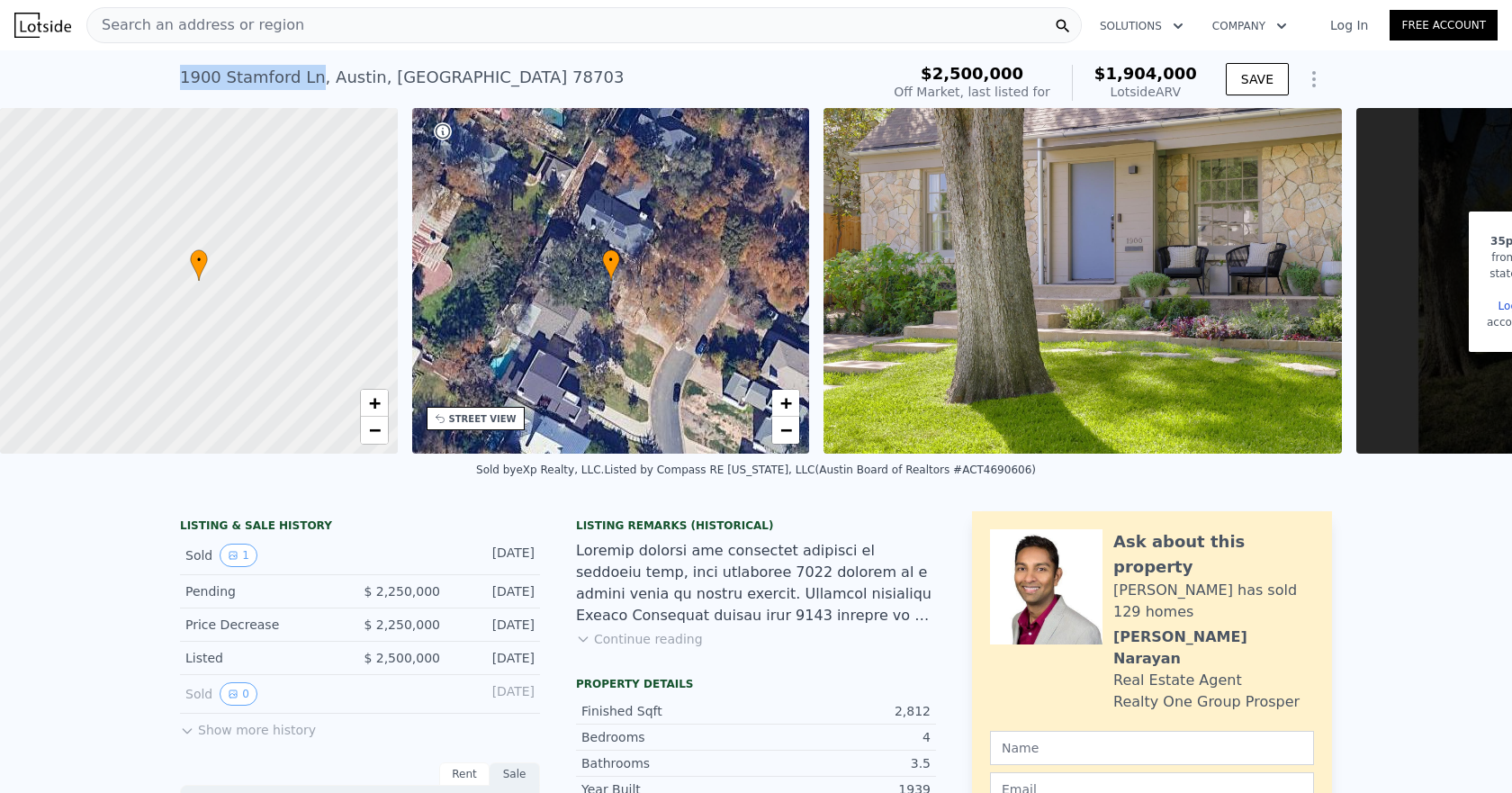
drag, startPoint x: 159, startPoint y: 80, endPoint x: 302, endPoint y: 82, distance: 143.0
click at [302, 82] on div "1900 Stamford Ln , Austin , TX 78703 No sales on record (~ARV $1.904m ) $2,500,…" at bounding box center [756, 79] width 1512 height 58
copy div "1900 Stamford Ln"
click at [233, 567] on button "1" at bounding box center [238, 555] width 38 height 23
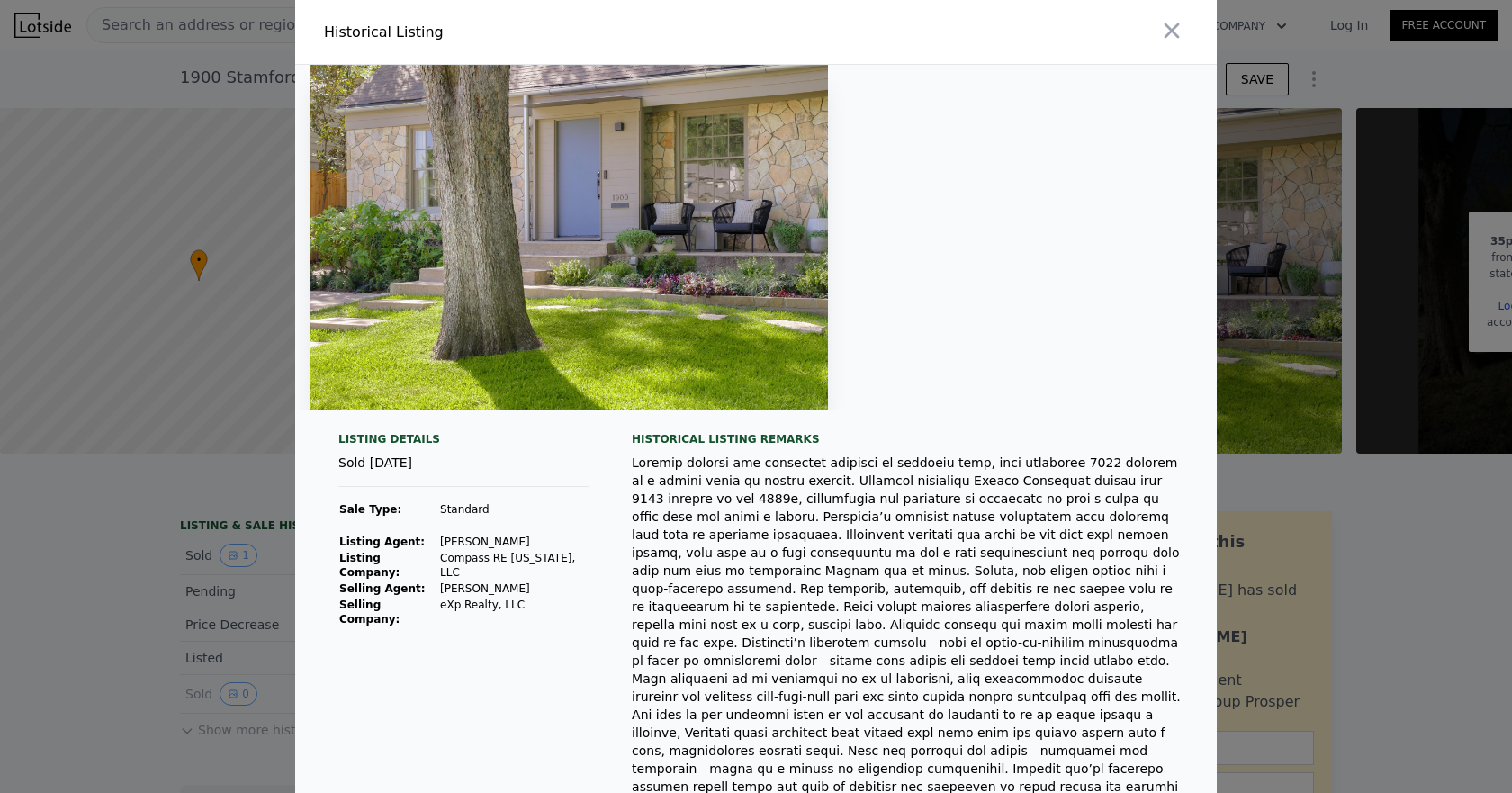
click at [1164, 26] on icon "button" at bounding box center [1171, 31] width 25 height 25
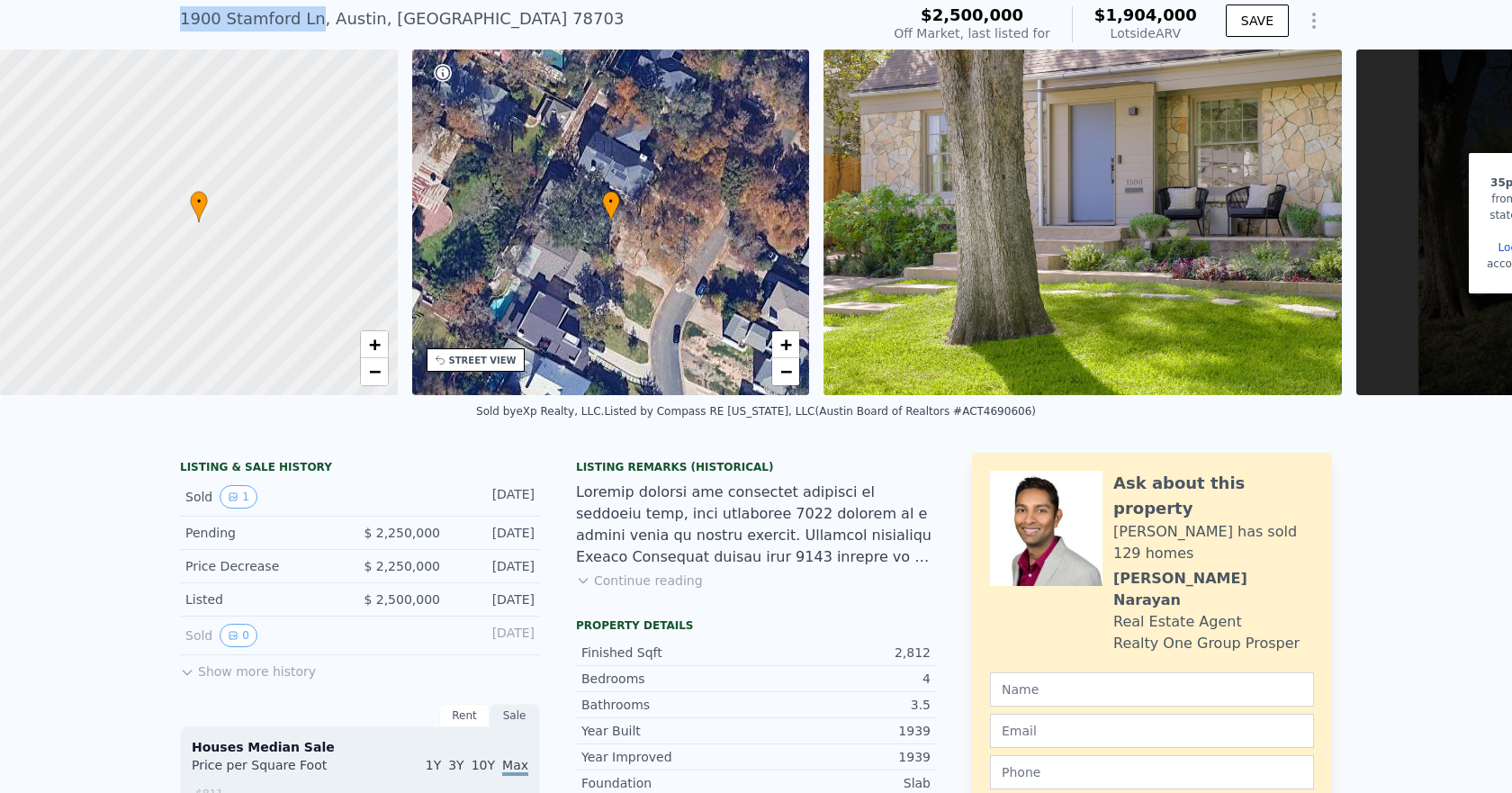
scroll to position [84, 0]
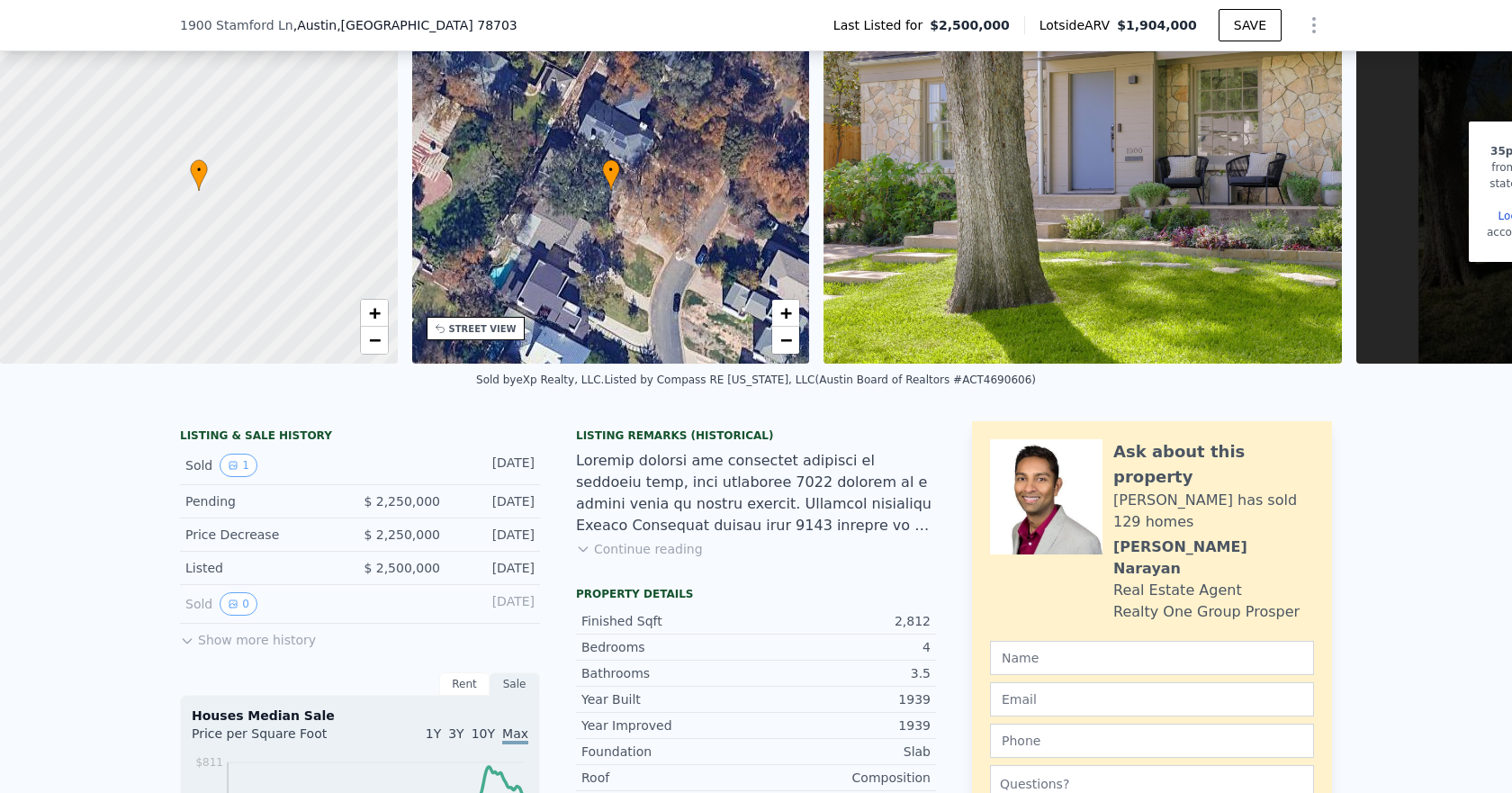
click at [660, 558] on button "Continue reading" at bounding box center [639, 549] width 126 height 18
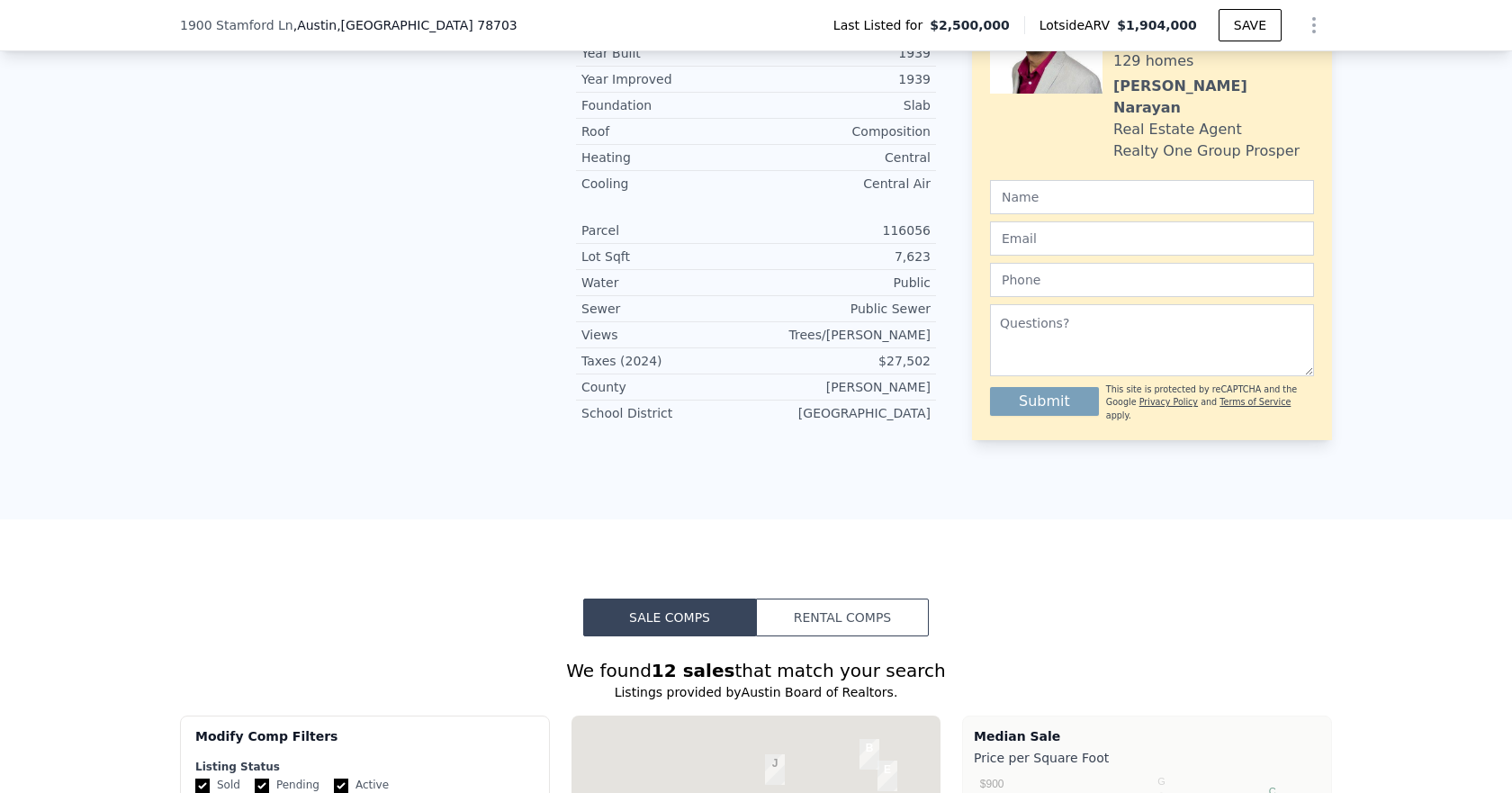
scroll to position [1614, 0]
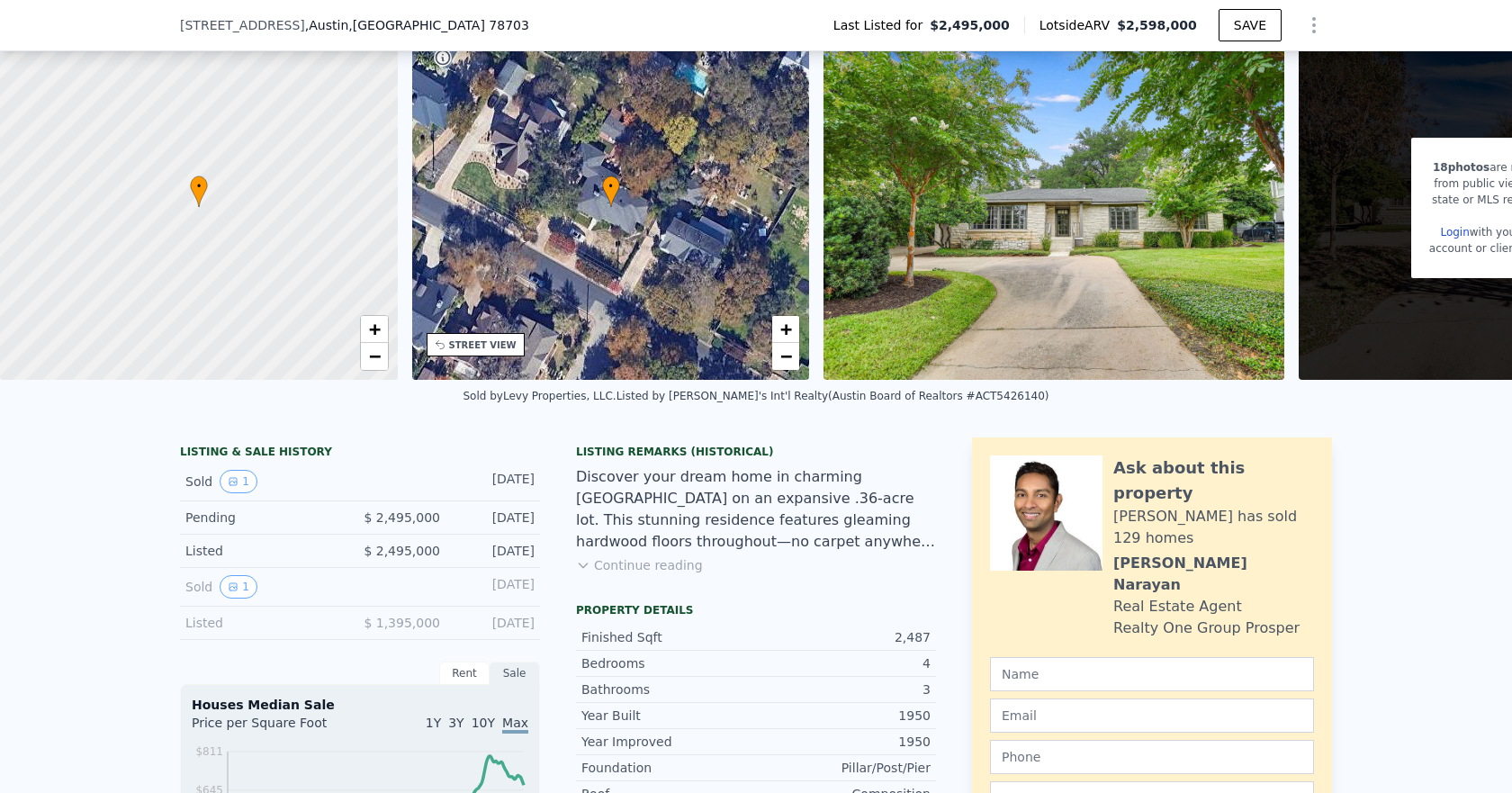
scroll to position [264, 0]
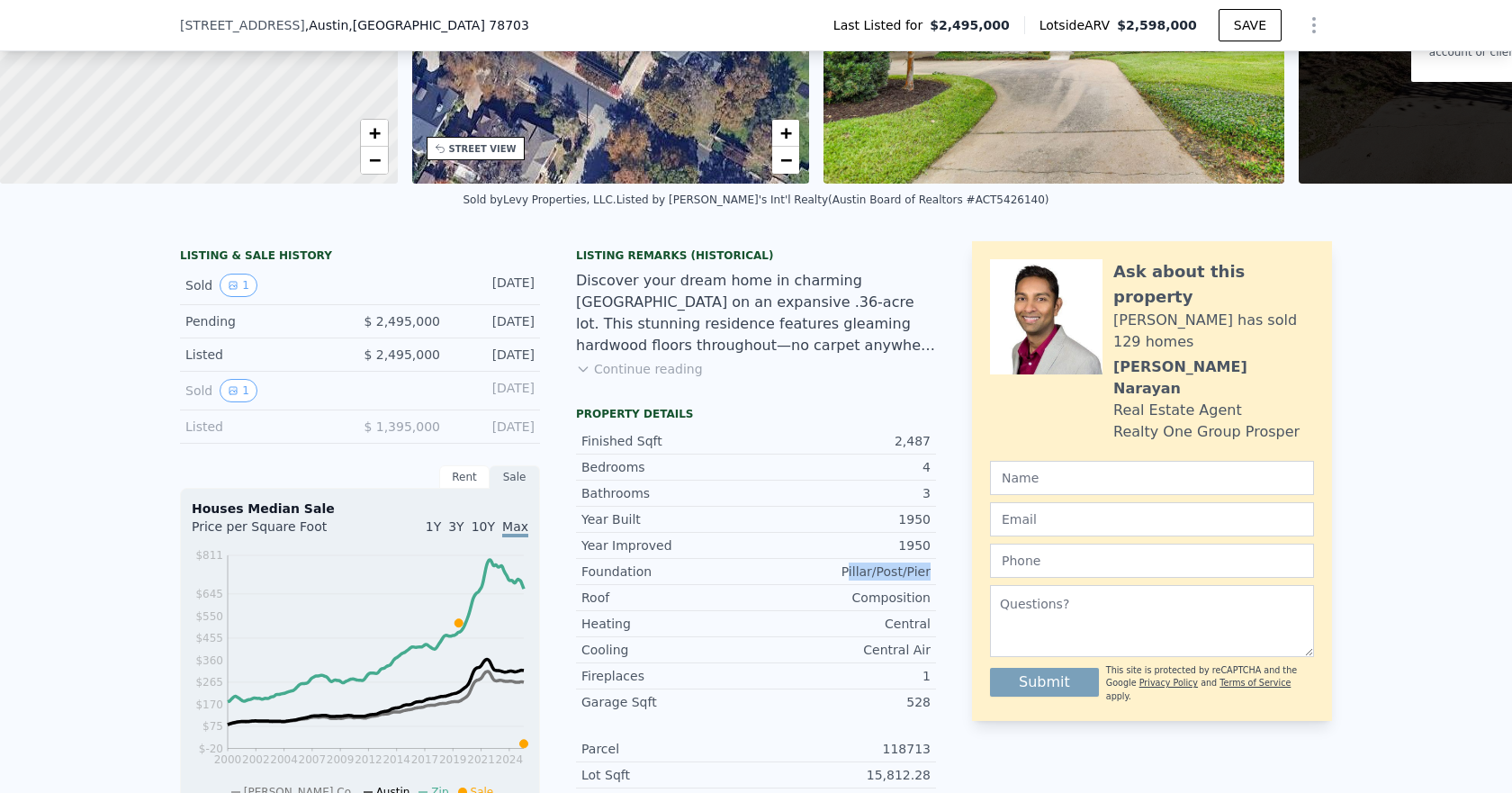
drag, startPoint x: 933, startPoint y: 586, endPoint x: 854, endPoint y: 583, distance: 79.1
click at [854, 583] on div "LISTING & SALE HISTORY Sold 1 [DATE] Pending $ 2,495,000 [DATE] Listed $ 2,495,…" at bounding box center [755, 673] width 1152 height 864
drag, startPoint x: 920, startPoint y: 533, endPoint x: 892, endPoint y: 533, distance: 28.0
click at [892, 532] on div "Year Built 1950" at bounding box center [756, 520] width 360 height 25
drag, startPoint x: 919, startPoint y: 453, endPoint x: 889, endPoint y: 452, distance: 30.0
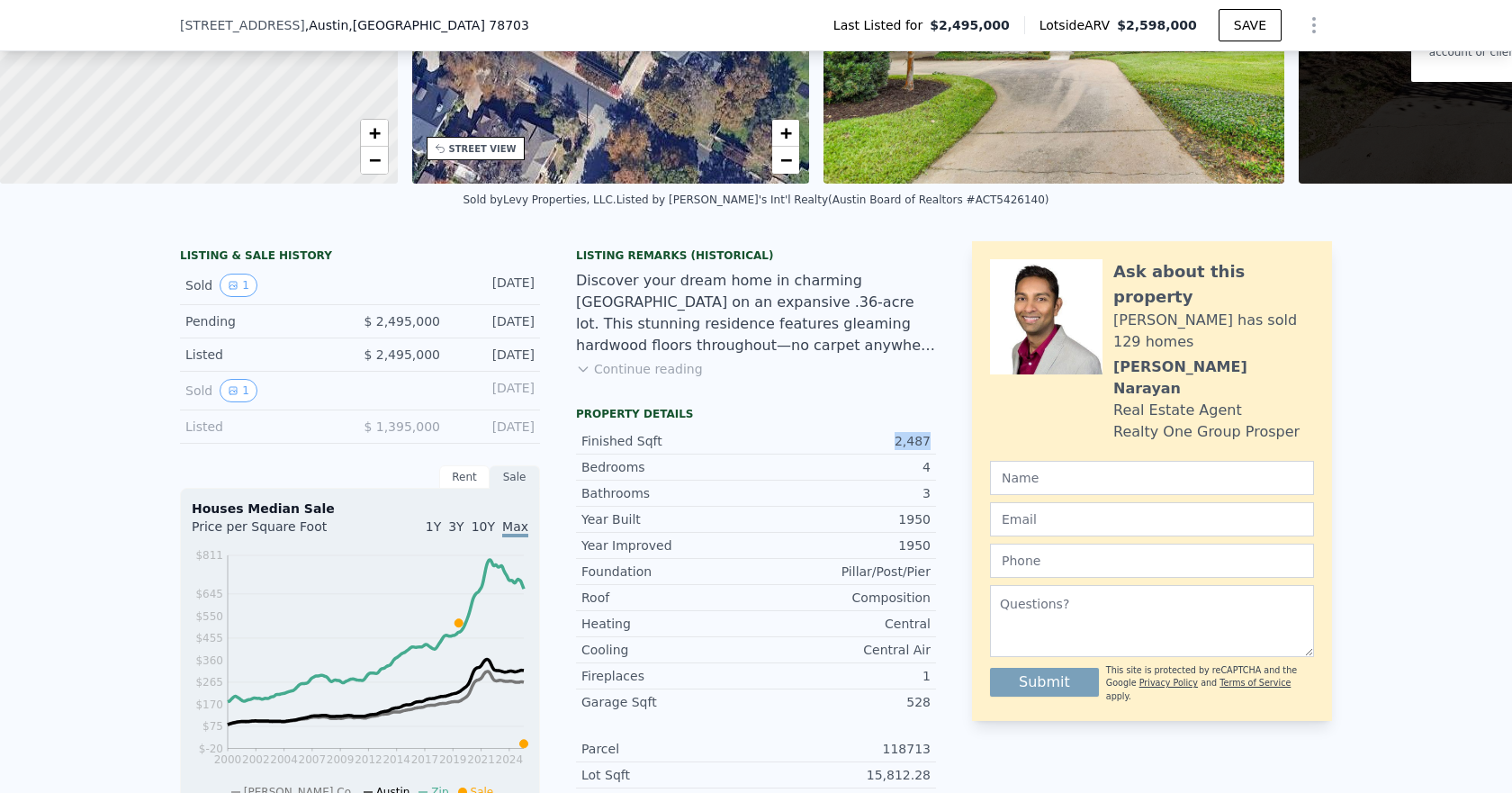
click at [885, 453] on div "LISTING & SALE HISTORY Sold 1 [DATE] Pending $ 2,495,000 [DATE] Listed $ 2,495,…" at bounding box center [755, 673] width 1152 height 864
click at [923, 415] on div "Listing Remarks (Historical) Discover your dream home in charming [GEOGRAPHIC_D…" at bounding box center [756, 673] width 360 height 864
drag, startPoint x: 632, startPoint y: 316, endPoint x: 694, endPoint y: 316, distance: 62.0
click at [694, 316] on div "Discover your dream home in charming [GEOGRAPHIC_DATA] on an expansive .36-acre…" at bounding box center [756, 313] width 360 height 86
drag, startPoint x: 709, startPoint y: 318, endPoint x: 681, endPoint y: 338, distance: 34.4
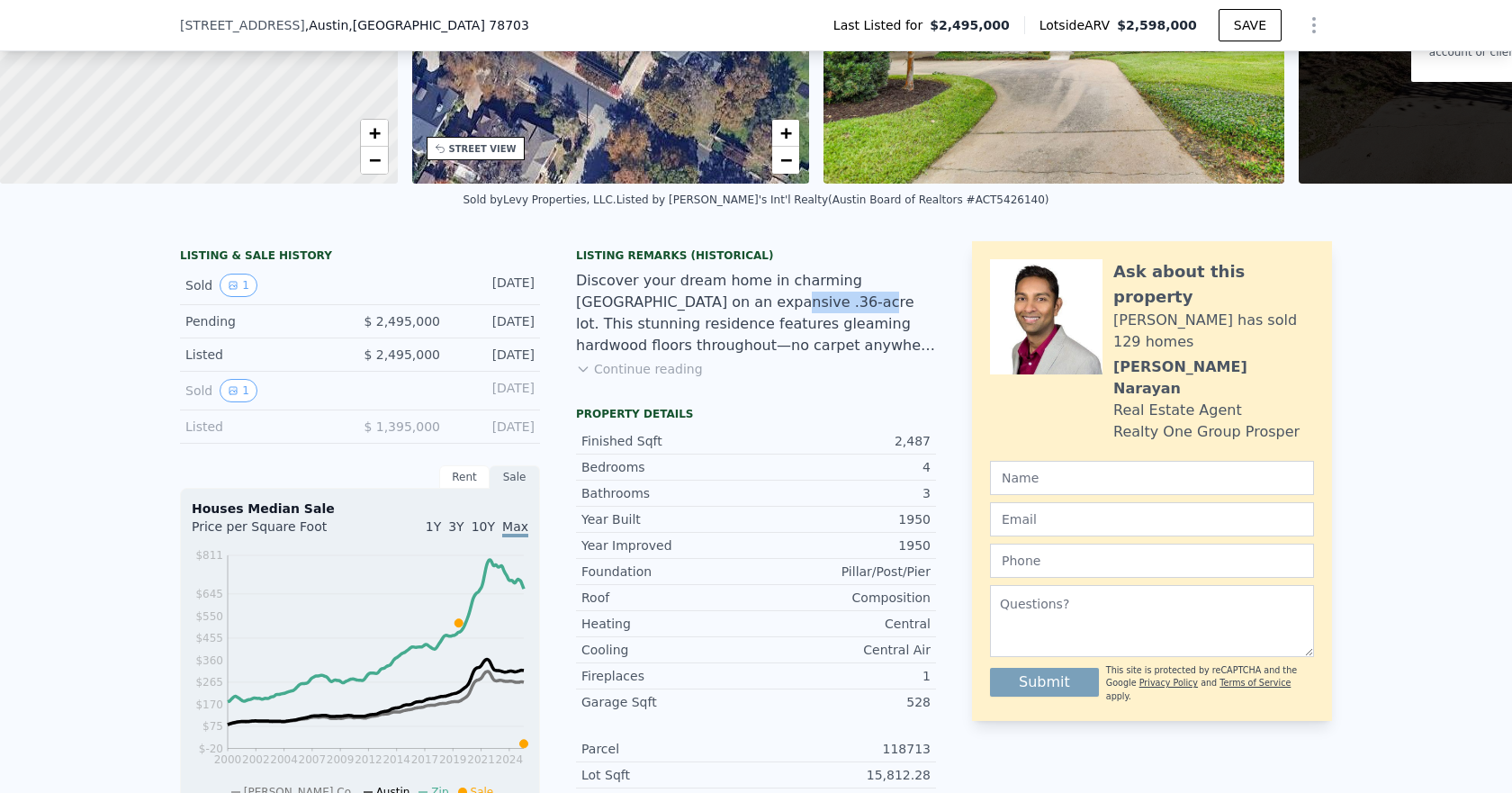
click at [634, 312] on div "Discover your dream home in charming [GEOGRAPHIC_DATA] on an expansive .36-acre…" at bounding box center [756, 313] width 360 height 86
click at [749, 356] on div "Discover your dream home in charming [GEOGRAPHIC_DATA] on an expansive .36-acre…" at bounding box center [756, 313] width 360 height 86
click at [229, 291] on icon "View historical data" at bounding box center [233, 285] width 11 height 11
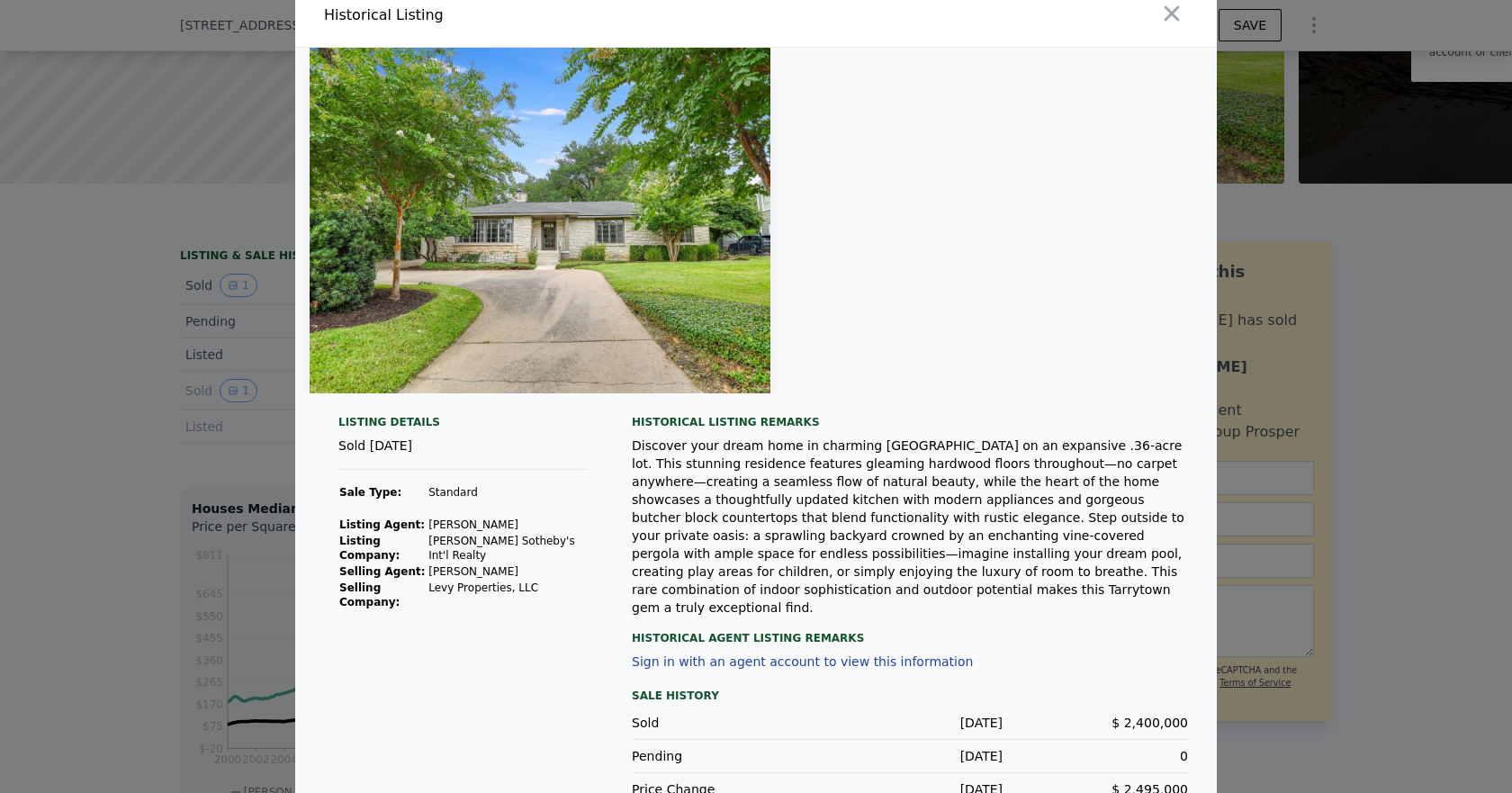
scroll to position [22, 0]
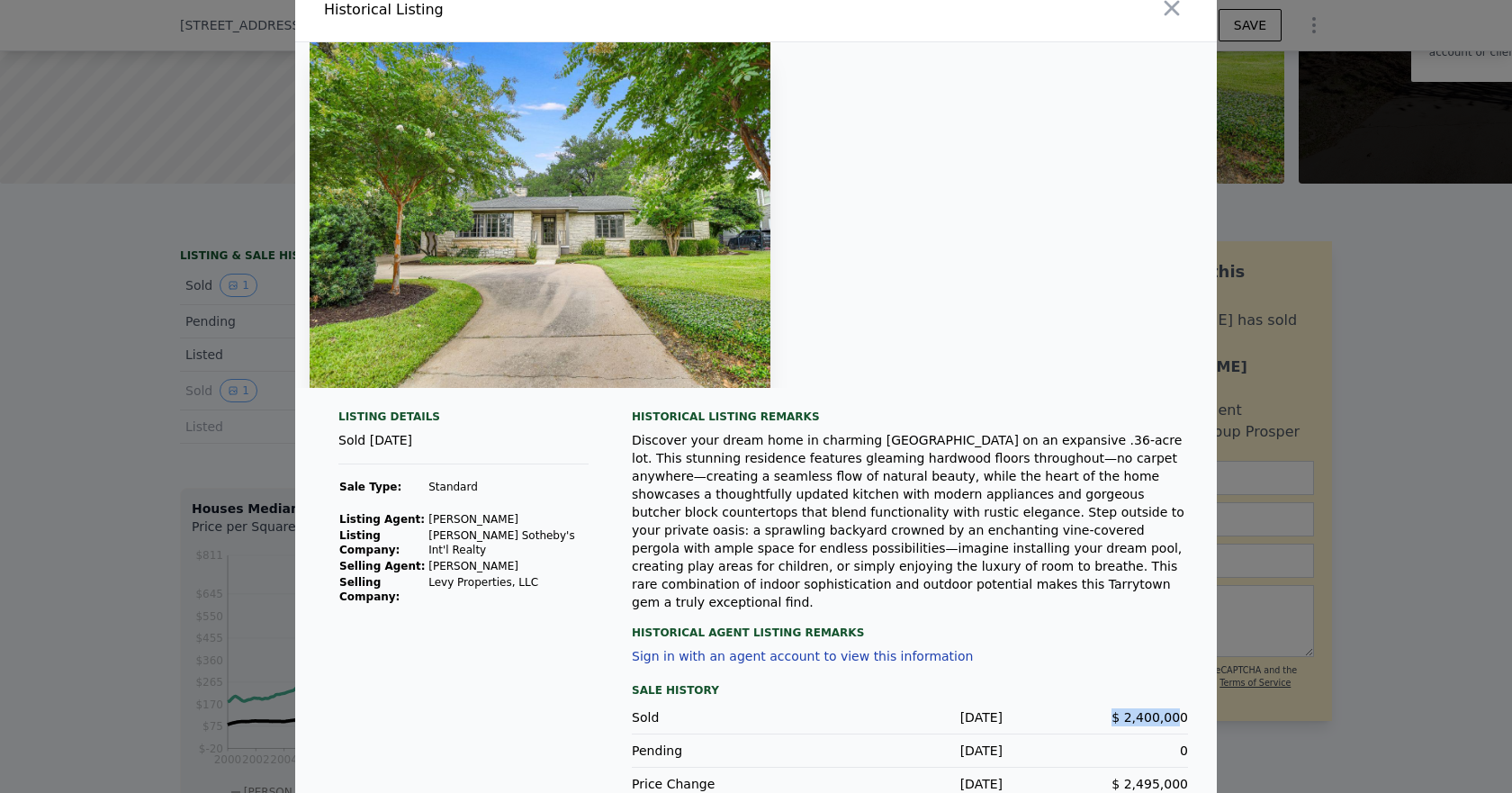
drag, startPoint x: 1132, startPoint y: 680, endPoint x: 1185, endPoint y: 678, distance: 53.0
click at [1180, 710] on span "$ 2,400,000" at bounding box center [1149, 717] width 76 height 14
click at [1159, 710] on span "$ 2,400,000" at bounding box center [1149, 717] width 76 height 14
click at [1132, 611] on div "Historical Agent Listing Remarks" at bounding box center [910, 626] width 556 height 29
click at [1164, 13] on icon "button" at bounding box center [1172, 9] width 15 height 15
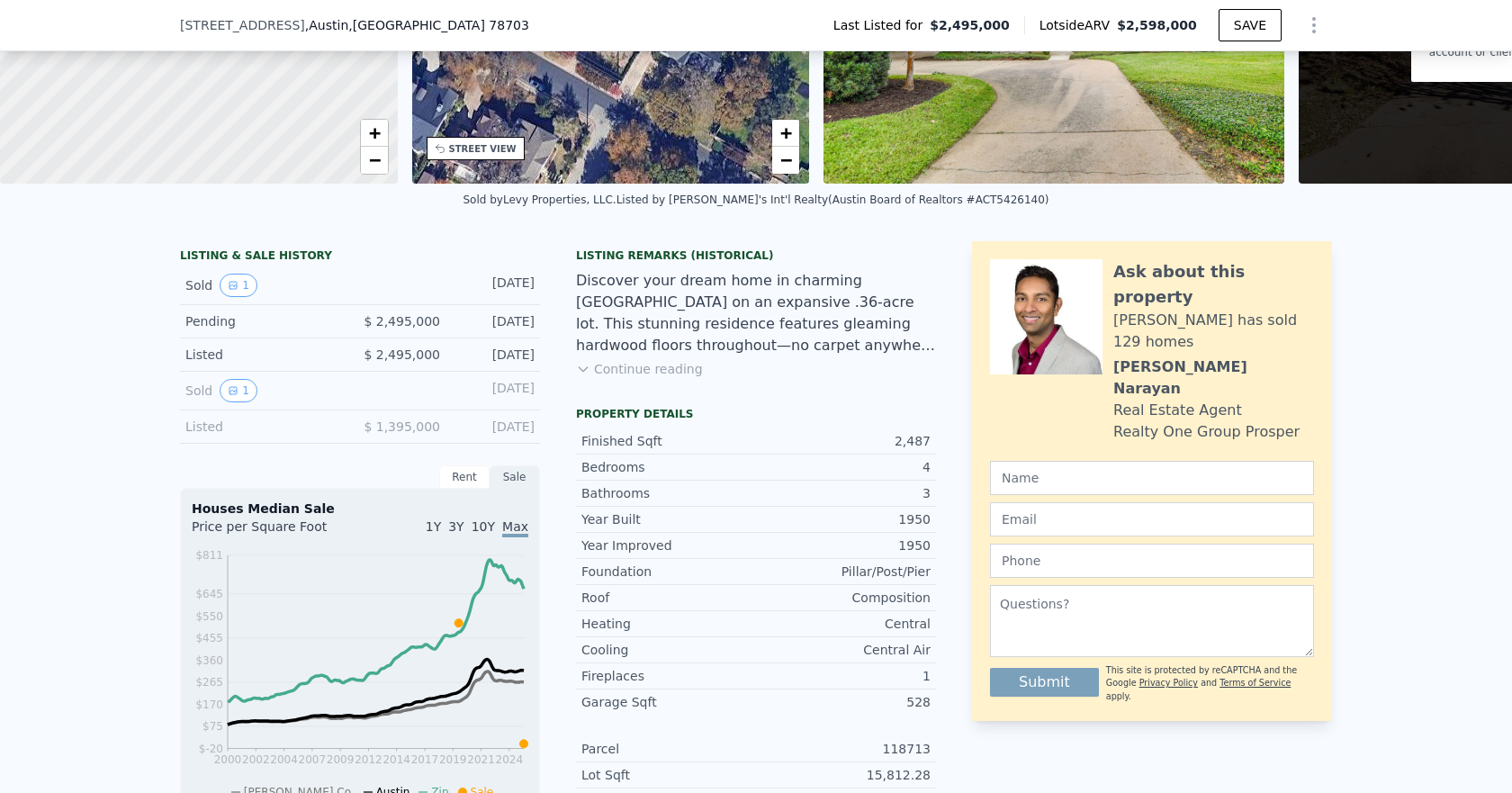
click at [798, 398] on div "Listing Remarks (Historical) Discover your dream home in charming Tarrytown on …" at bounding box center [756, 324] width 360 height 152
click at [492, 364] on div "May 28, 2025" at bounding box center [494, 354] width 80 height 18
click at [493, 330] on div "Jul 15, 2025" at bounding box center [494, 321] width 80 height 18
click at [228, 291] on icon "View historical data" at bounding box center [233, 285] width 11 height 11
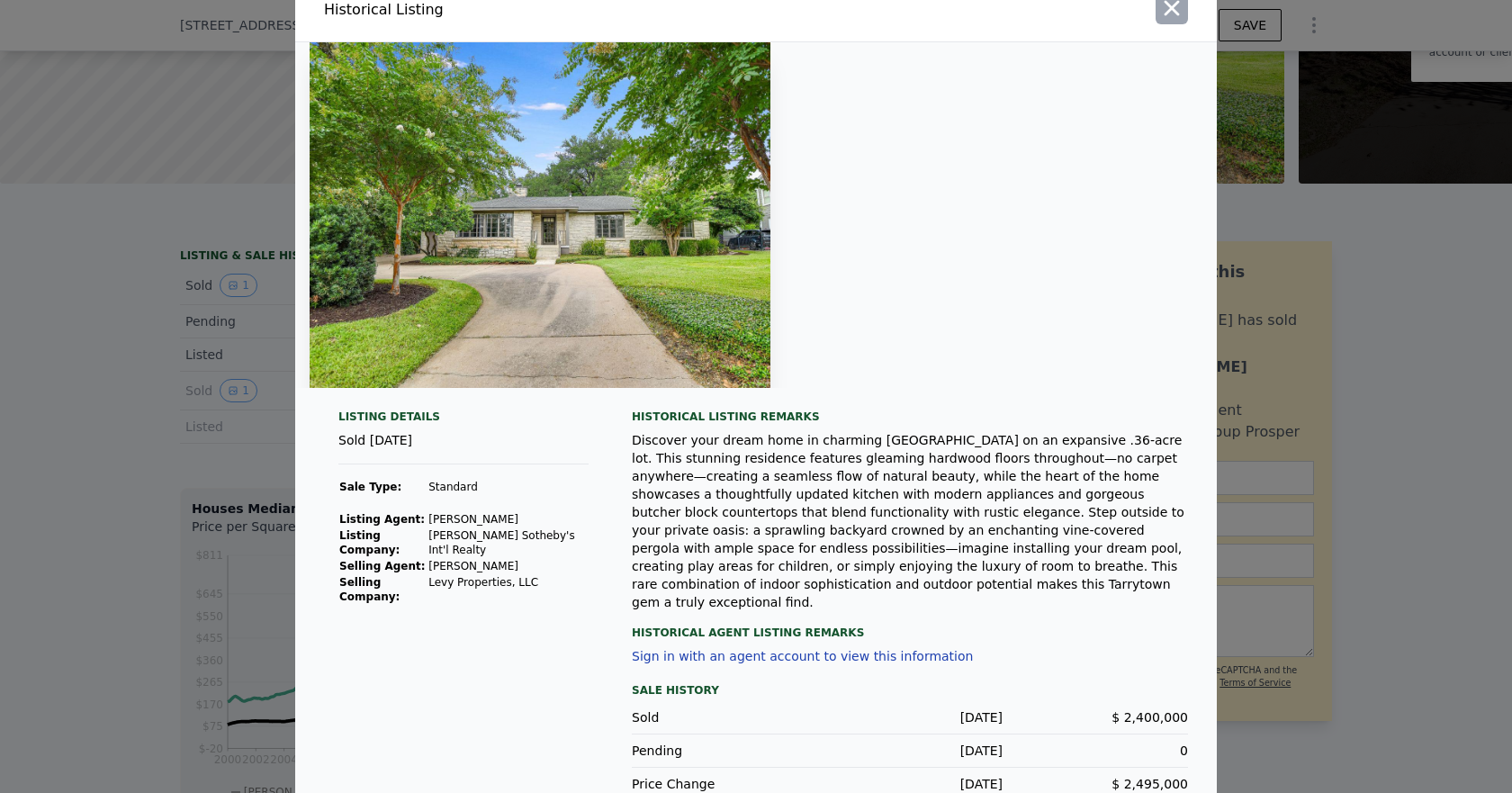
click at [1164, 5] on icon "button" at bounding box center [1171, 8] width 25 height 25
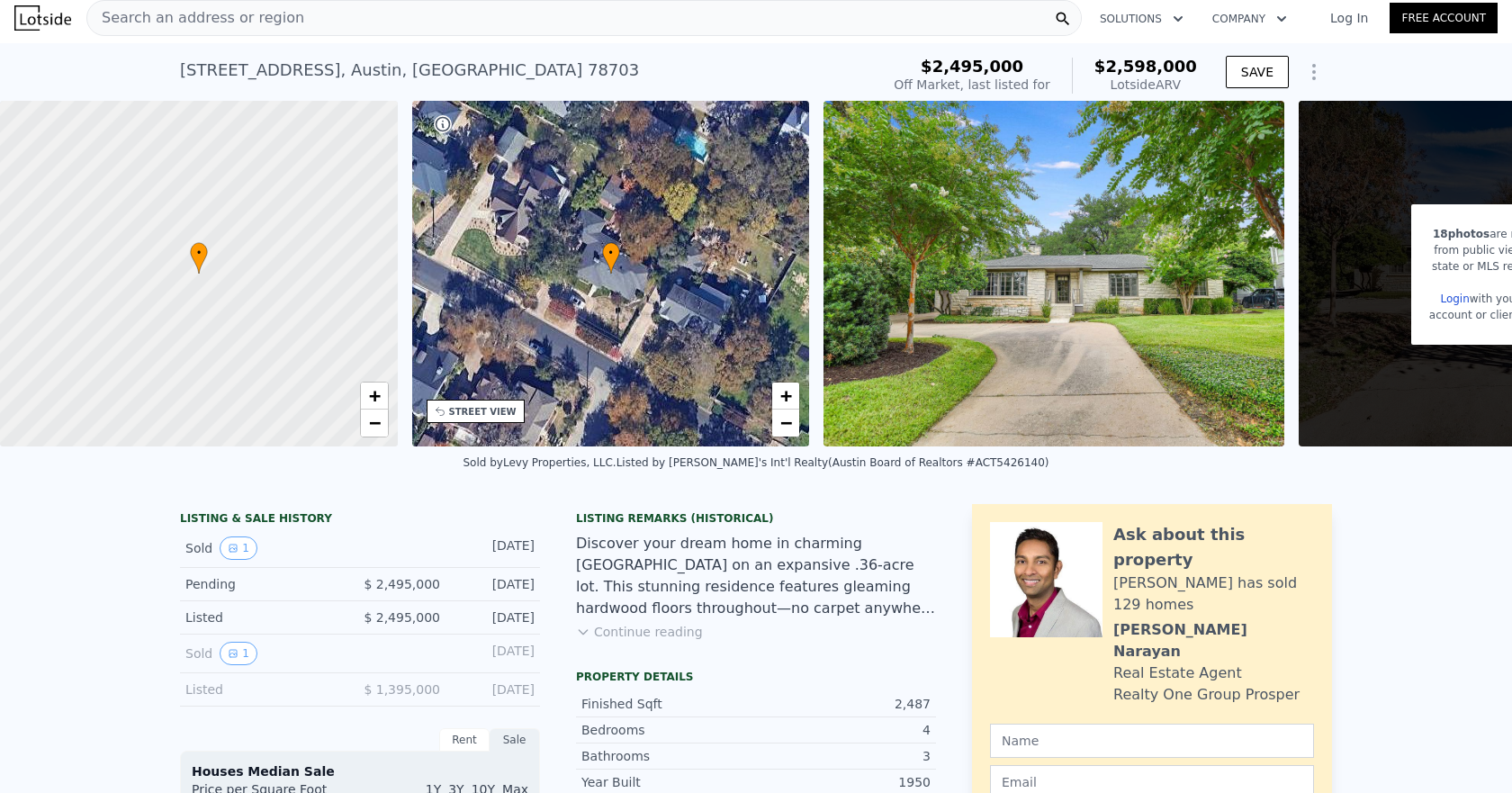
scroll to position [7, 0]
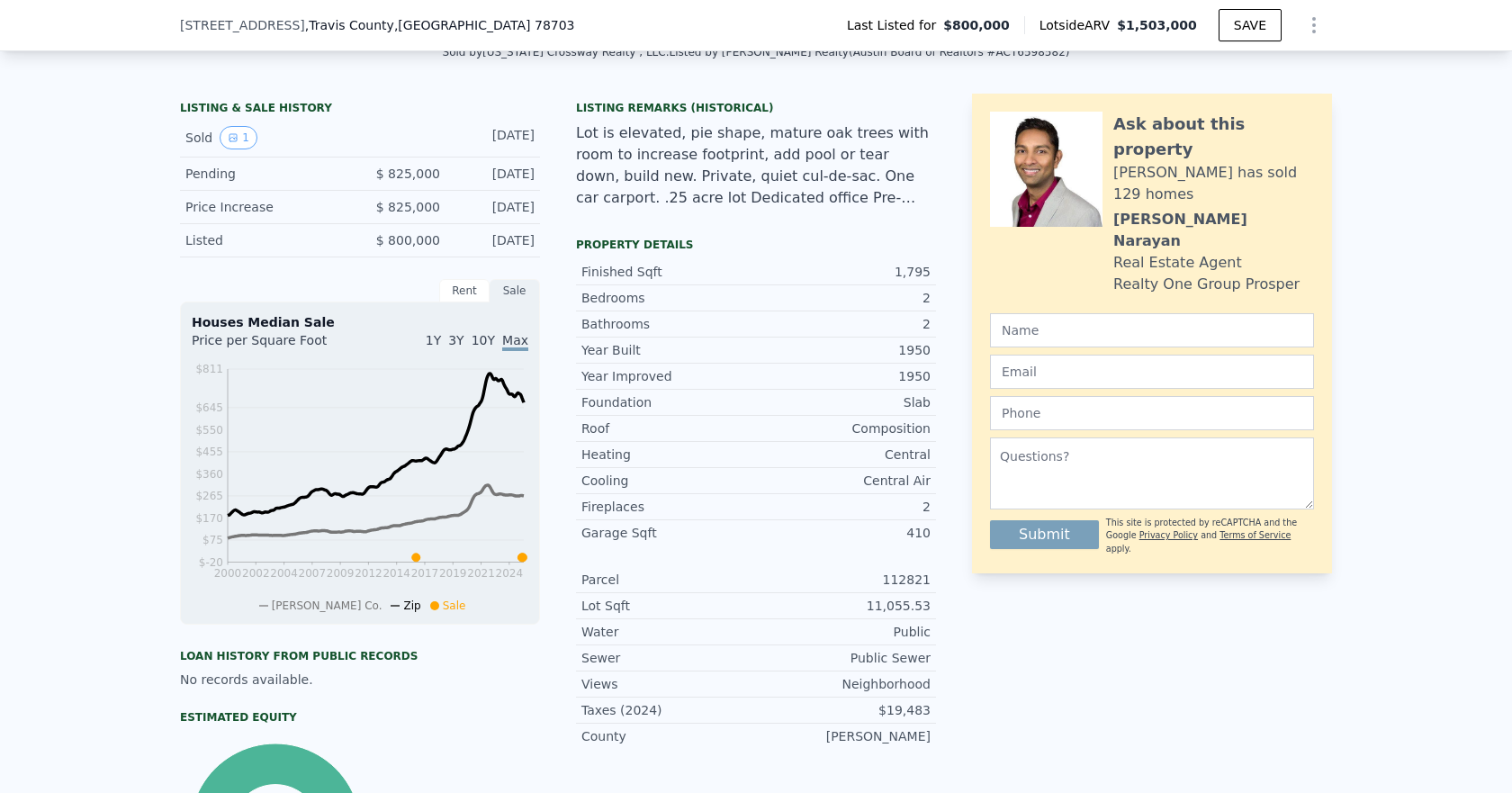
scroll to position [443, 0]
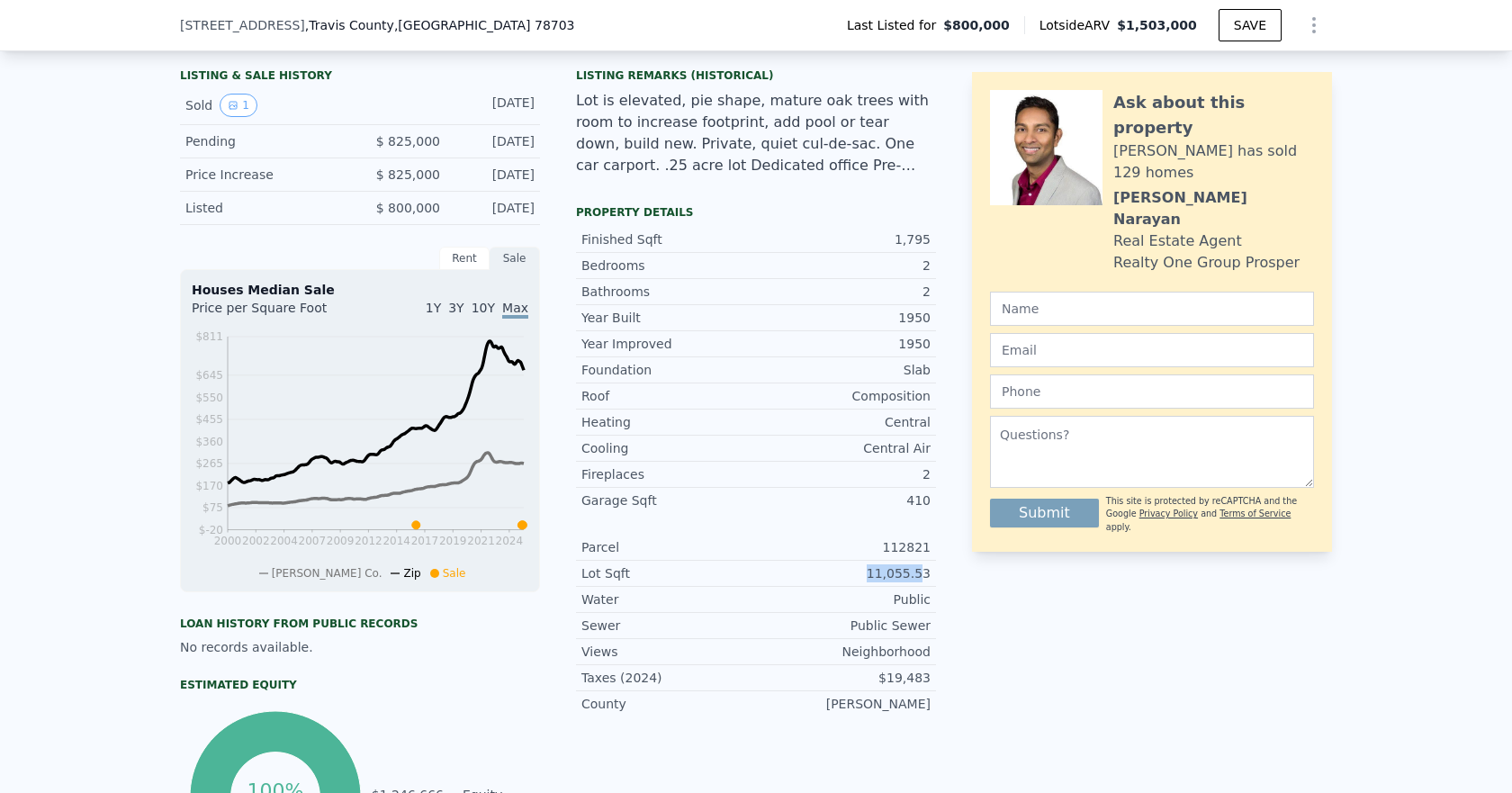
click at [864, 582] on div "11,055.53" at bounding box center [843, 573] width 175 height 18
click at [949, 603] on div "LISTING & SALE HISTORY Sold 1 [DATE] Pending $ 825,000 [DATE] Price Increase $ …" at bounding box center [755, 473] width 1152 height 826
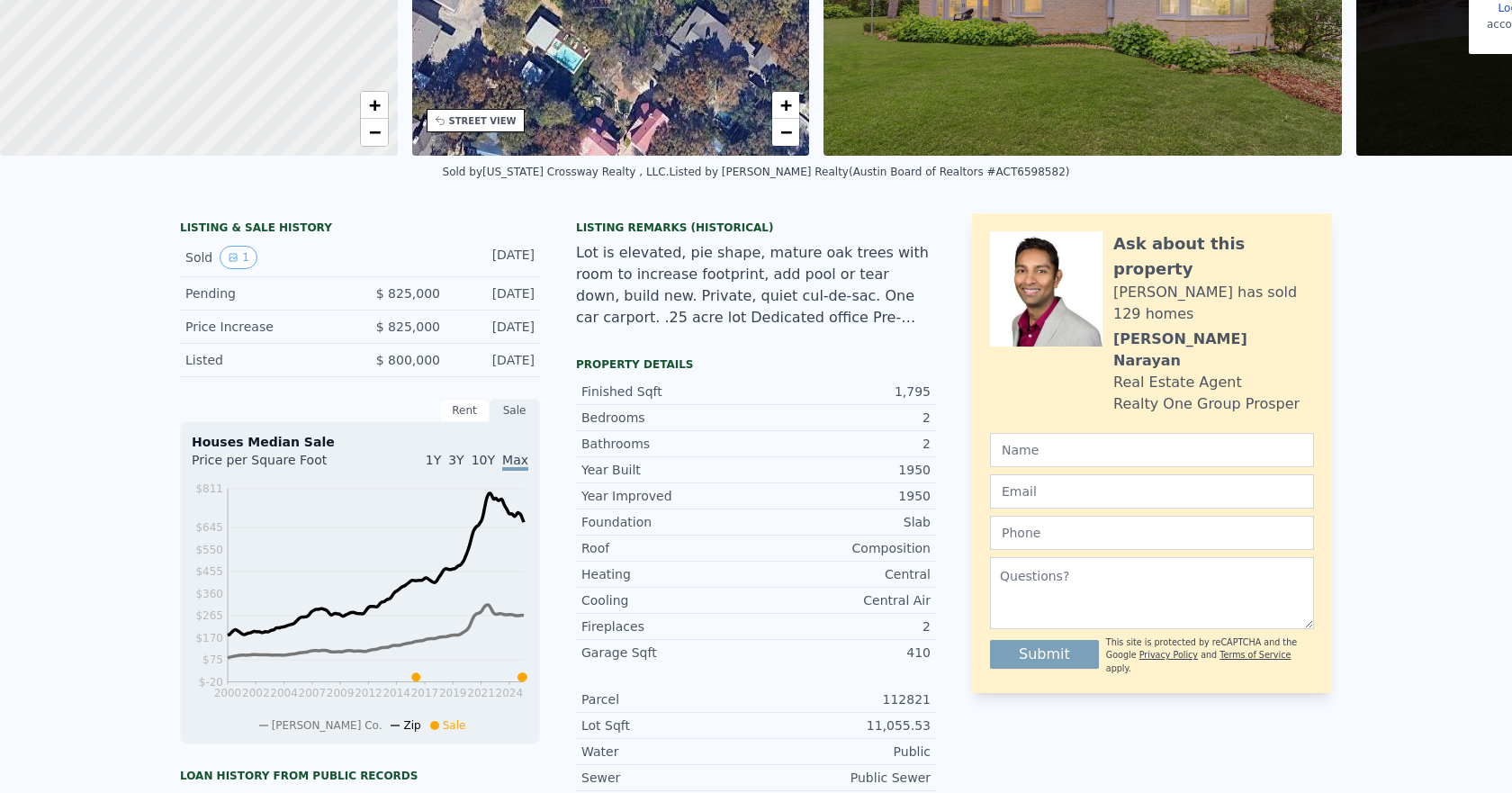
scroll to position [0, 0]
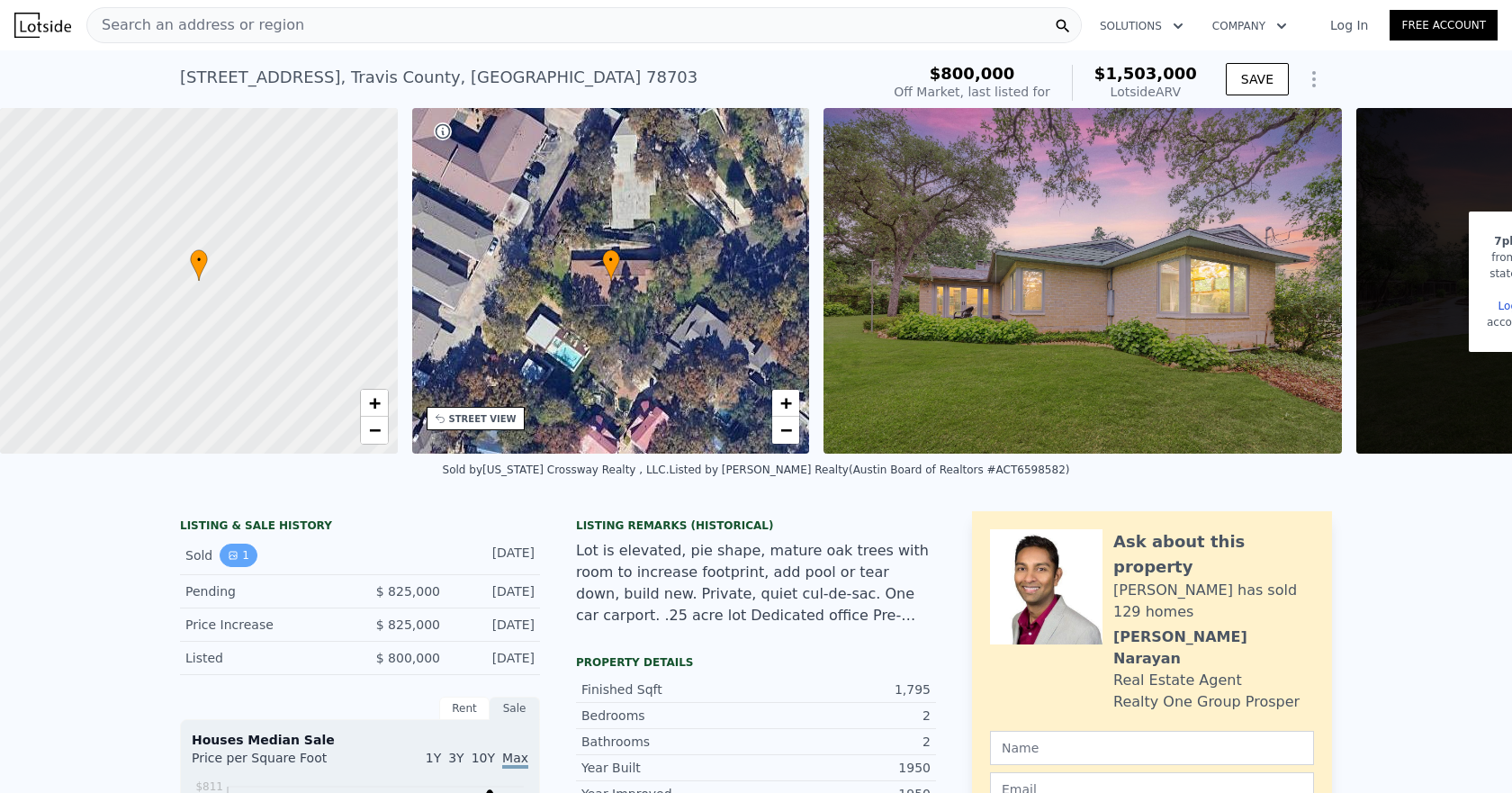
click at [230, 559] on icon "View historical data" at bounding box center [233, 554] width 7 height 7
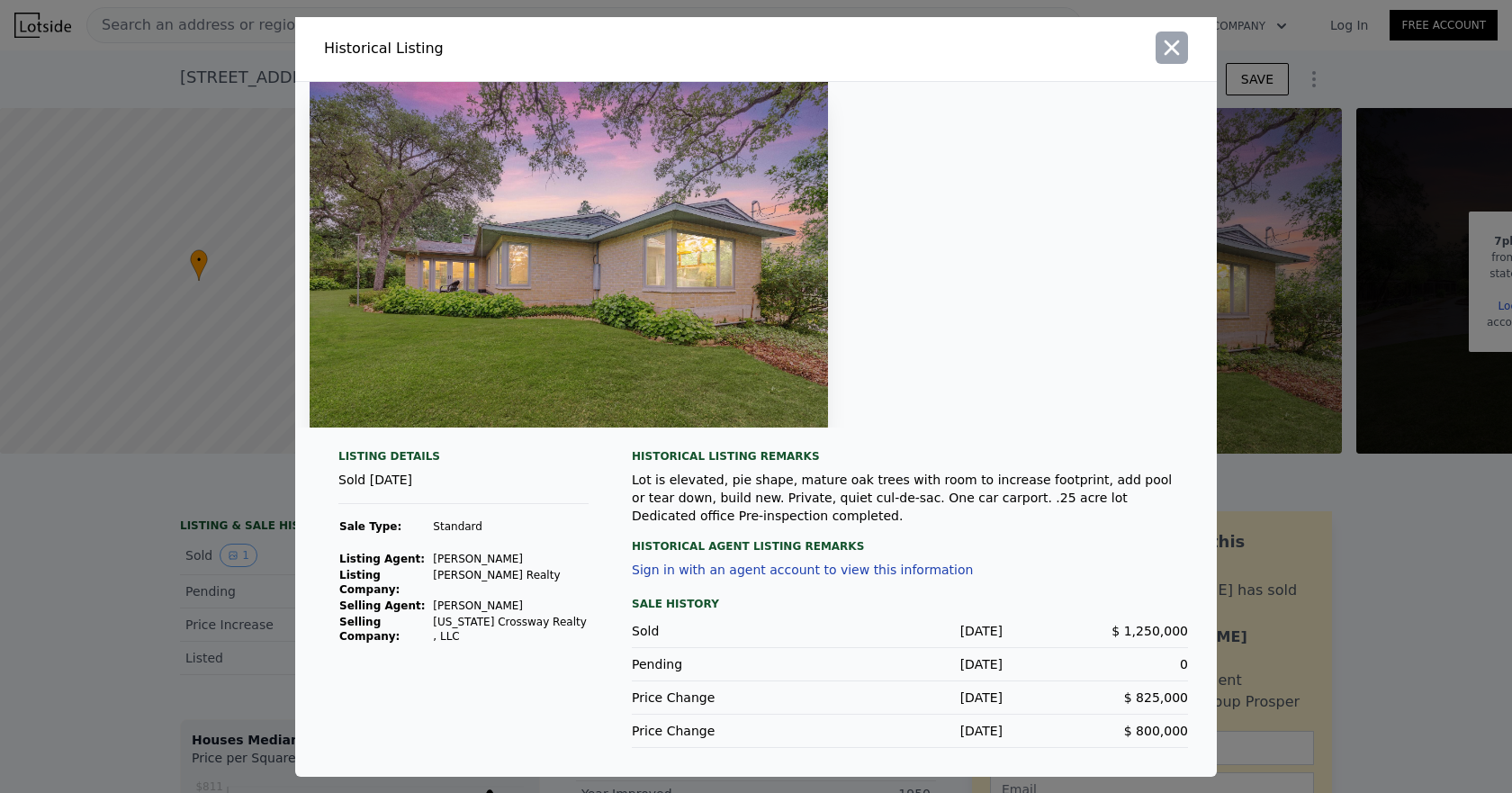
click at [1170, 55] on icon "button" at bounding box center [1172, 47] width 15 height 15
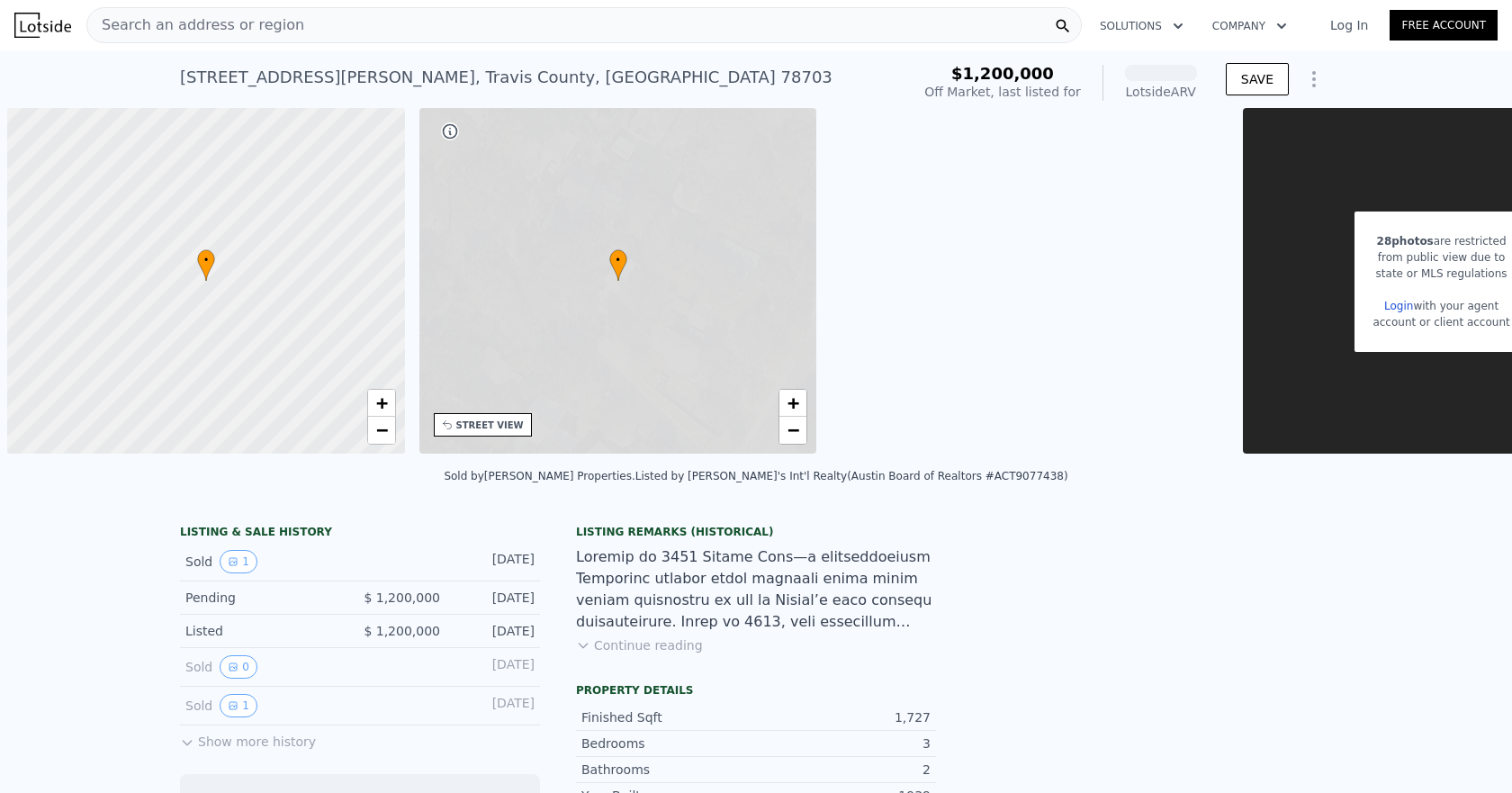
scroll to position [0, 7]
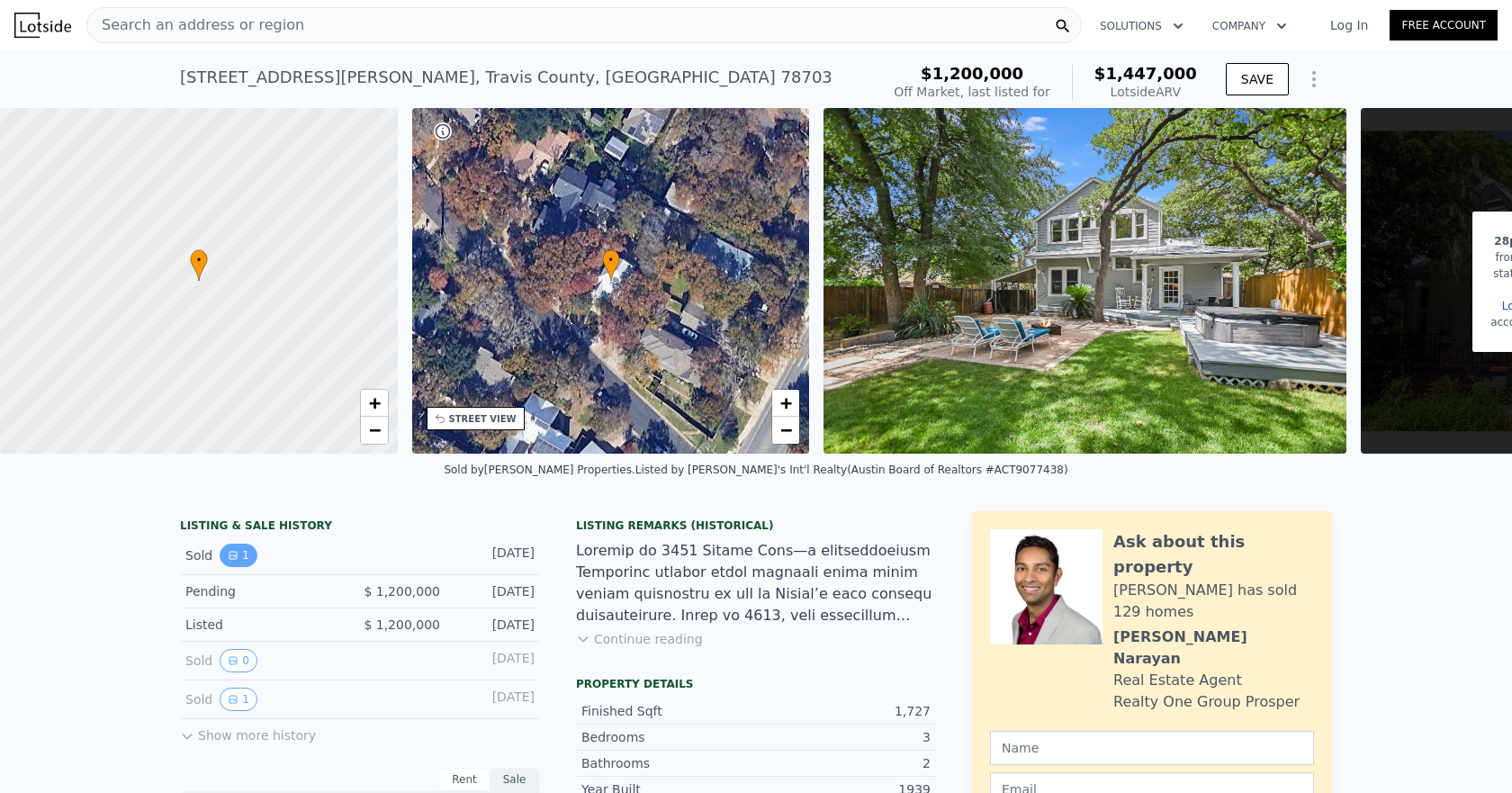
click at [232, 567] on button "1" at bounding box center [238, 555] width 38 height 23
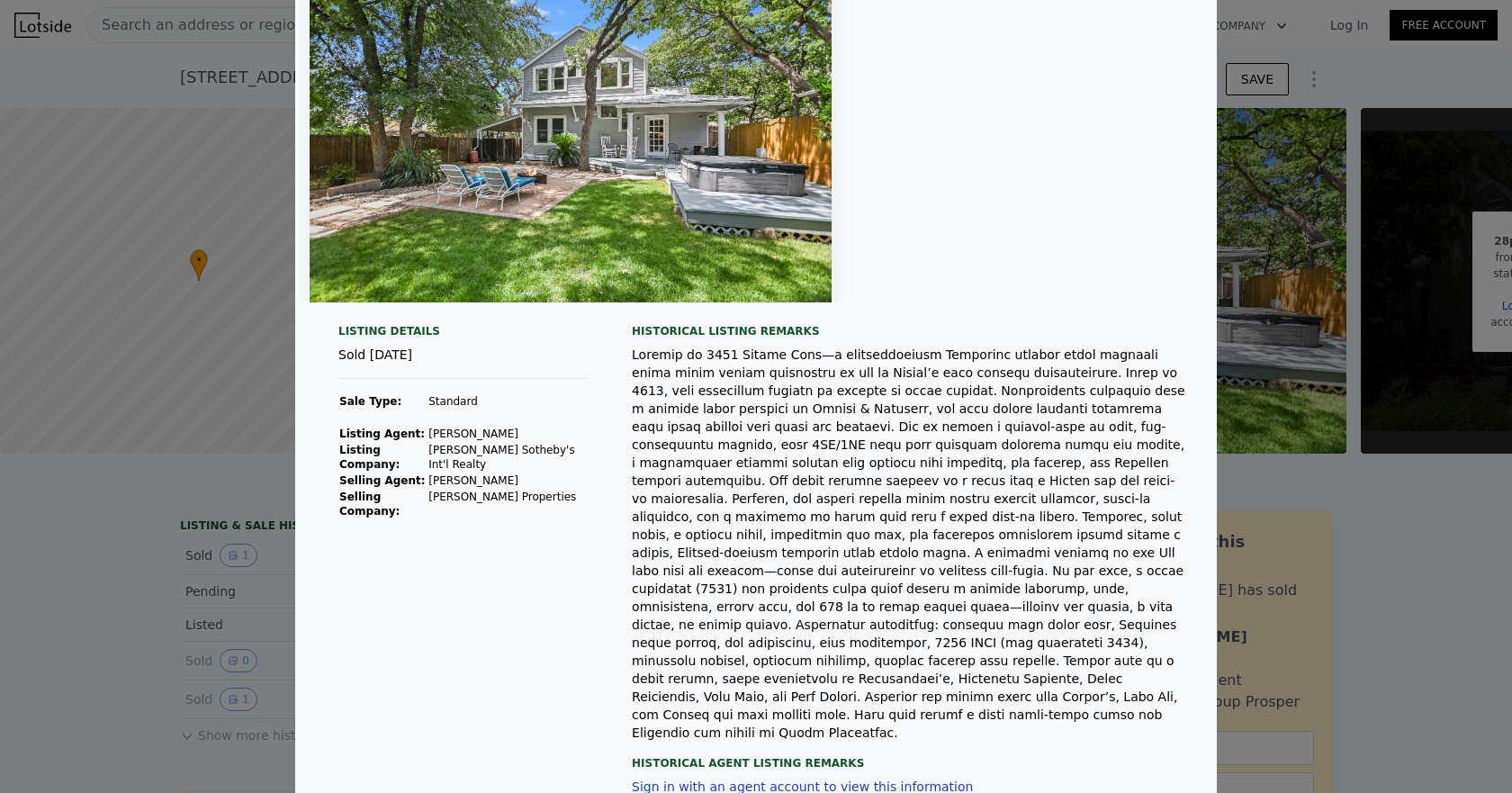
scroll to position [0, 0]
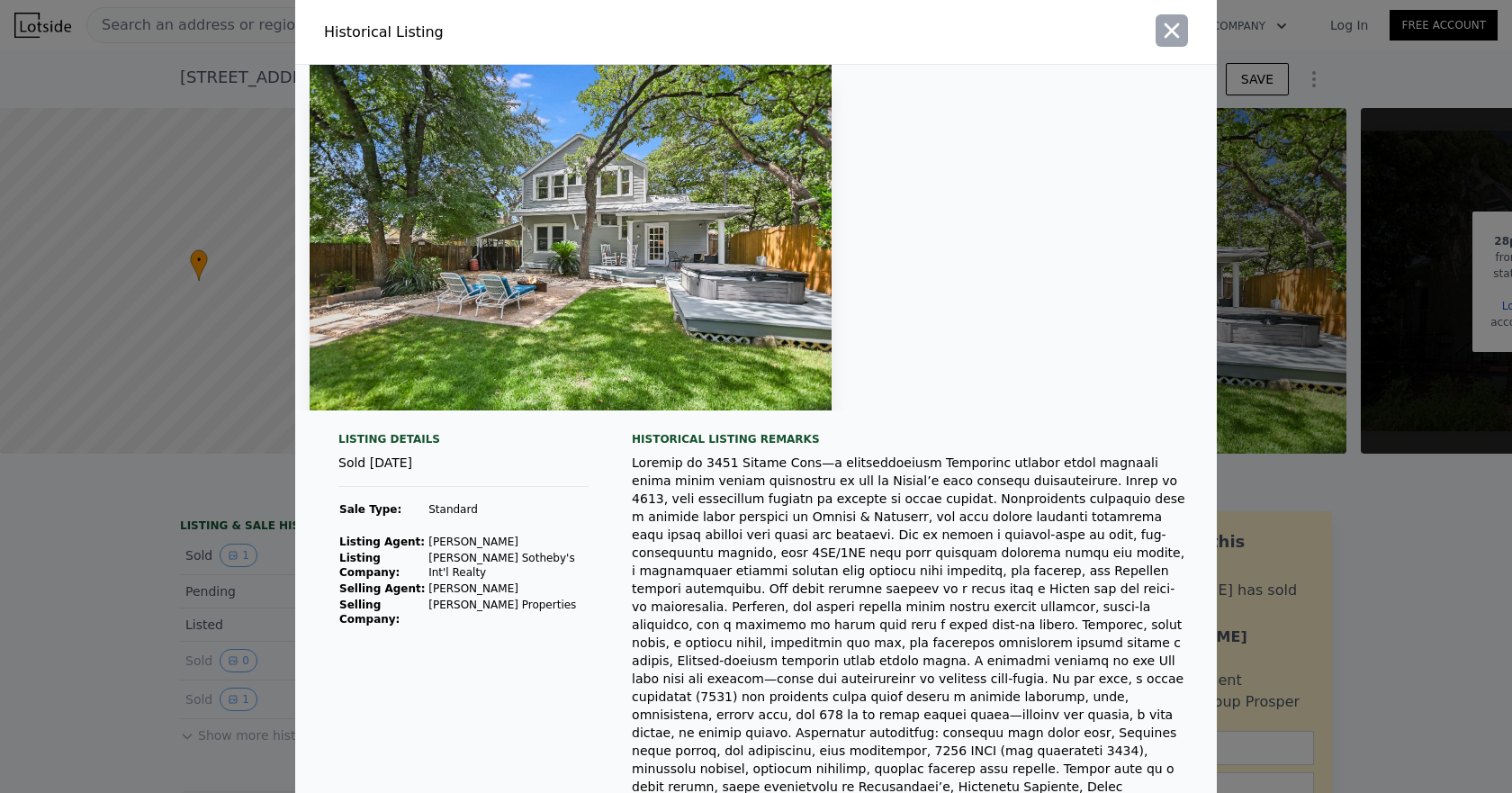
click at [1162, 37] on icon "button" at bounding box center [1171, 31] width 25 height 25
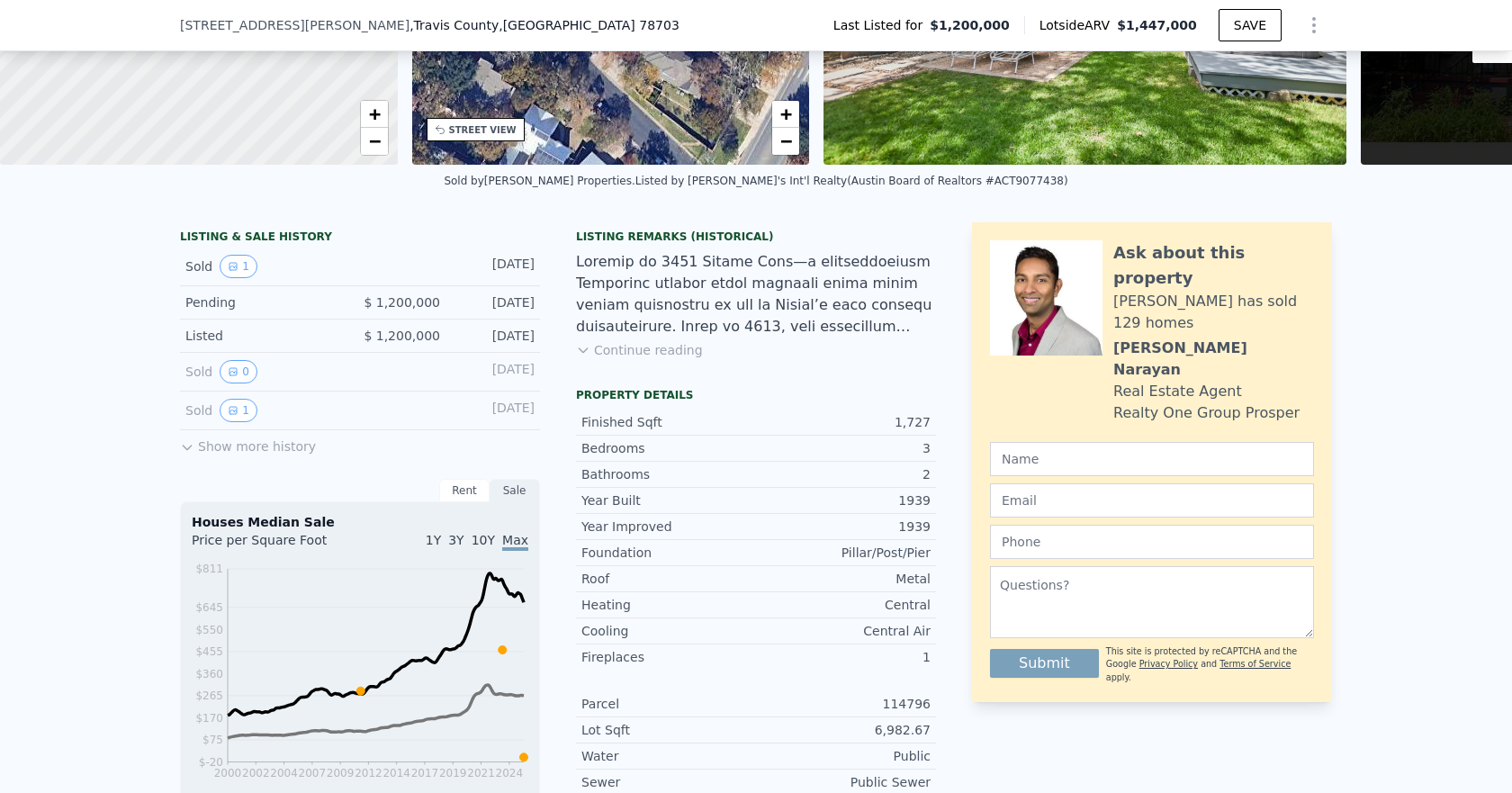
scroll to position [354, 0]
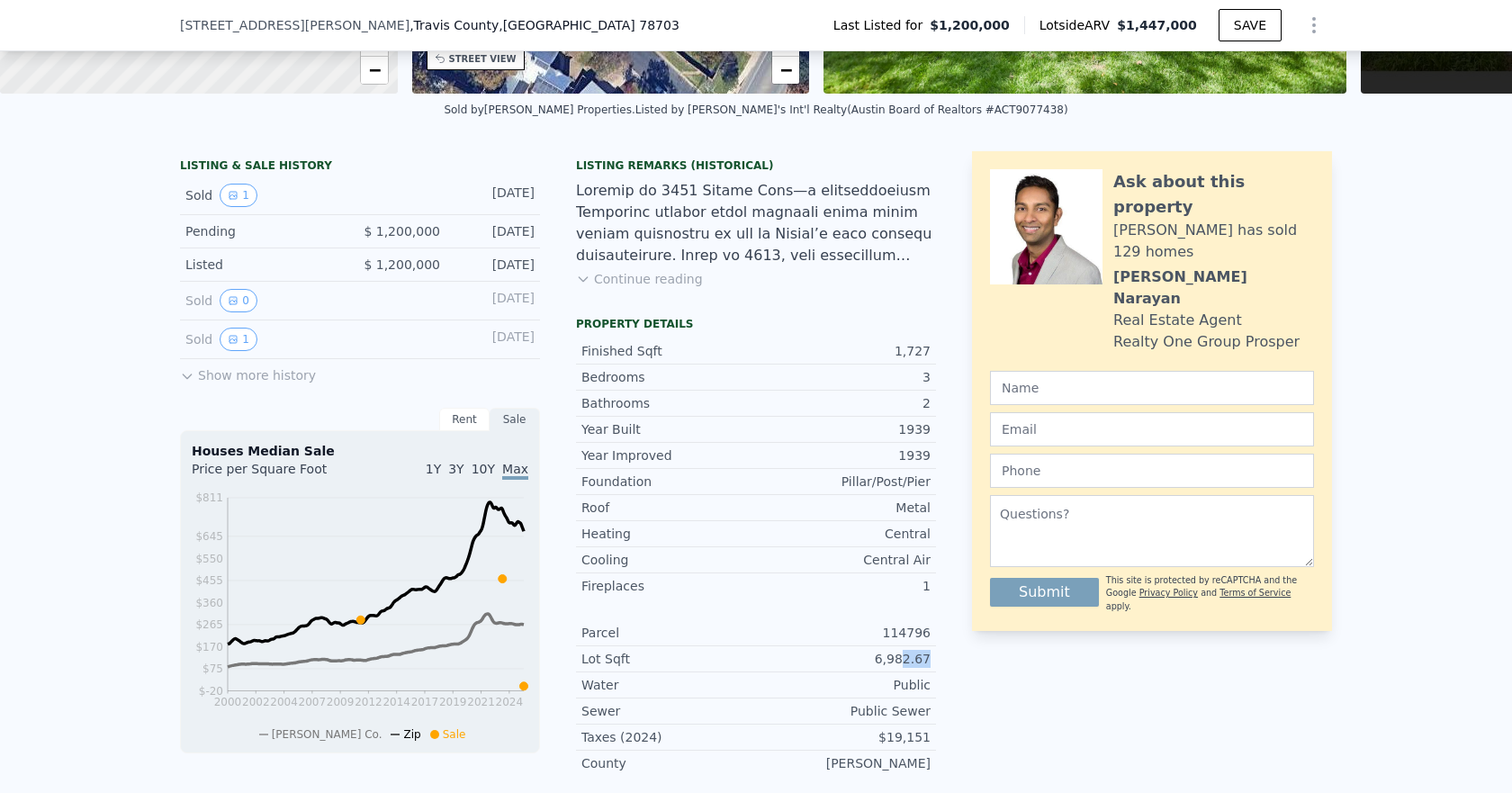
drag, startPoint x: 926, startPoint y: 677, endPoint x: 883, endPoint y: 678, distance: 43.0
click at [885, 672] on div "Lot Sqft 6,982.67" at bounding box center [756, 659] width 360 height 26
click at [982, 675] on div "Ask about this property [PERSON_NAME] has sold 129 homes [PERSON_NAME] Real Est…" at bounding box center [1152, 471] width 360 height 639
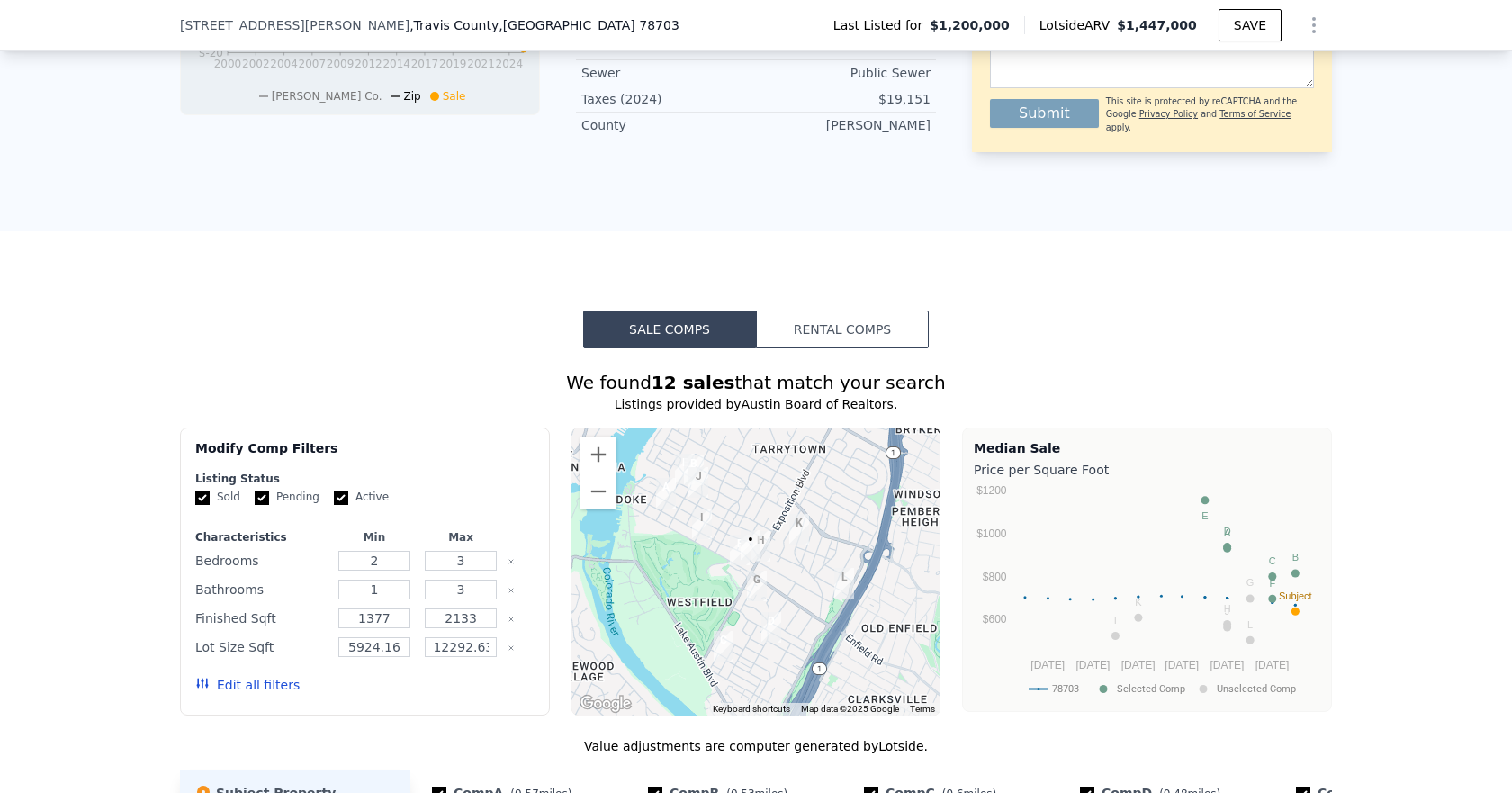
scroll to position [1080, 0]
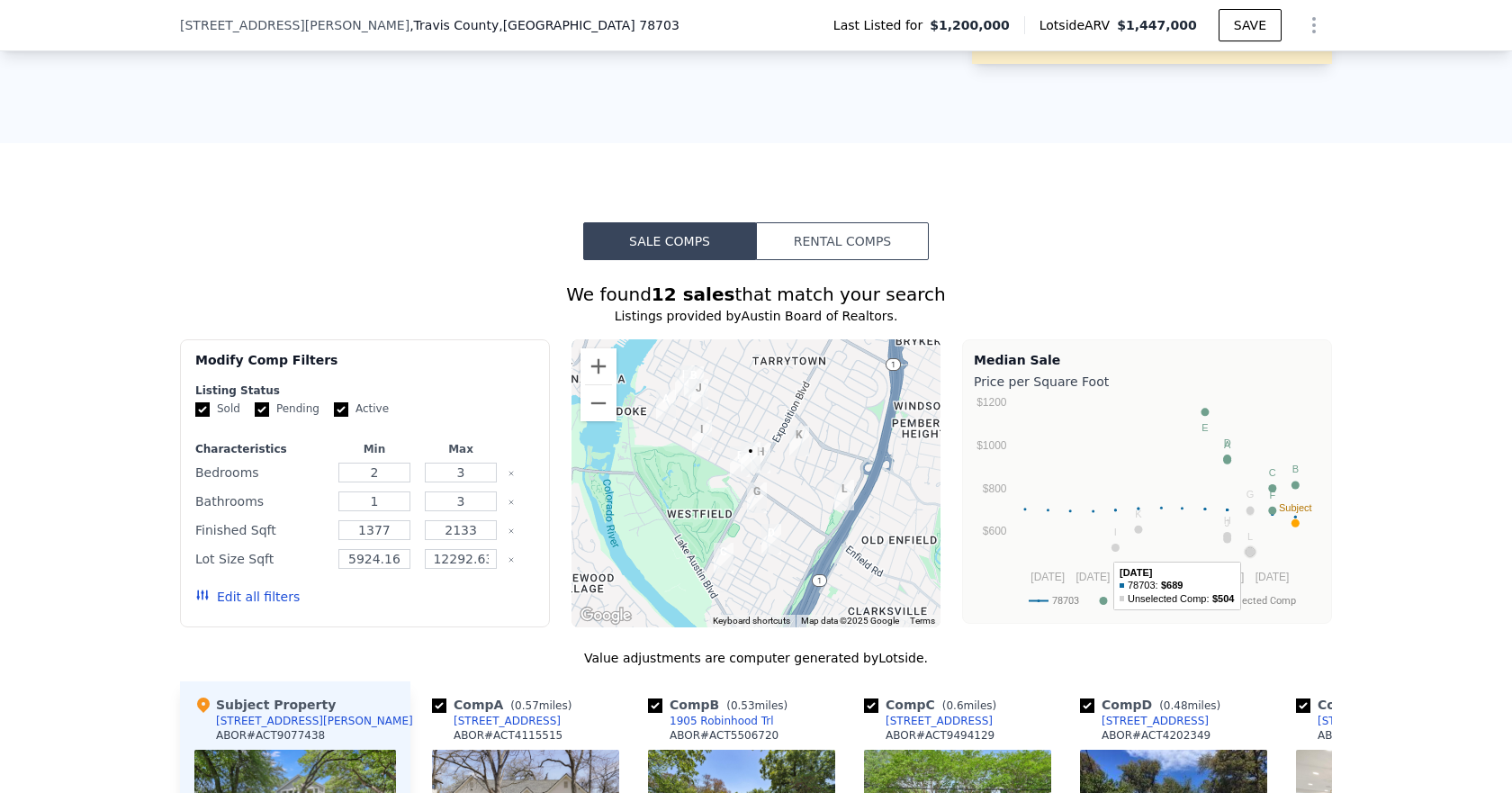
click at [1246, 556] on circle "A chart." at bounding box center [1250, 552] width 8 height 8
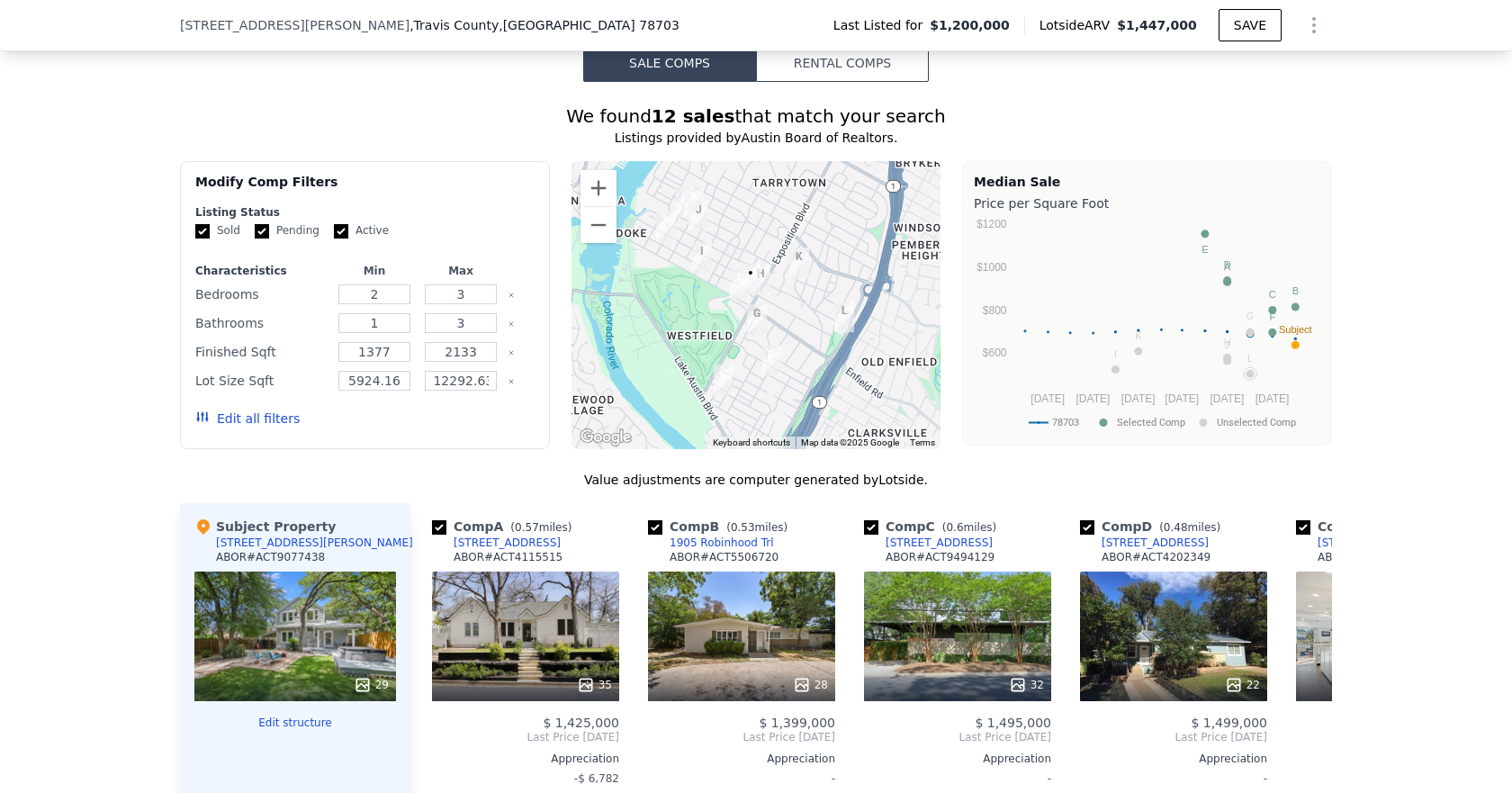
scroll to position [1260, 0]
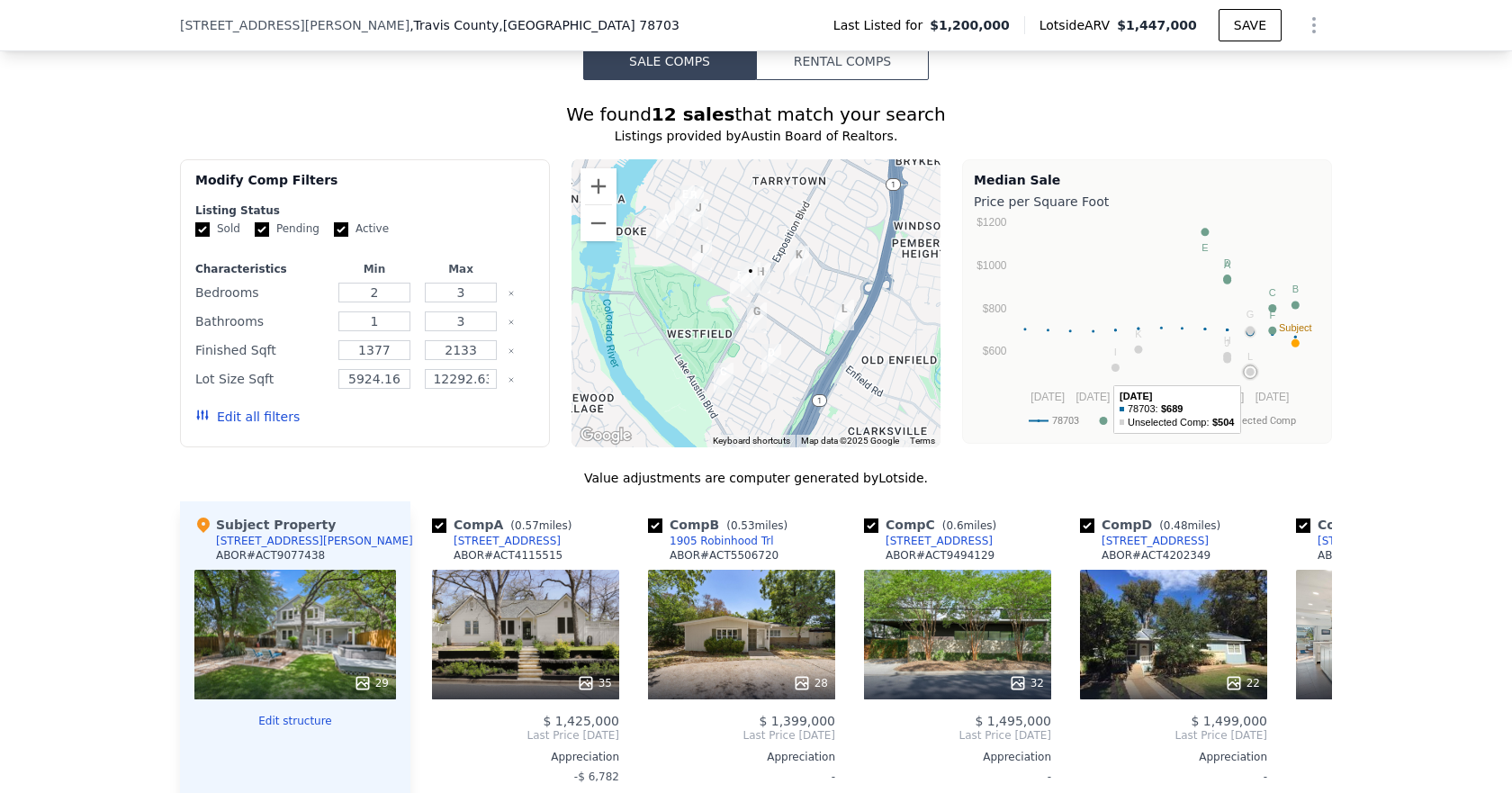
click at [1246, 377] on circle "A chart." at bounding box center [1250, 372] width 8 height 8
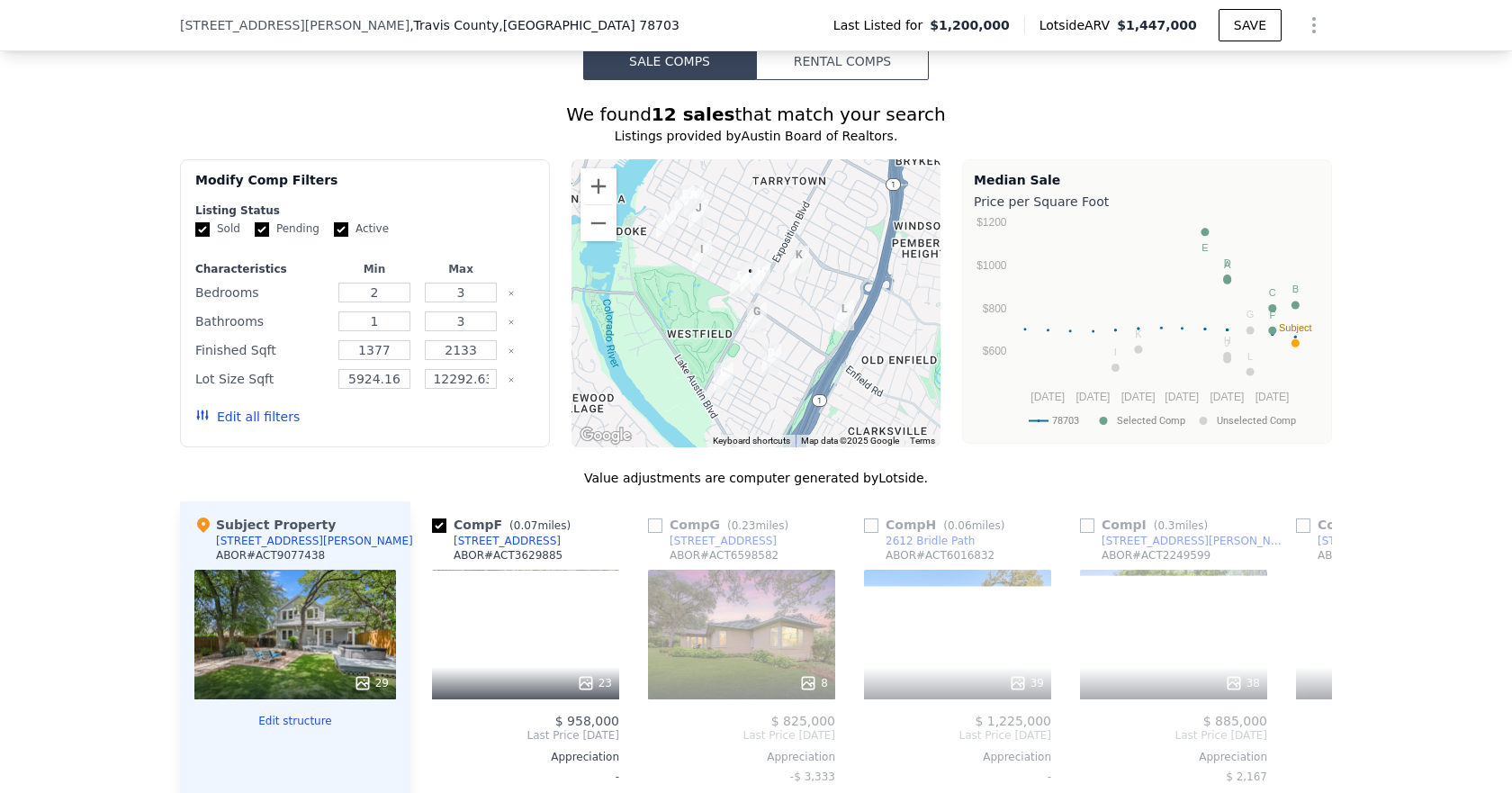
scroll to position [0, 1170]
